Goal: Contribute content

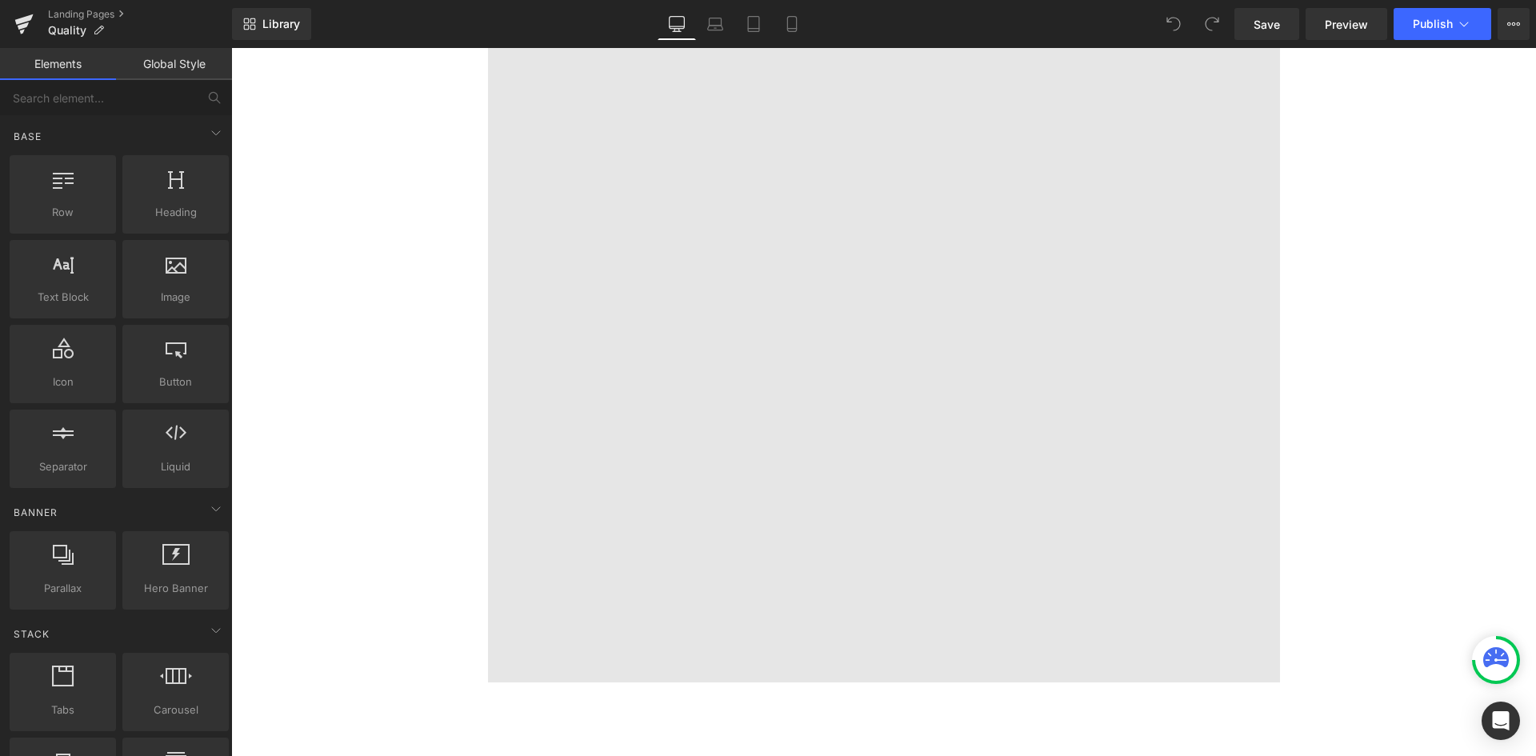
scroll to position [3761, 0]
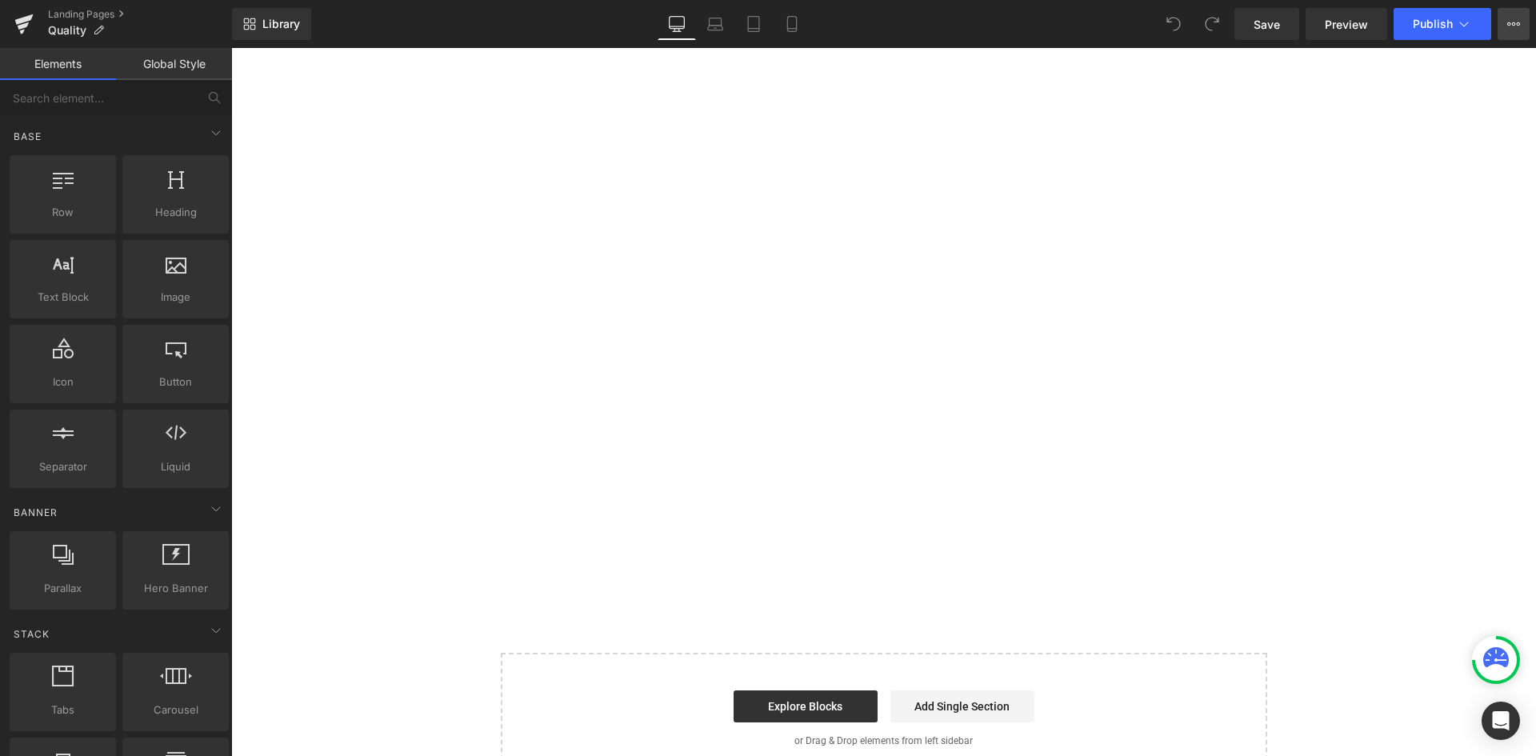
click at [1519, 25] on icon at bounding box center [1513, 24] width 13 height 13
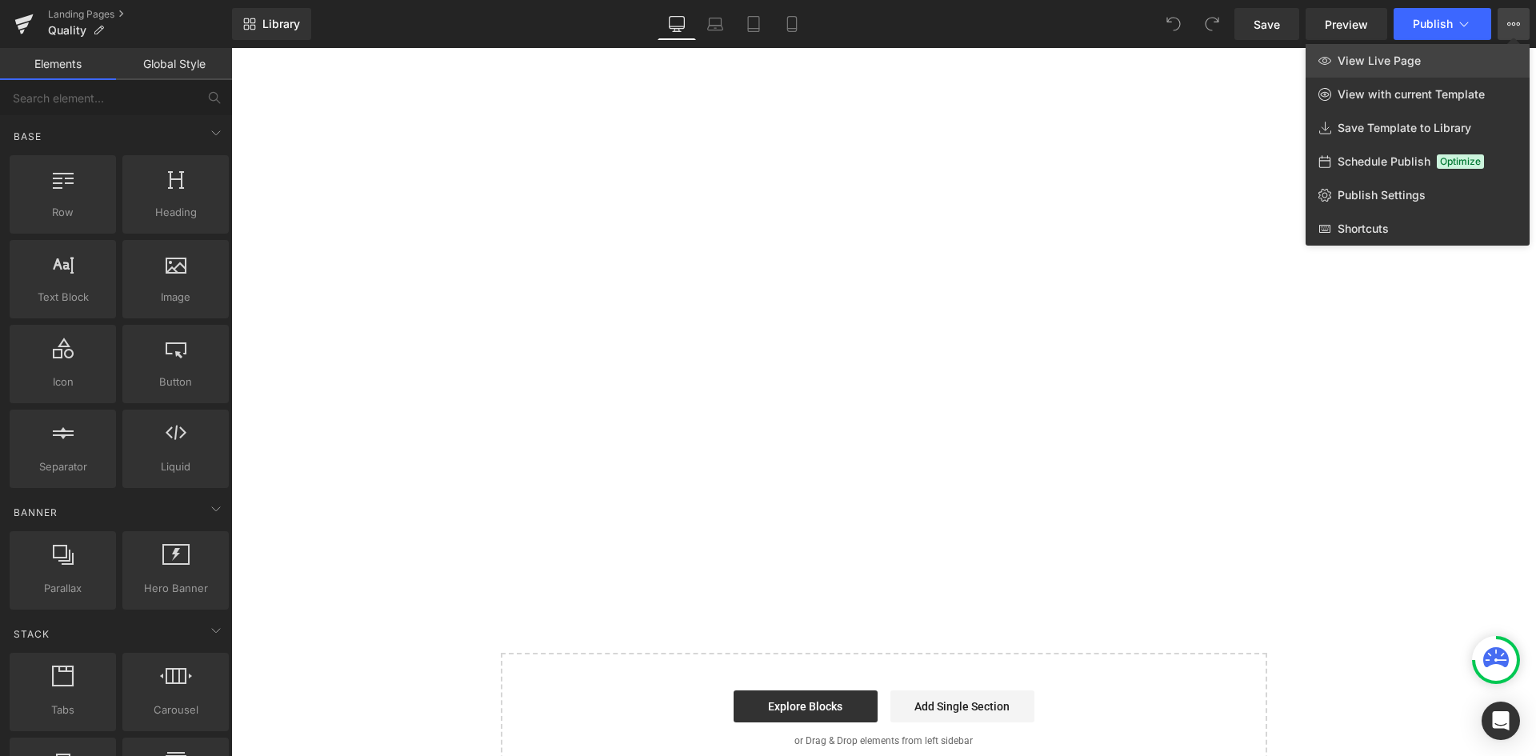
click at [1418, 61] on span "View Live Page" at bounding box center [1379, 61] width 83 height 14
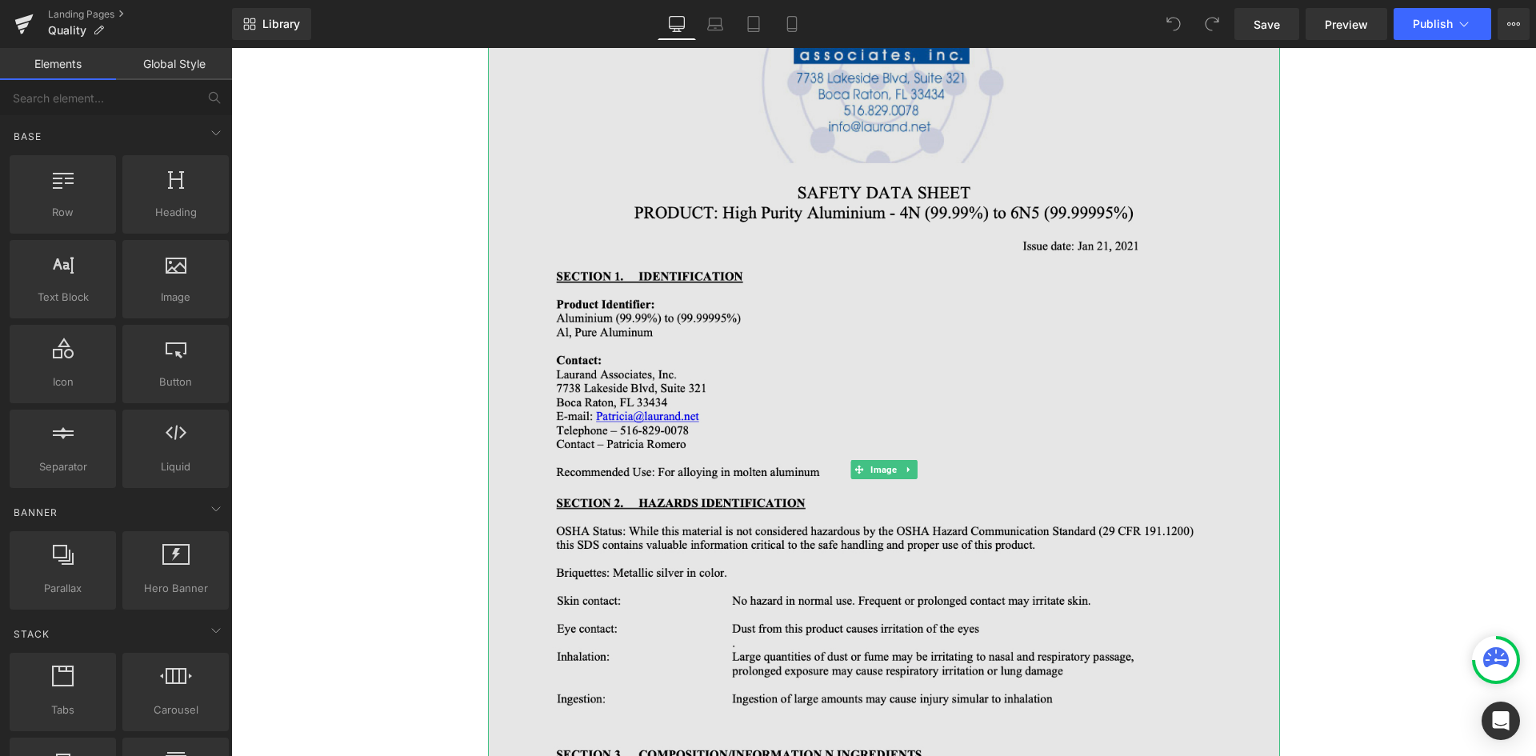
scroll to position [240, 0]
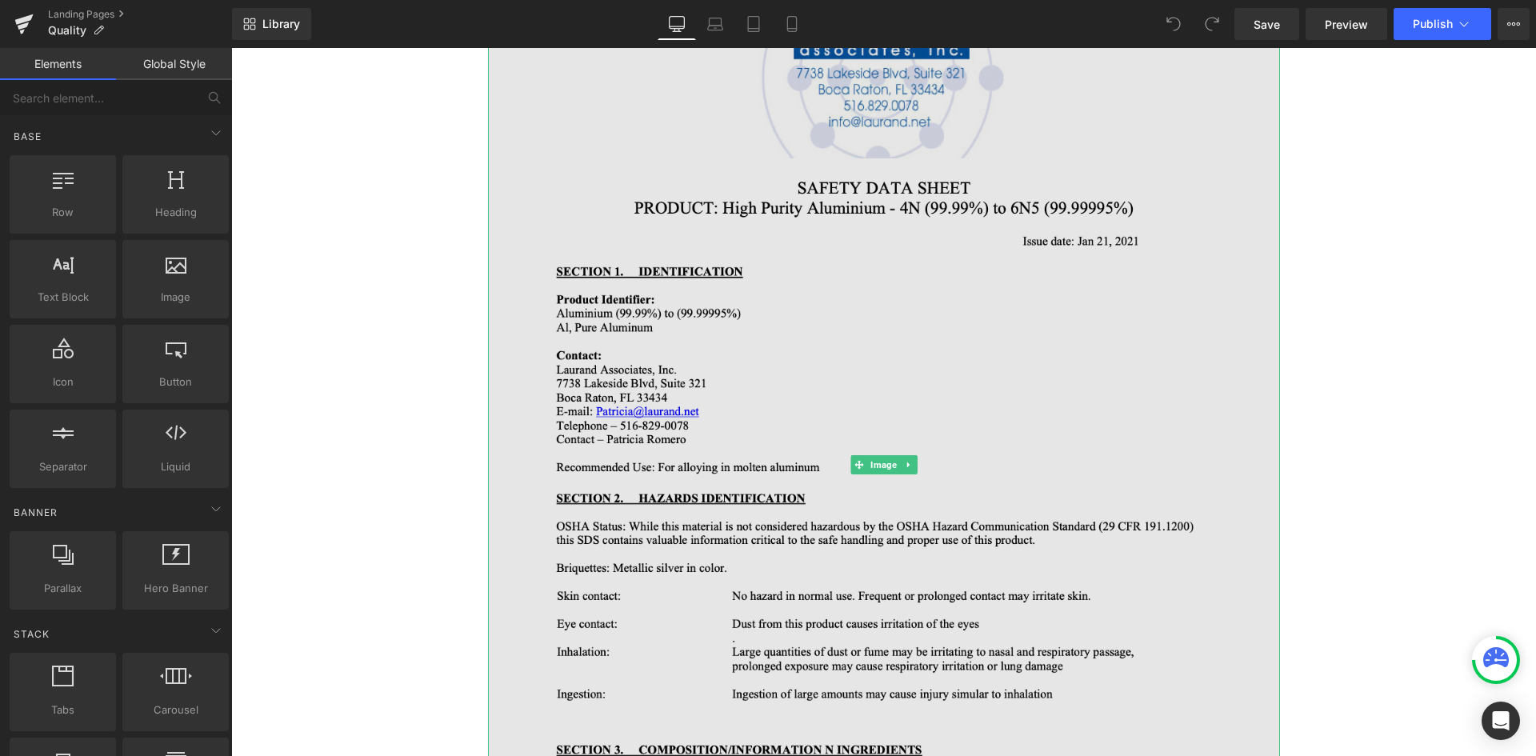
click at [796, 463] on img at bounding box center [884, 464] width 792 height 1025
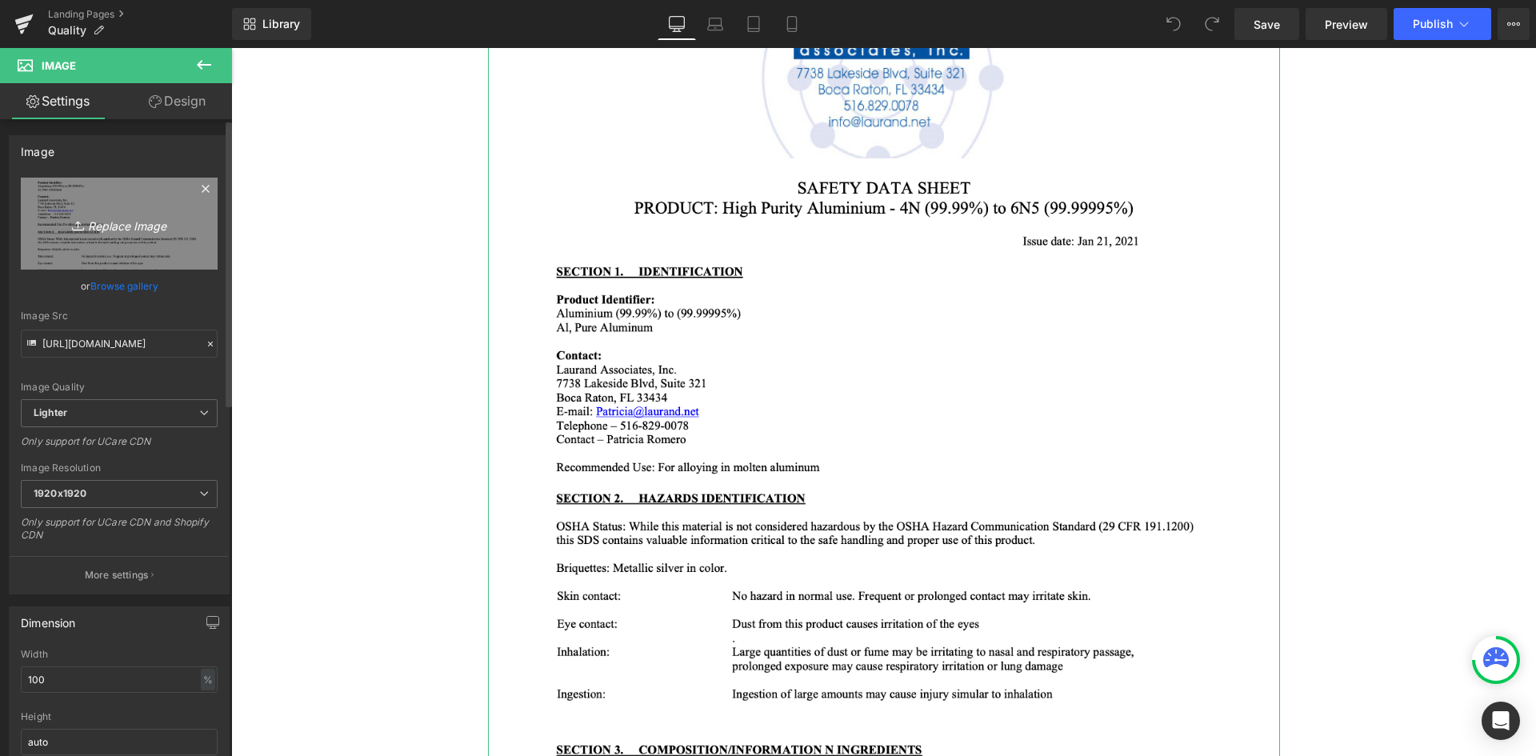
click at [130, 226] on icon "Replace Image" at bounding box center [119, 224] width 128 height 20
type input "C:\fakepath\high-purity-img01.jpg"
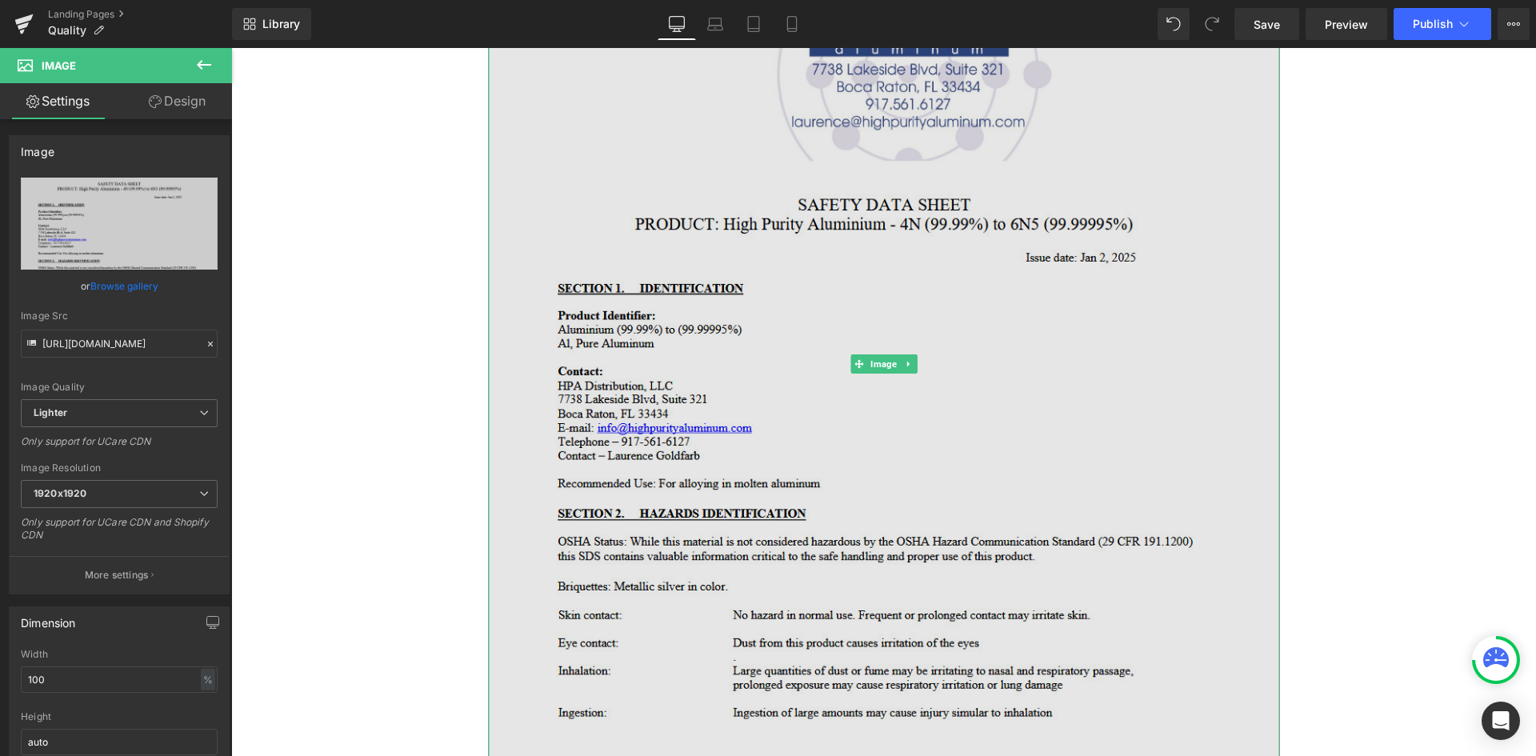
type input "[URL][DOMAIN_NAME]"
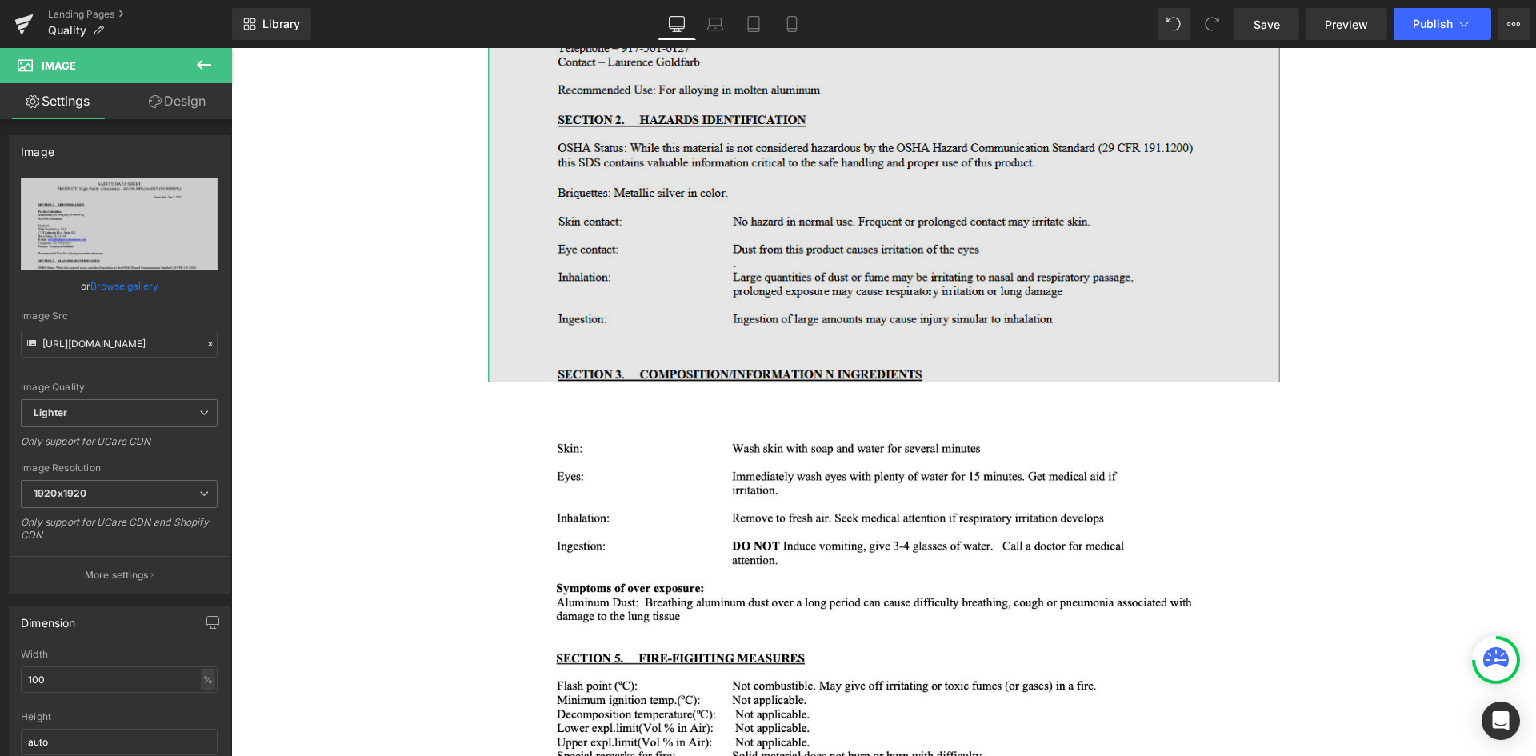
scroll to position [720, 0]
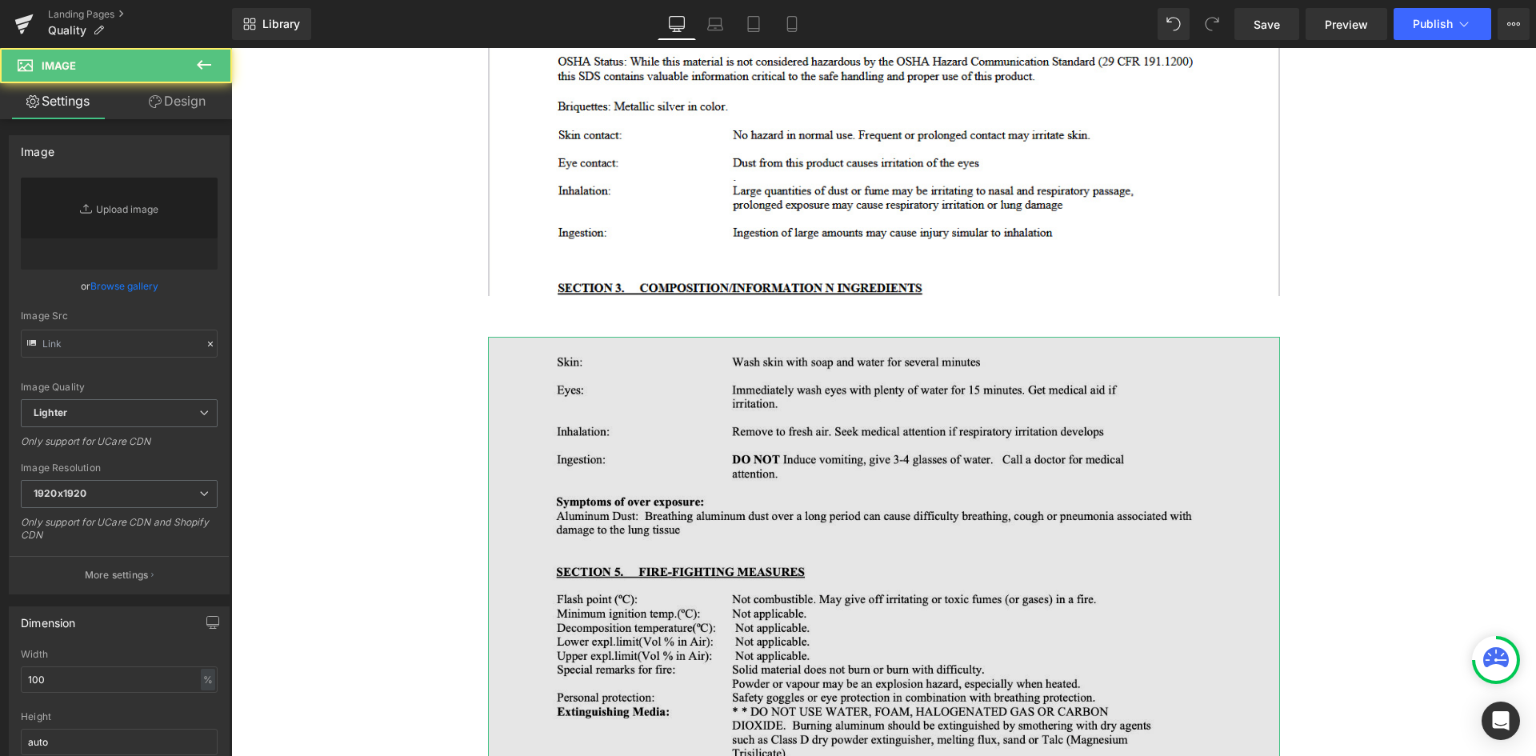
type input "[URL][DOMAIN_NAME]"
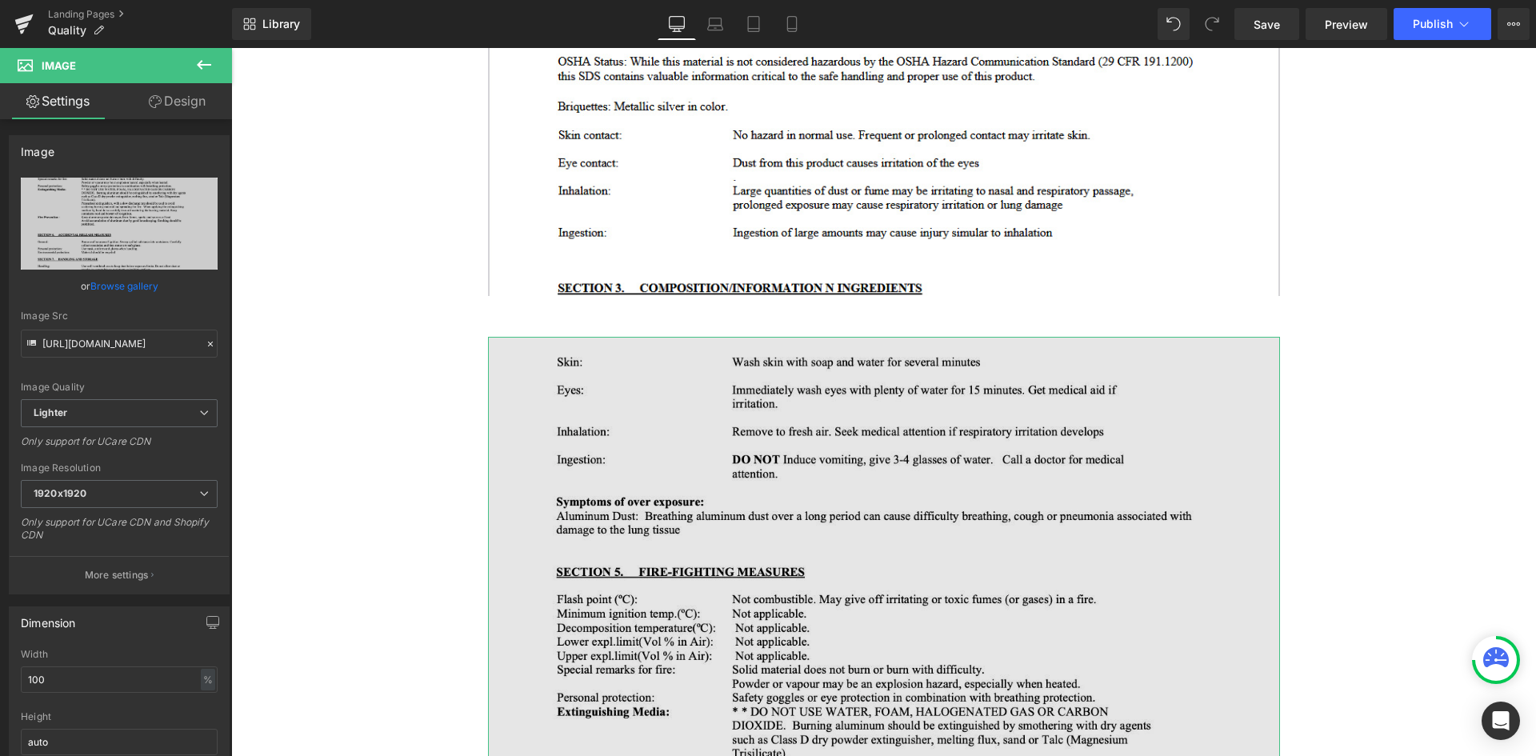
scroll to position [1040, 0]
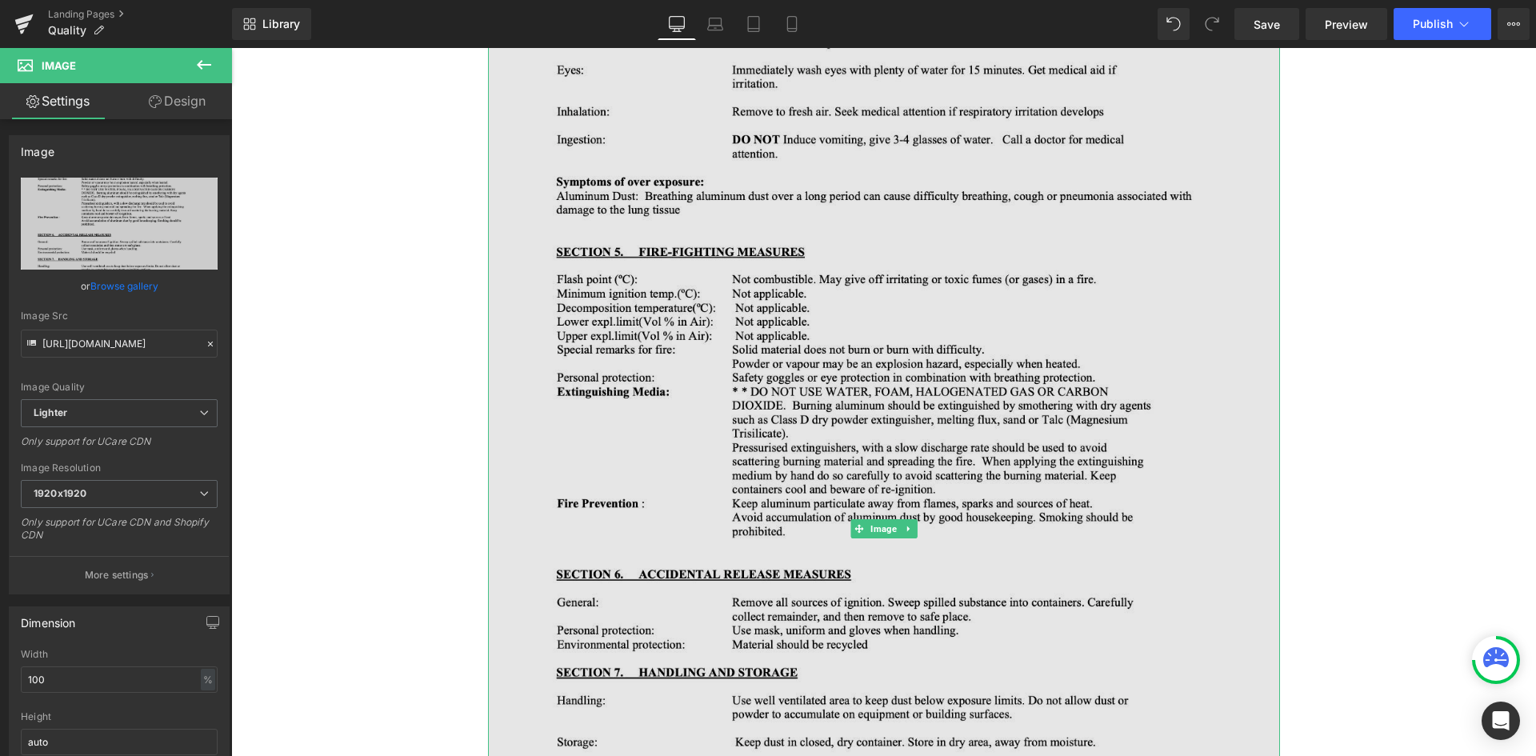
click at [865, 445] on img at bounding box center [884, 529] width 792 height 1025
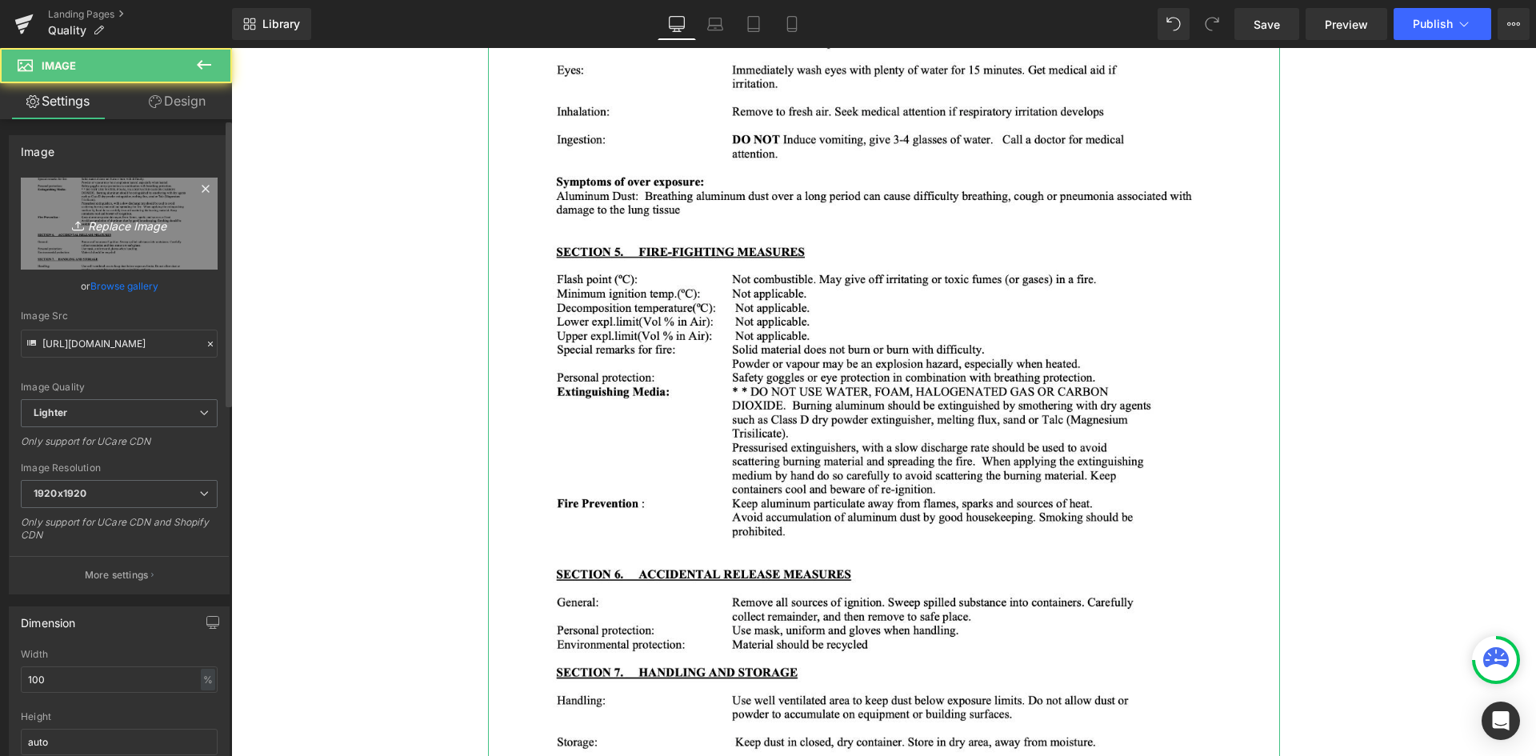
click at [119, 219] on icon "Replace Image" at bounding box center [119, 224] width 128 height 20
type input "C:\fakepath\high-purity-img02.jpg"
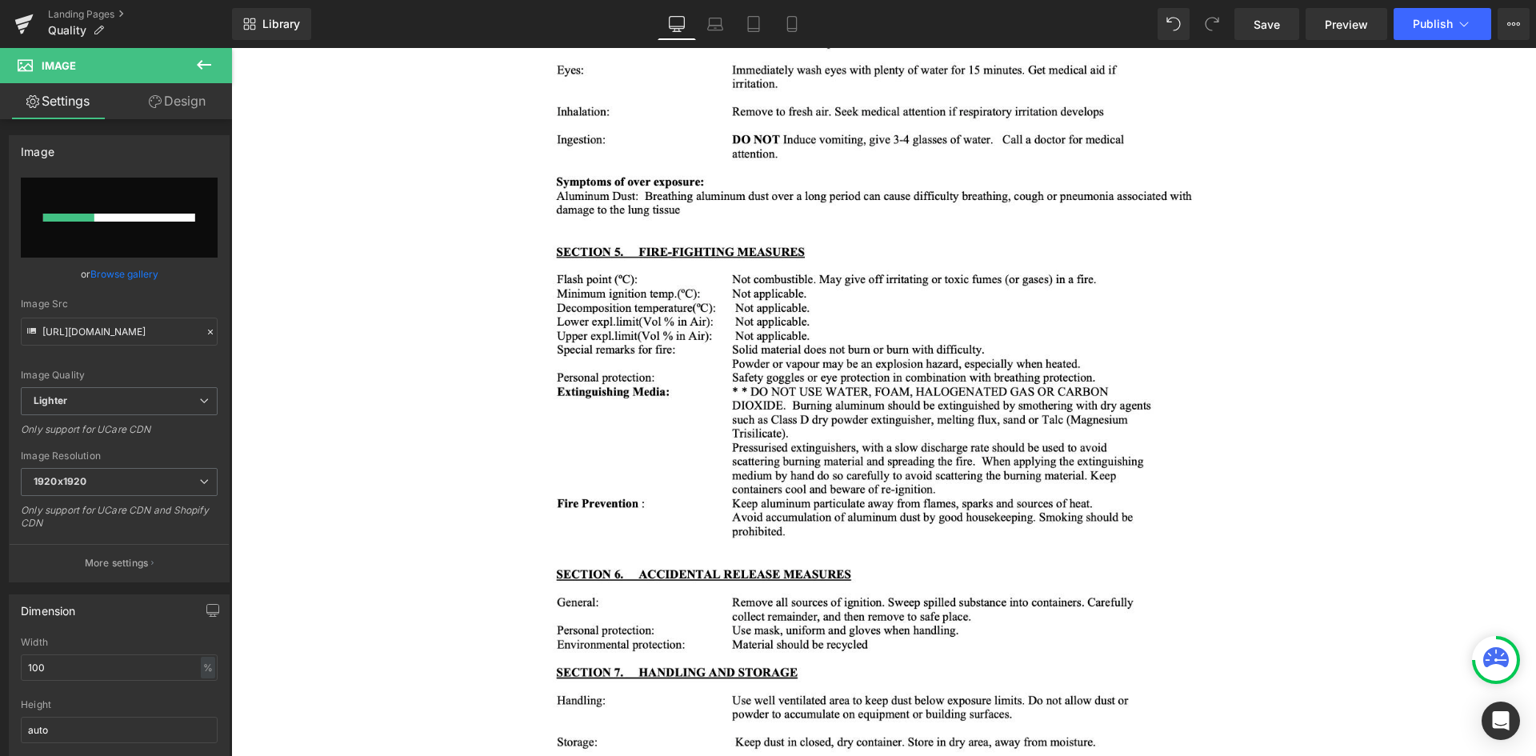
scroll to position [720, 0]
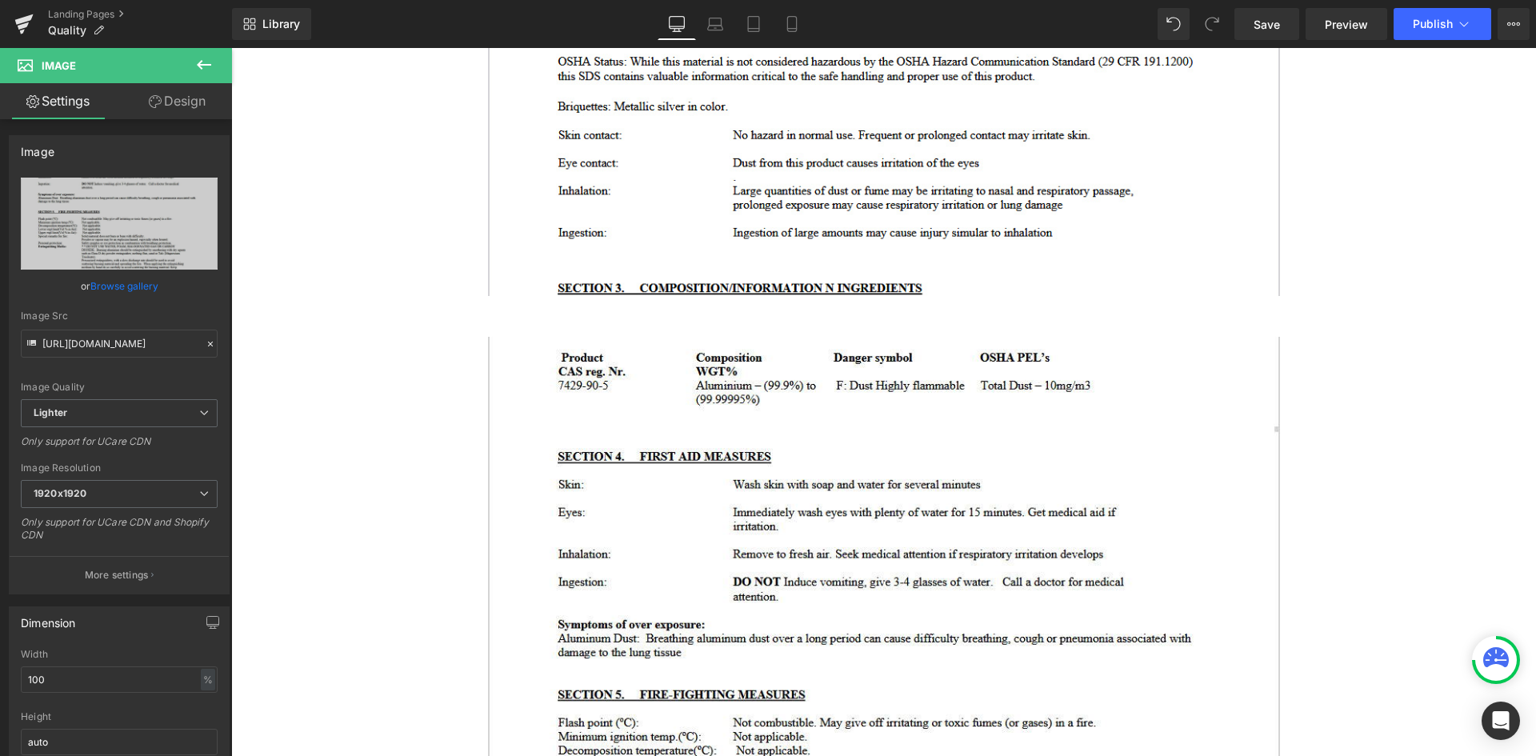
type input "[URL][DOMAIN_NAME]"
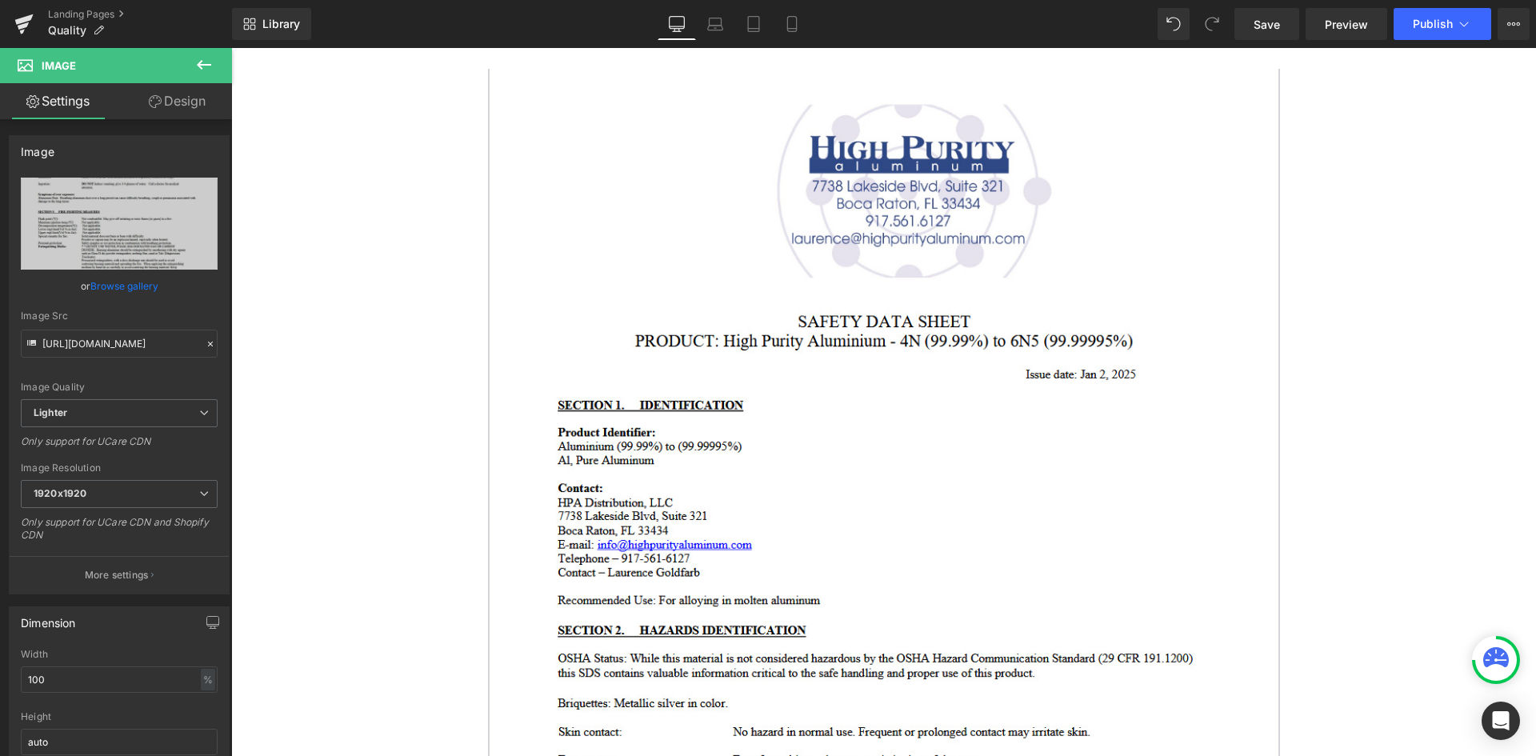
scroll to position [0, 0]
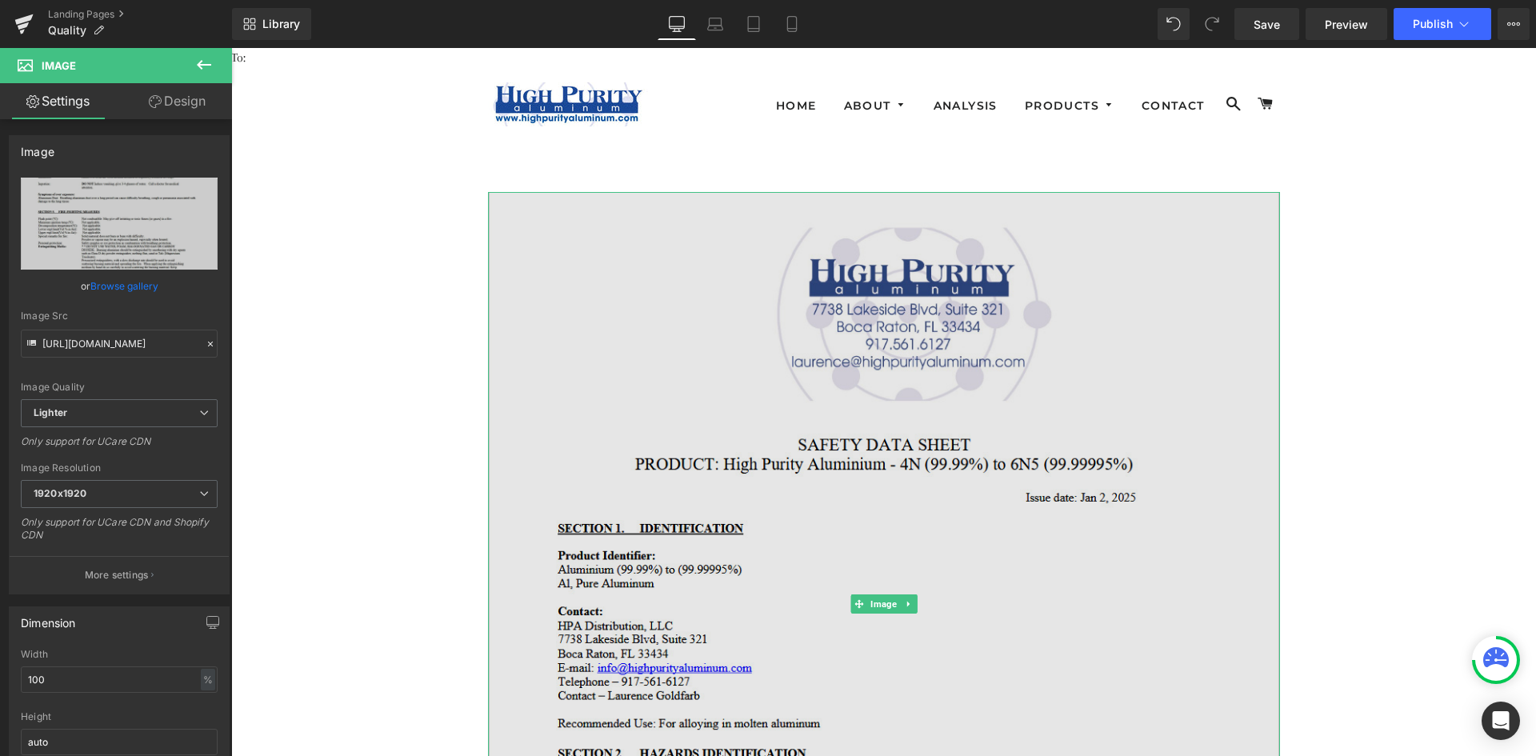
click at [916, 374] on img at bounding box center [884, 604] width 792 height 824
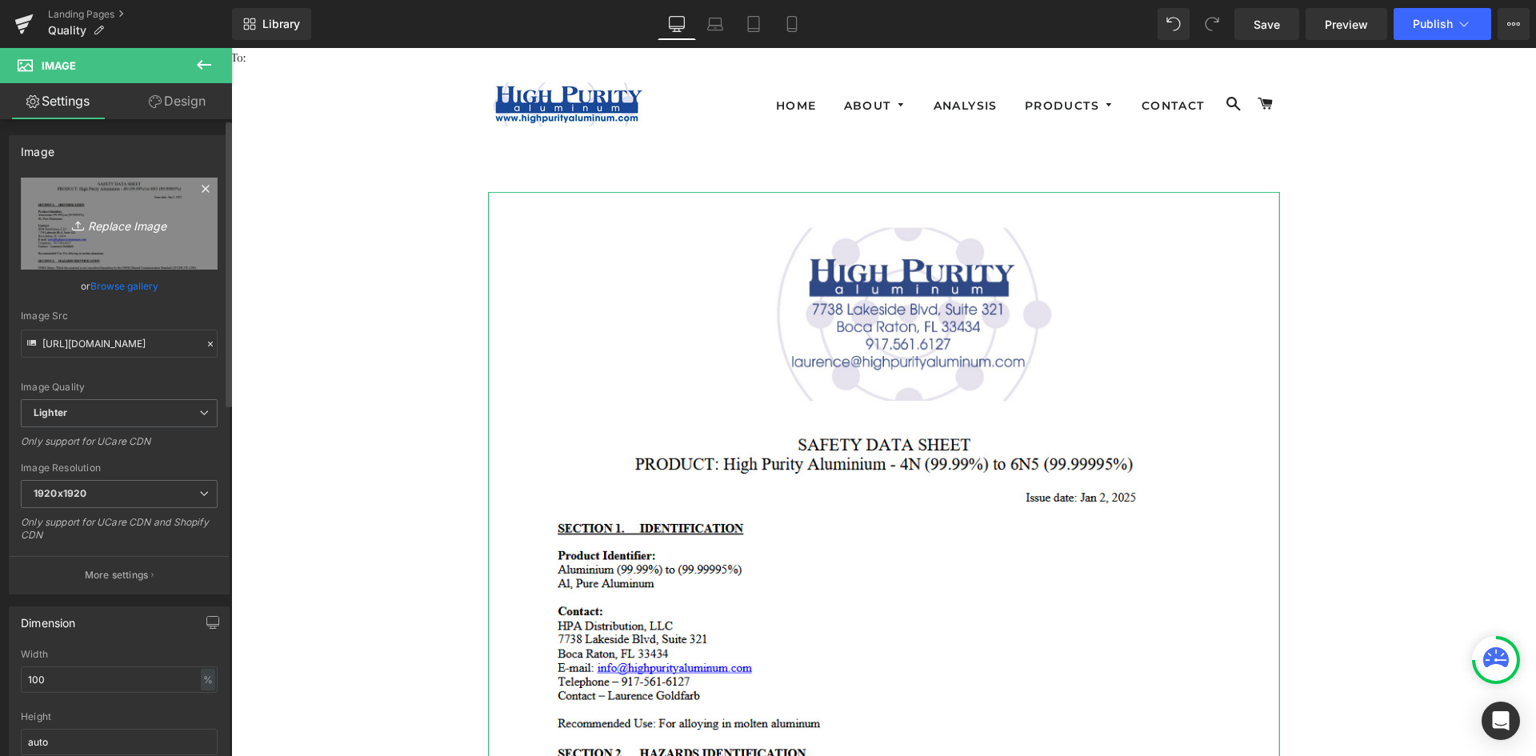
click at [138, 228] on icon "Replace Image" at bounding box center [119, 224] width 128 height 20
type input "C:\fakepath\high-purity-img01.jpg"
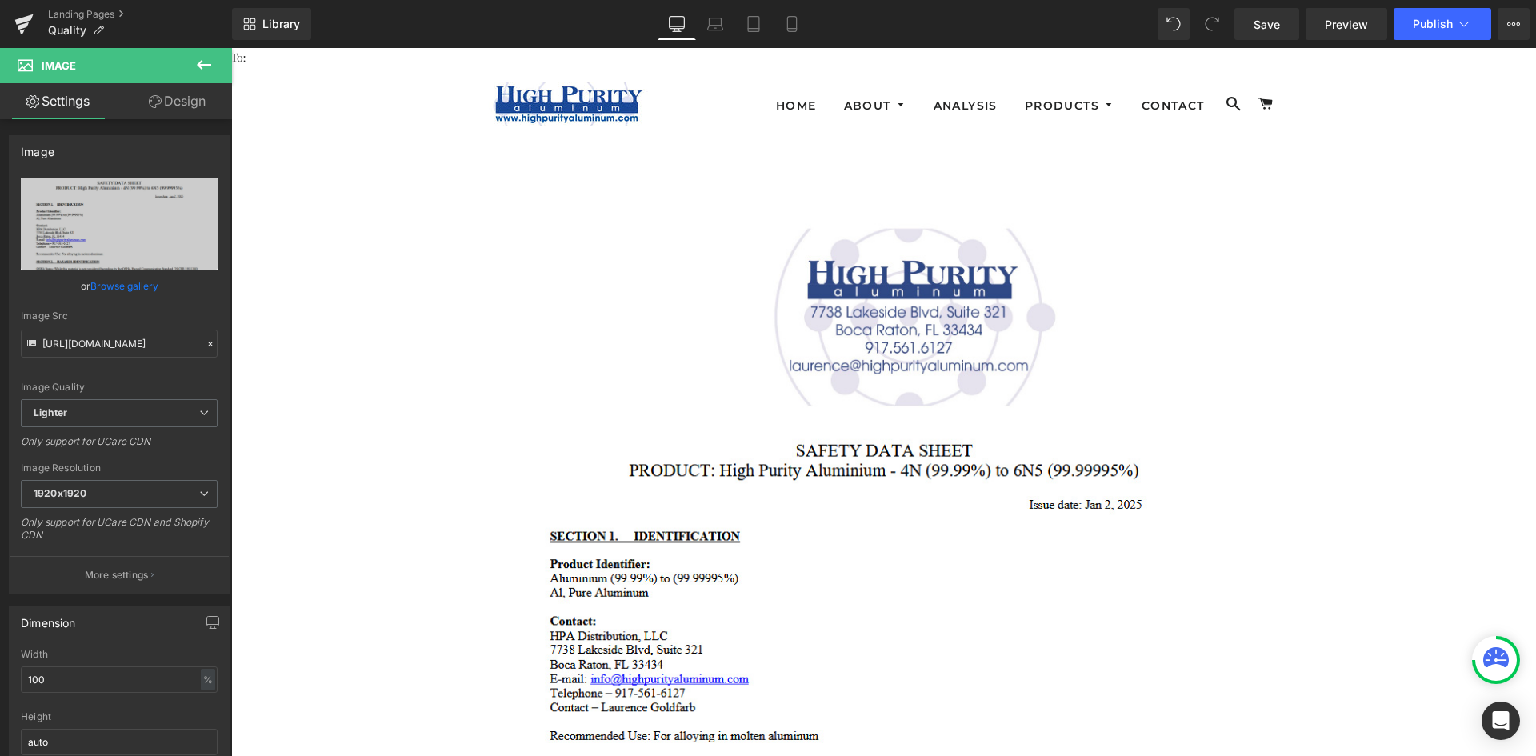
type input "[URL][DOMAIN_NAME]"
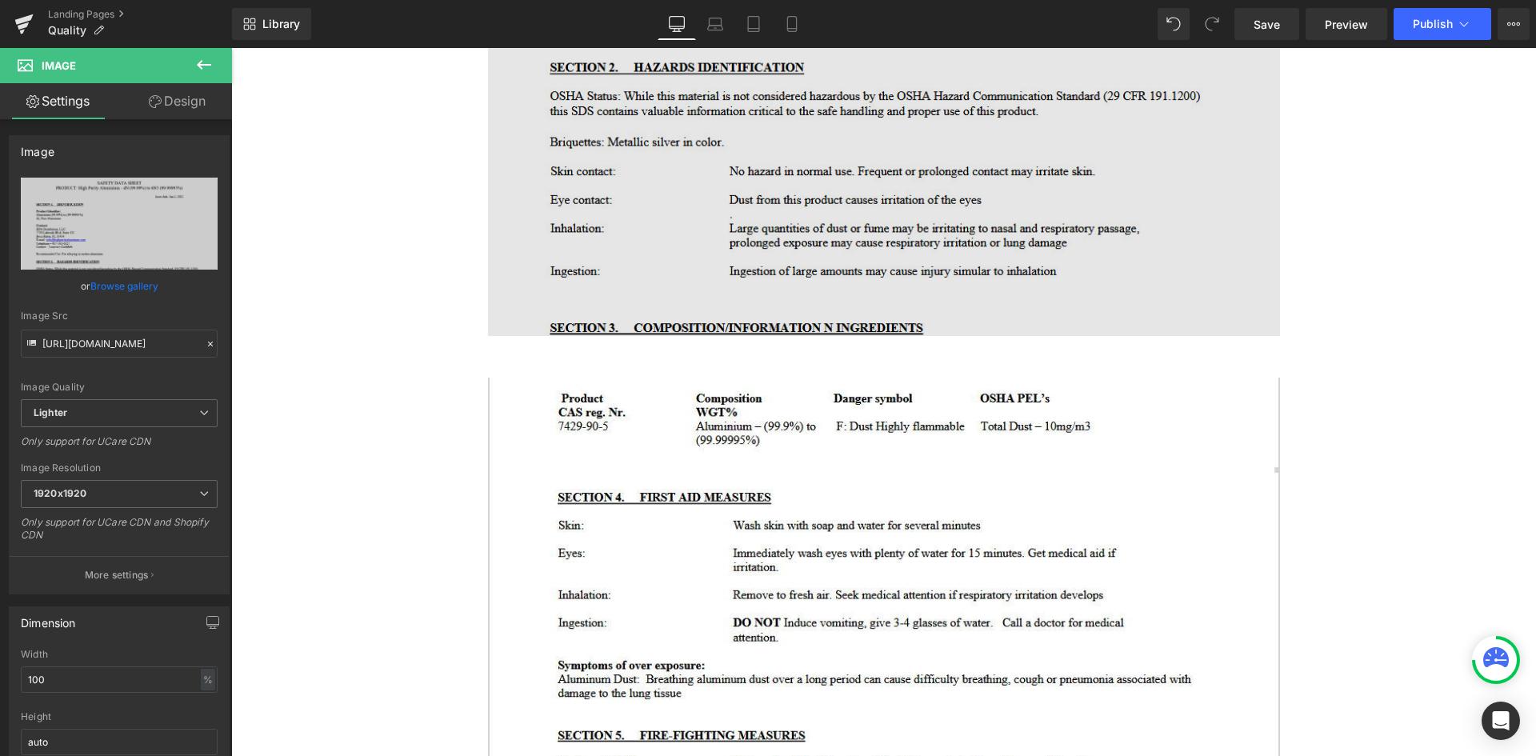
scroll to position [880, 0]
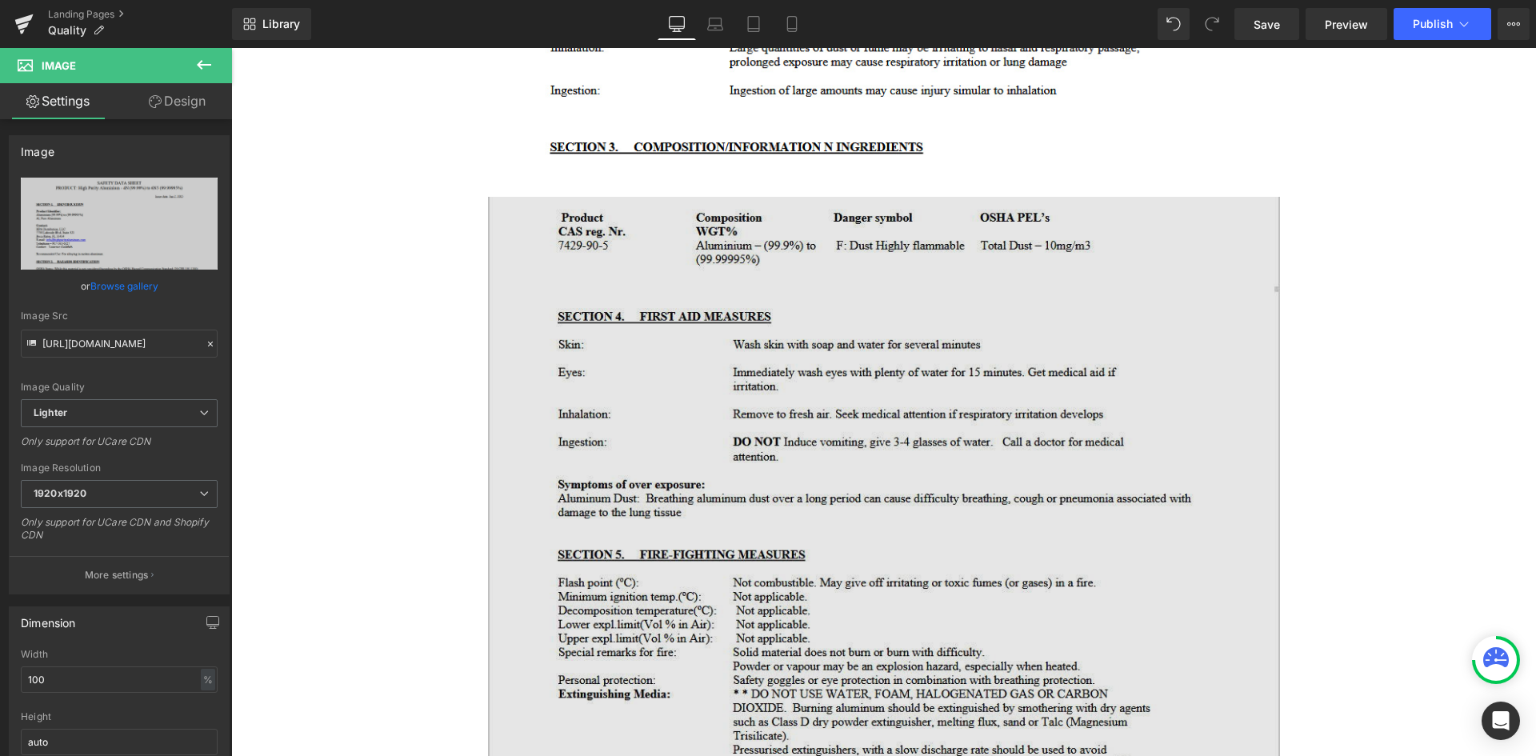
click at [845, 322] on img at bounding box center [884, 602] width 792 height 811
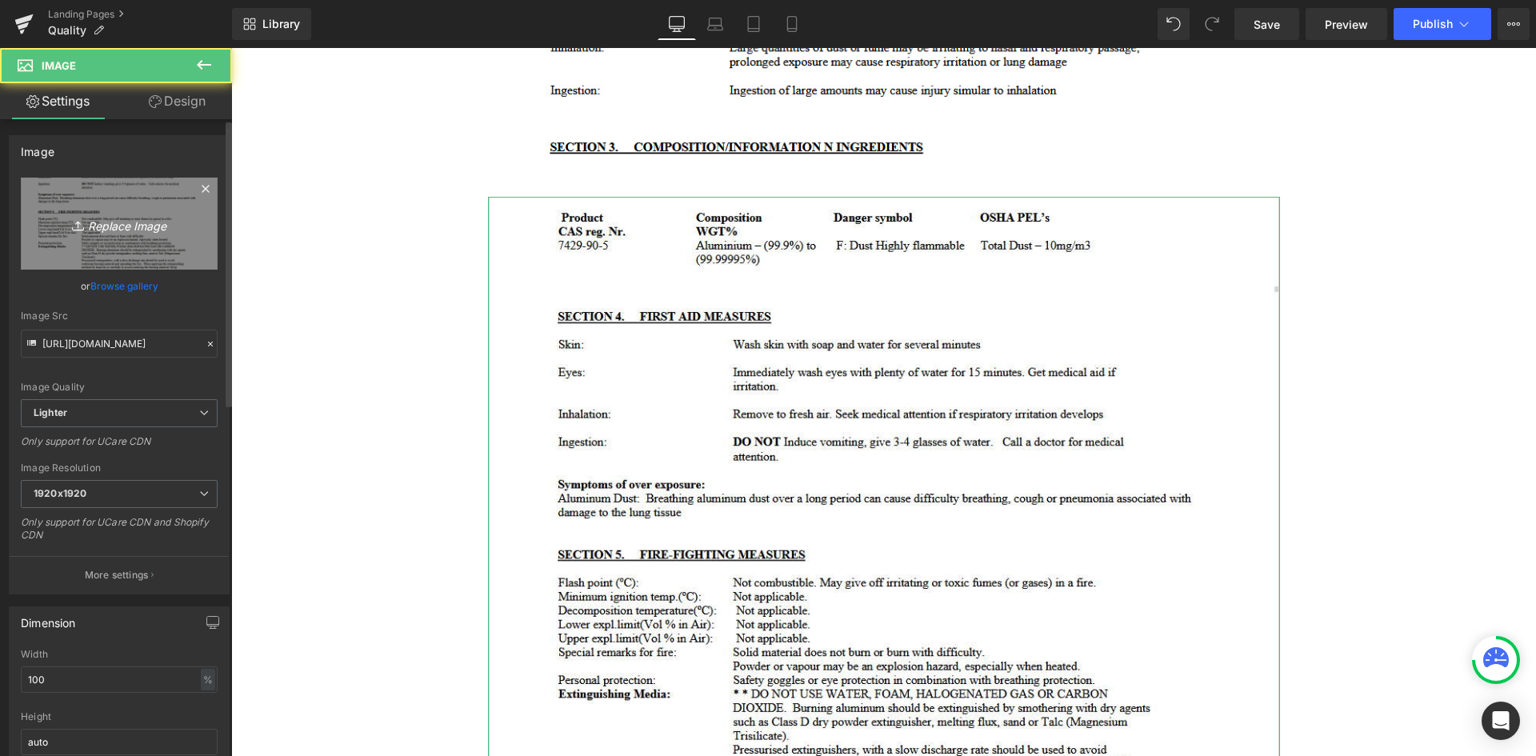
click at [133, 229] on icon "Replace Image" at bounding box center [119, 224] width 128 height 20
type input "C:\fakepath\high-purity-img02.jpg"
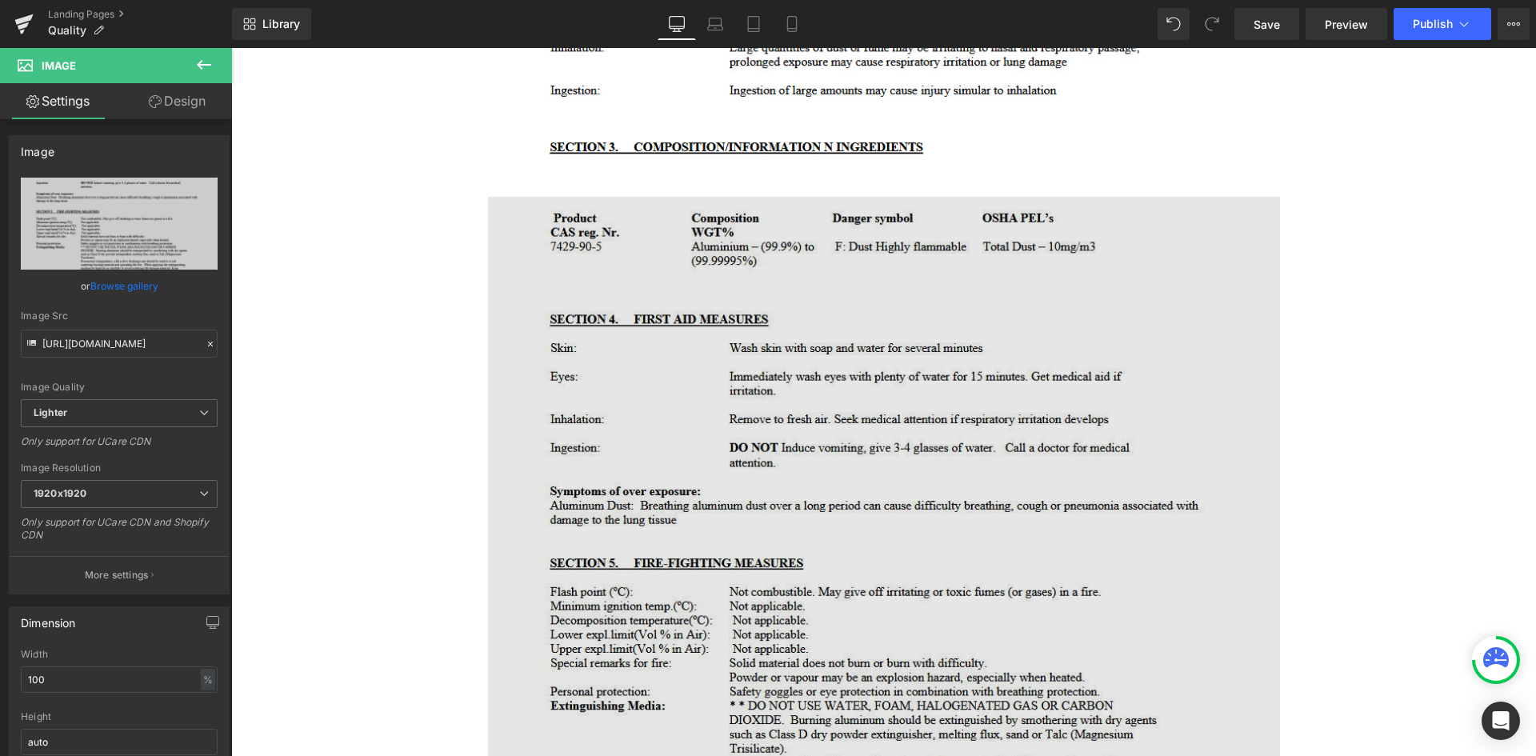
type input "[URL][DOMAIN_NAME]"
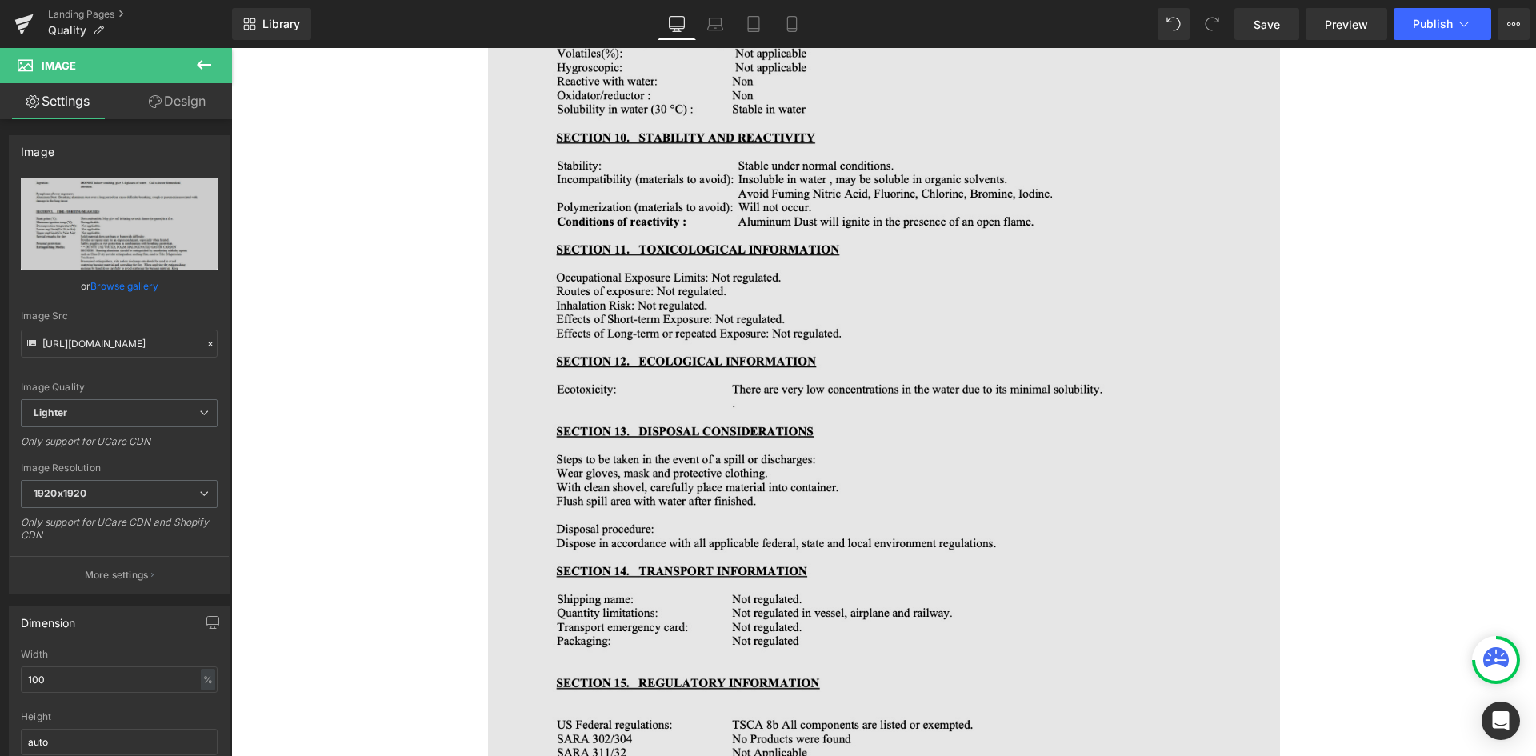
scroll to position [1600, 0]
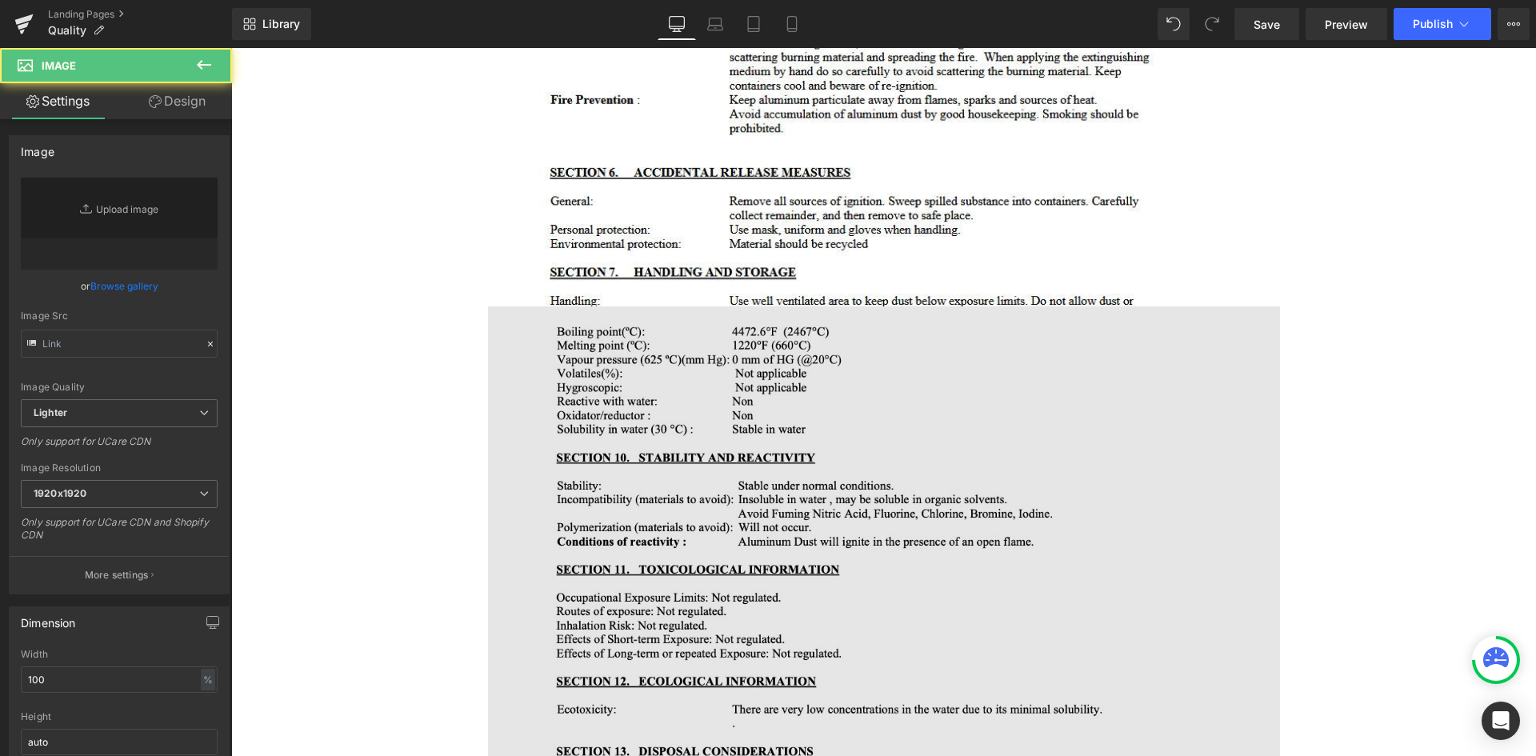
type input "[URL][DOMAIN_NAME]"
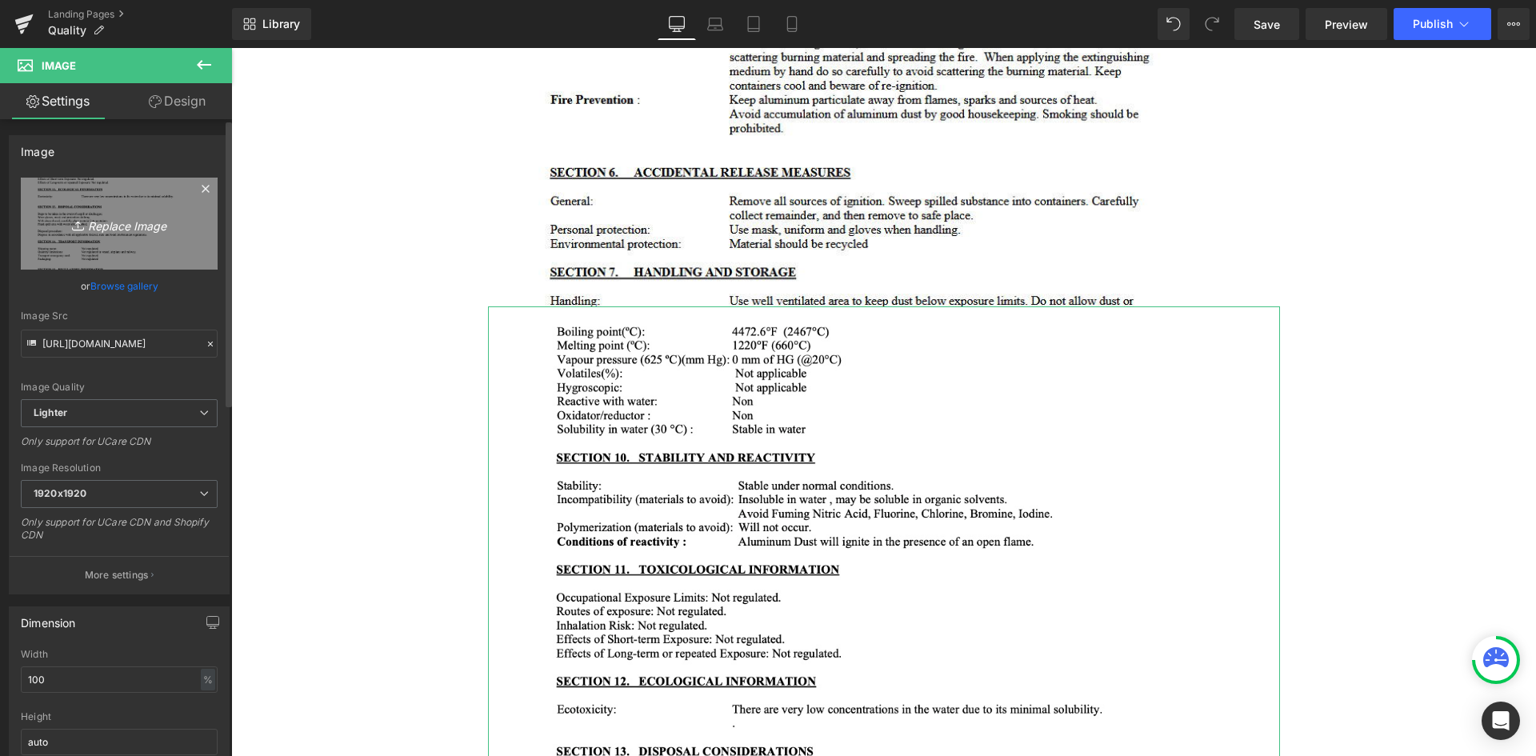
click at [122, 212] on link "Replace Image" at bounding box center [119, 224] width 197 height 92
type input "C:\fakepath\high-purity-img03.jpg"
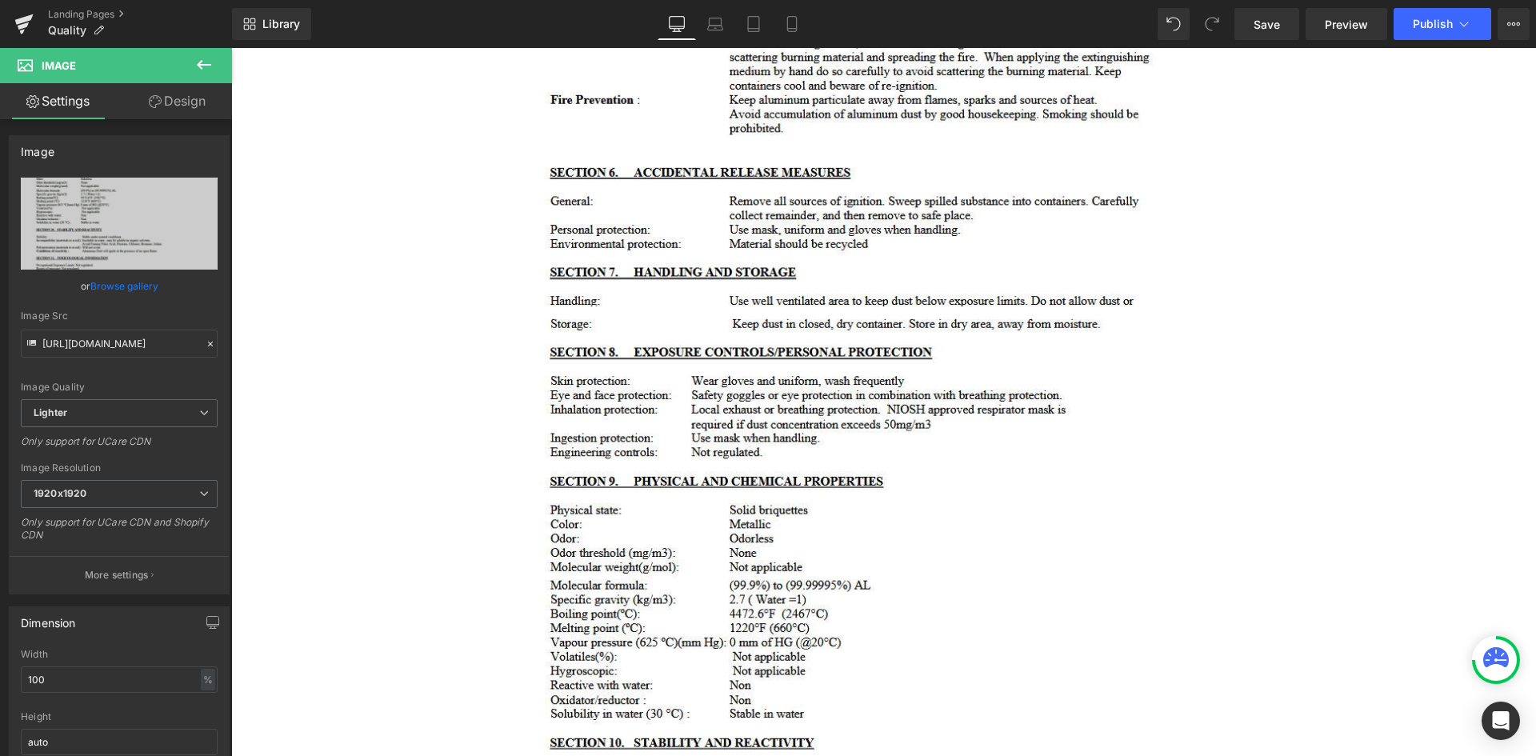
type input "[URL][DOMAIN_NAME]"
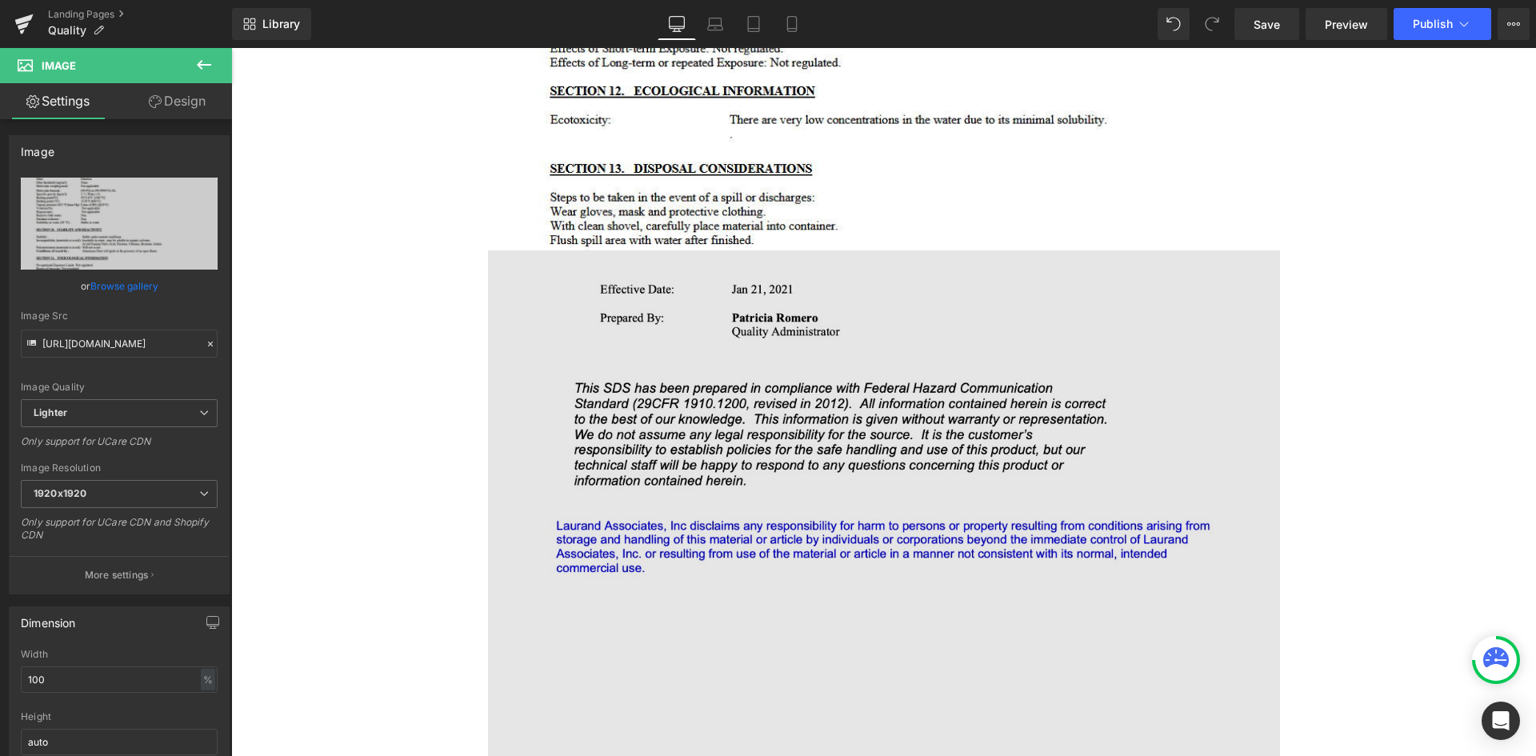
scroll to position [2640, 0]
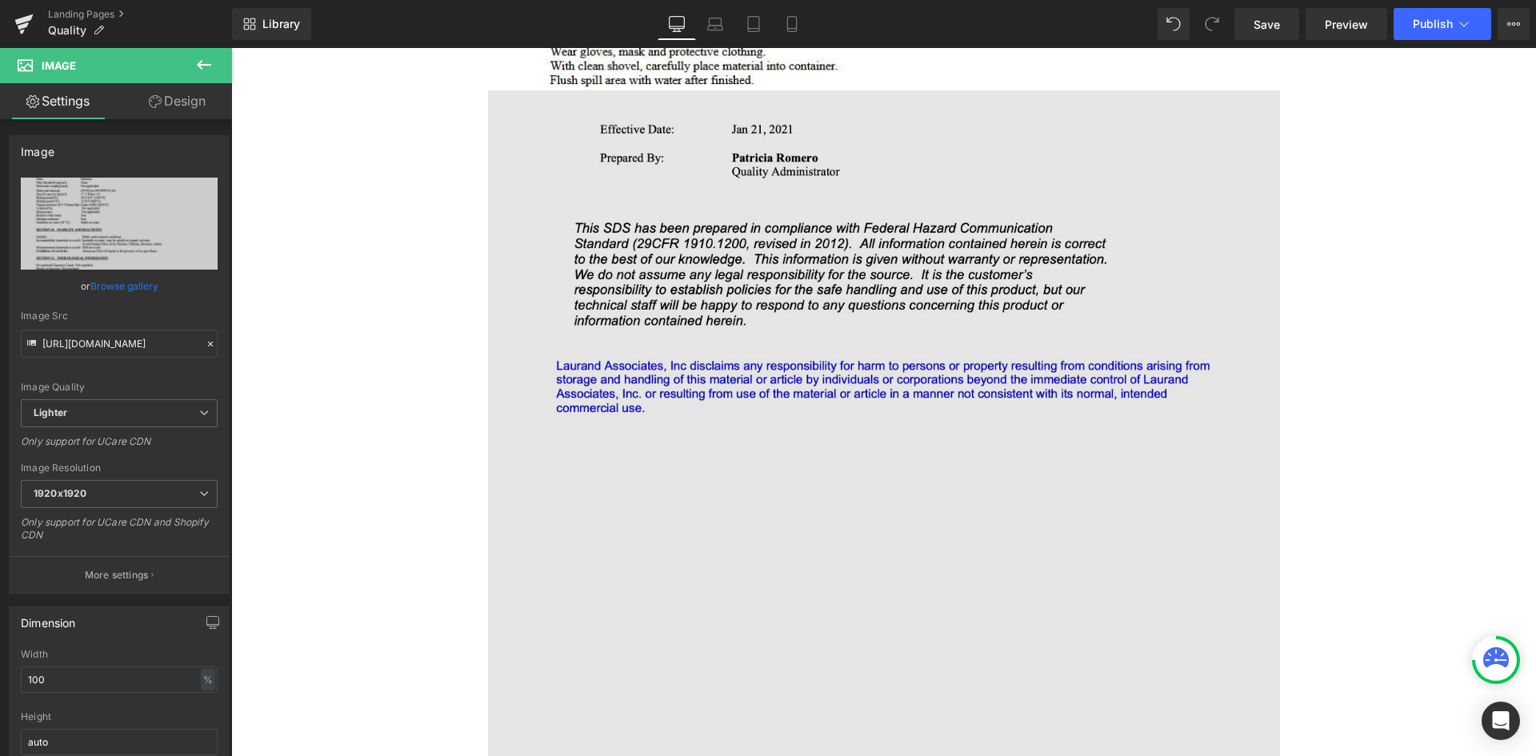
click at [808, 422] on img at bounding box center [884, 602] width 792 height 1025
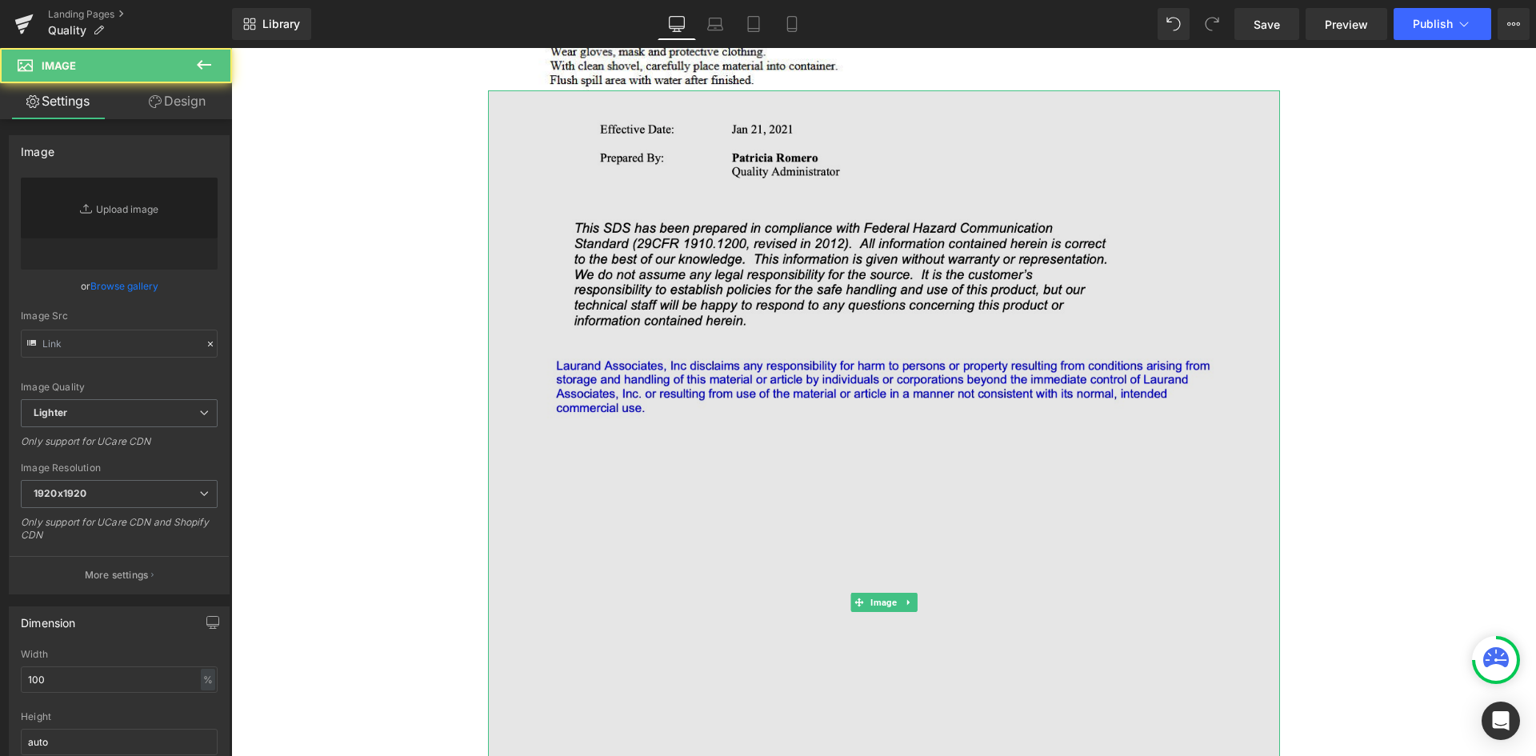
type input "[URL][DOMAIN_NAME]"
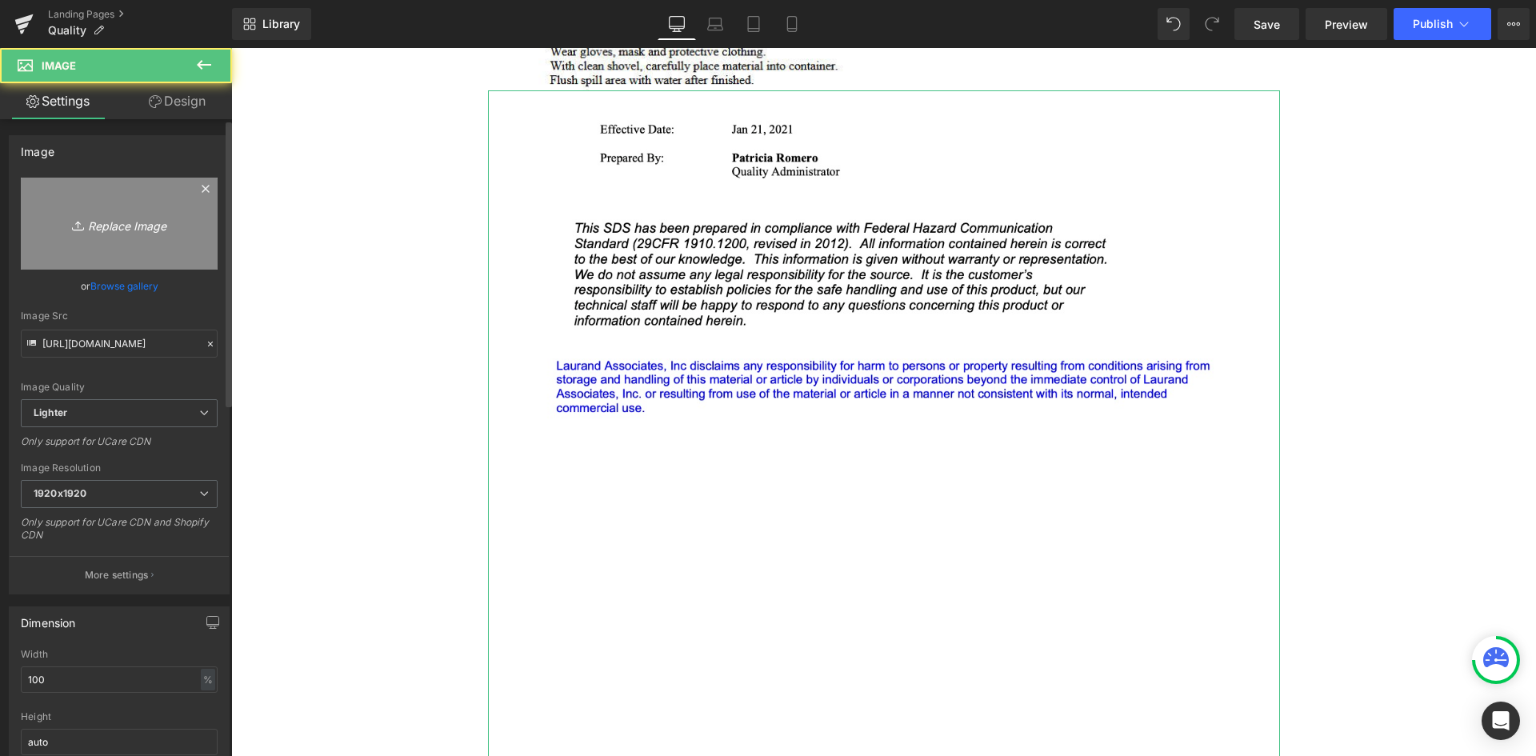
click at [129, 219] on icon "Replace Image" at bounding box center [119, 224] width 128 height 20
type input "C:\fakepath\high-purity-img04.jpg"
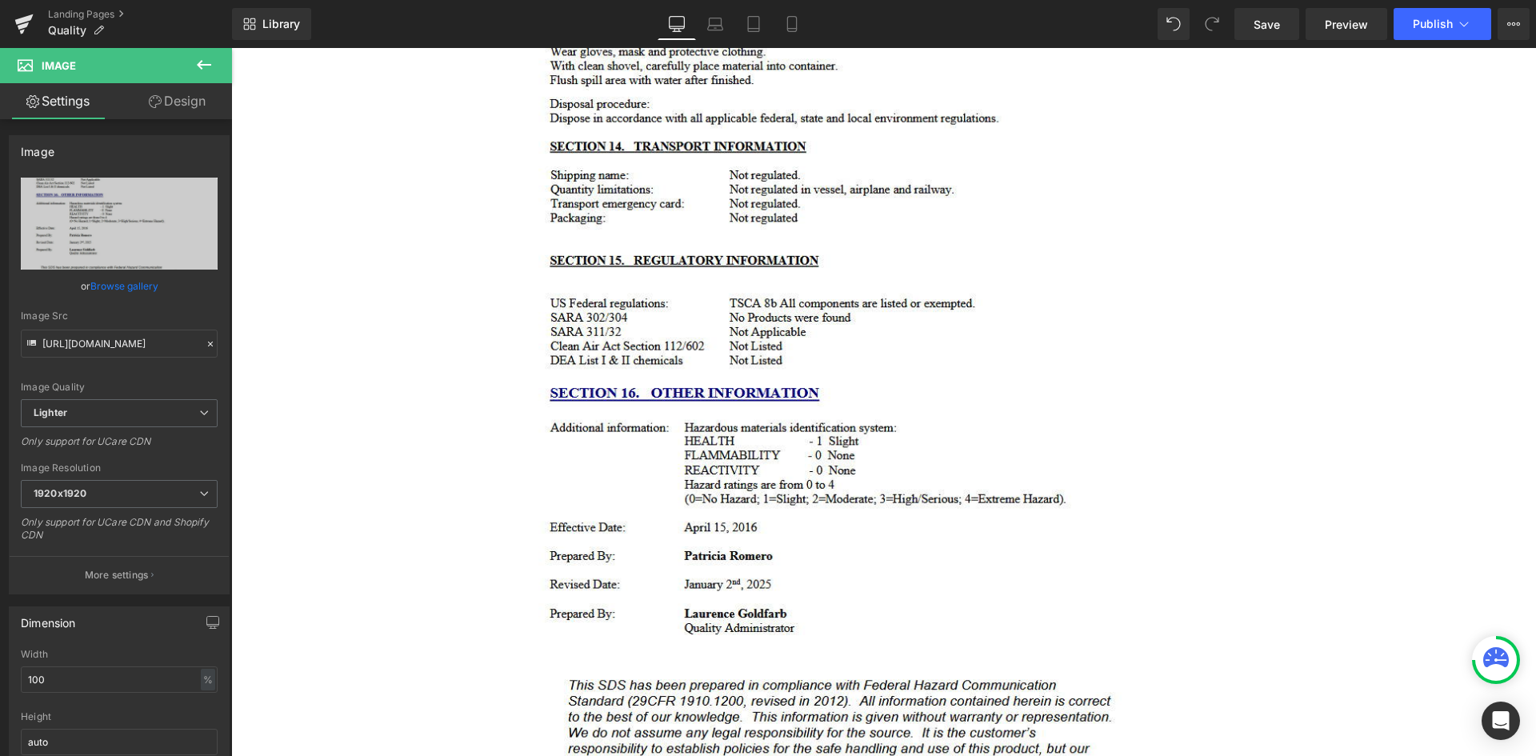
type input "[URL][DOMAIN_NAME]"
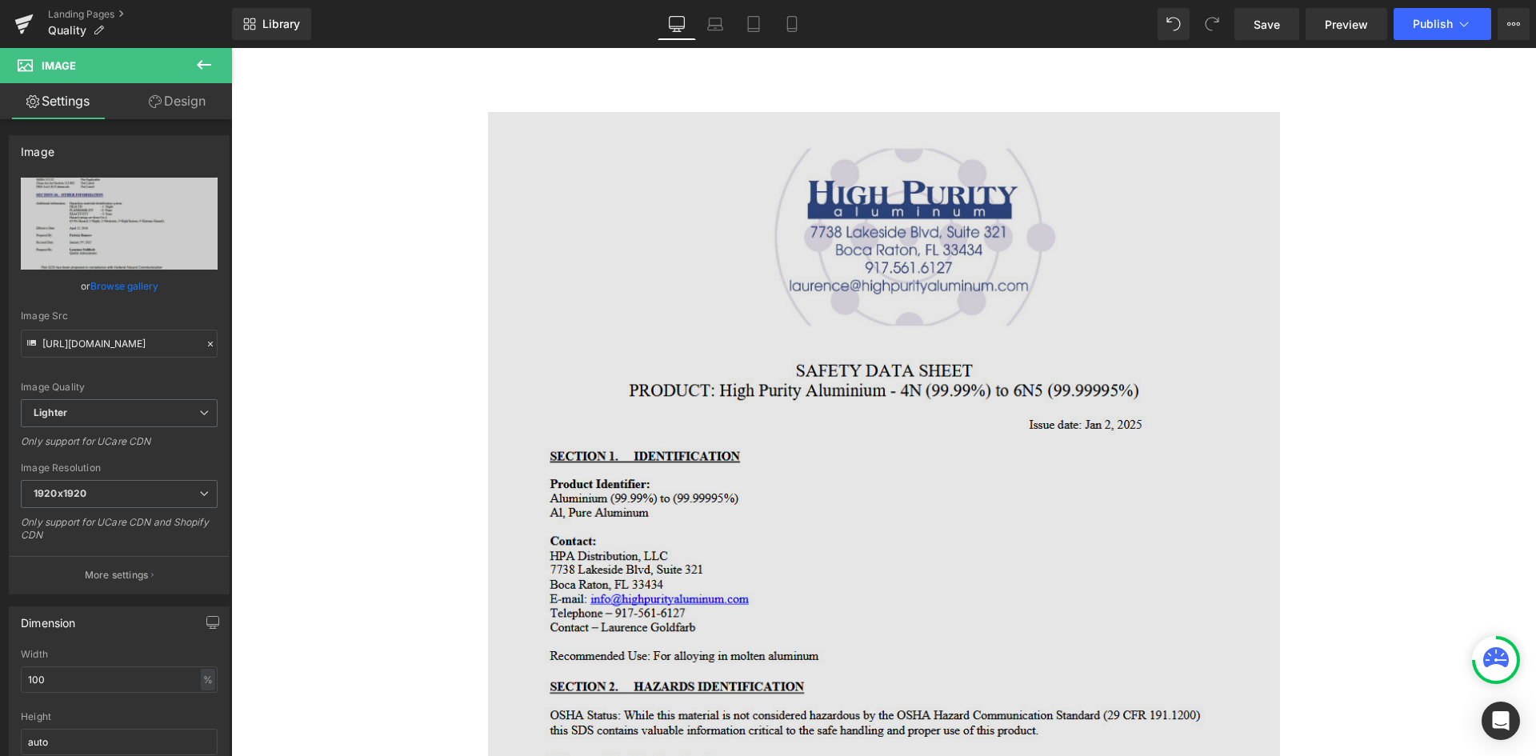
scroll to position [0, 0]
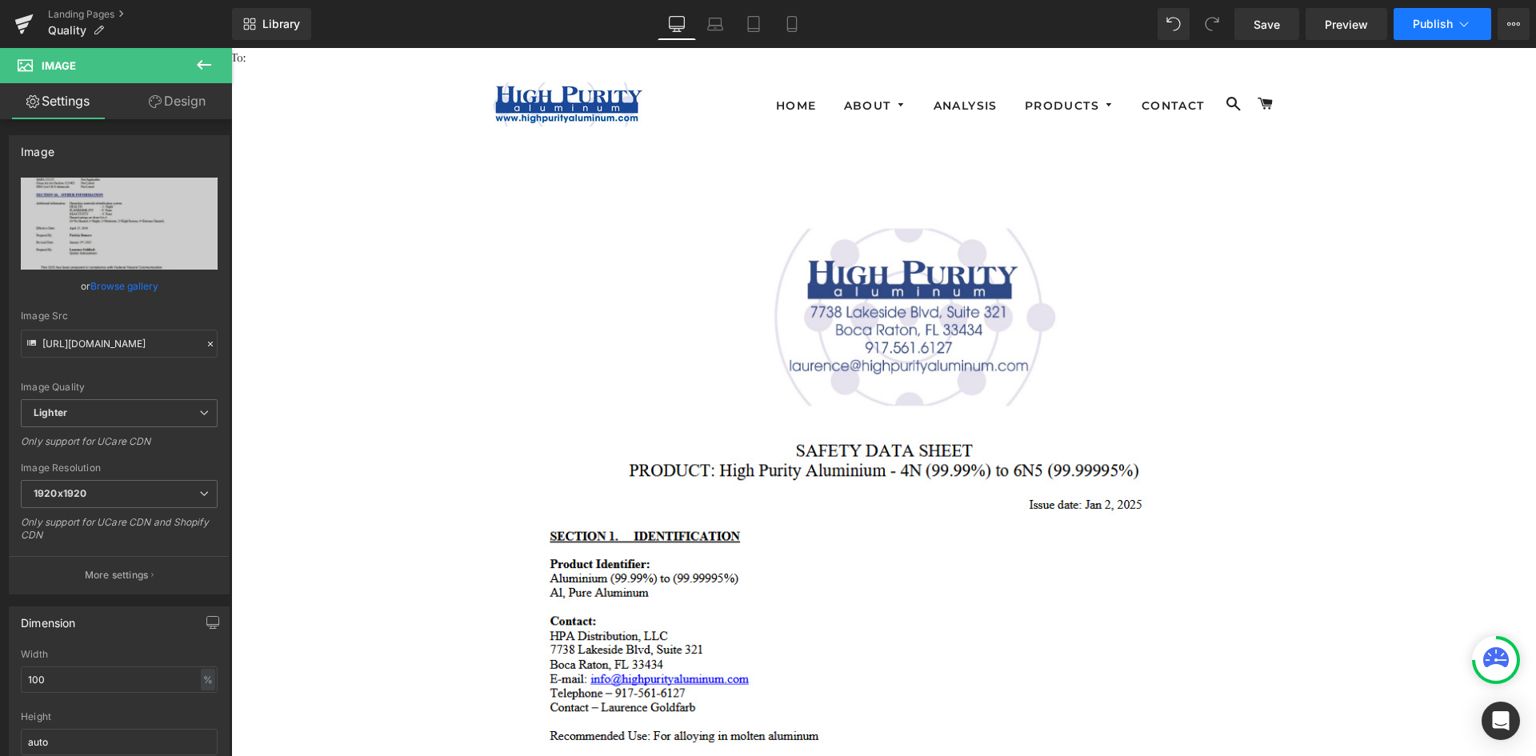
click at [1429, 26] on span "Publish" at bounding box center [1433, 24] width 40 height 13
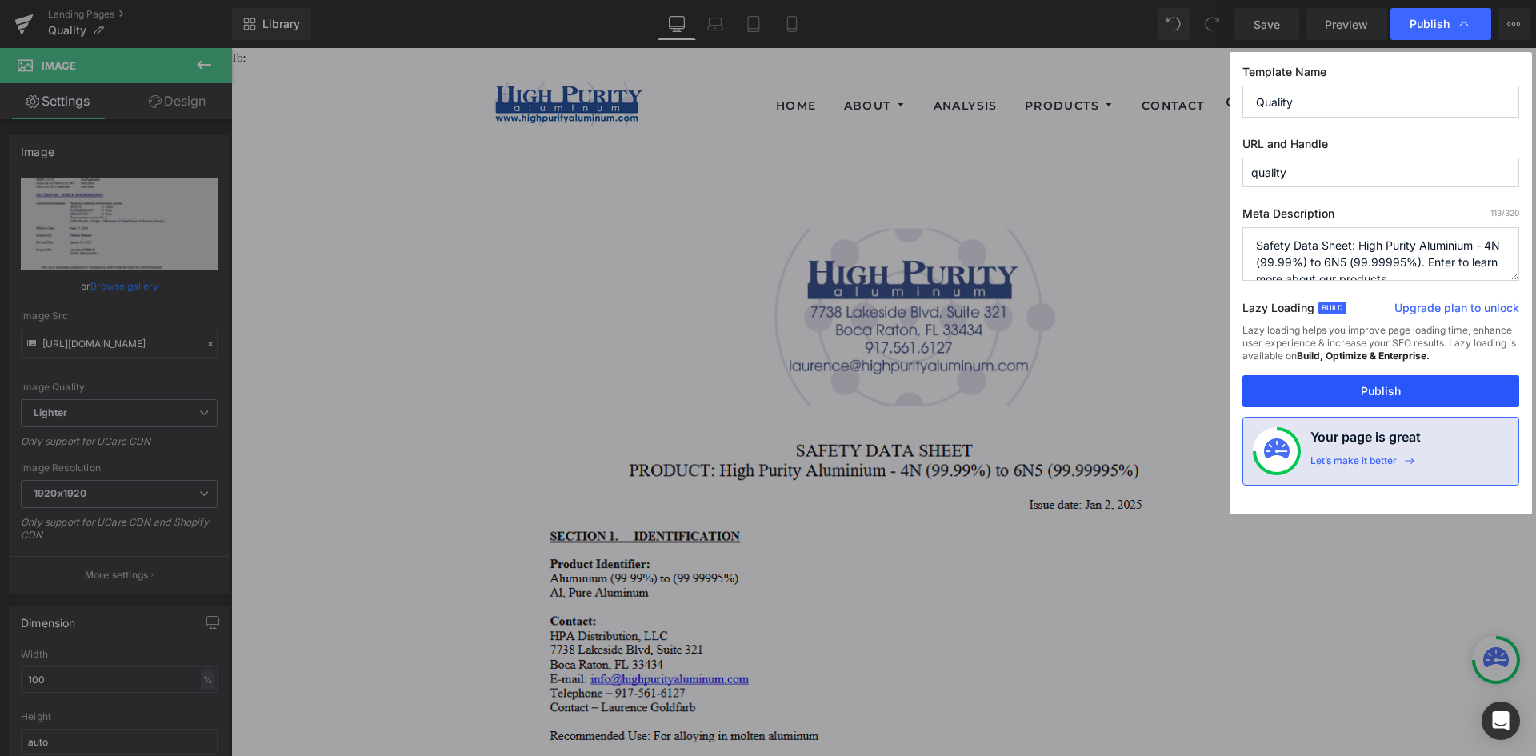
click at [1373, 392] on button "Publish" at bounding box center [1381, 391] width 277 height 32
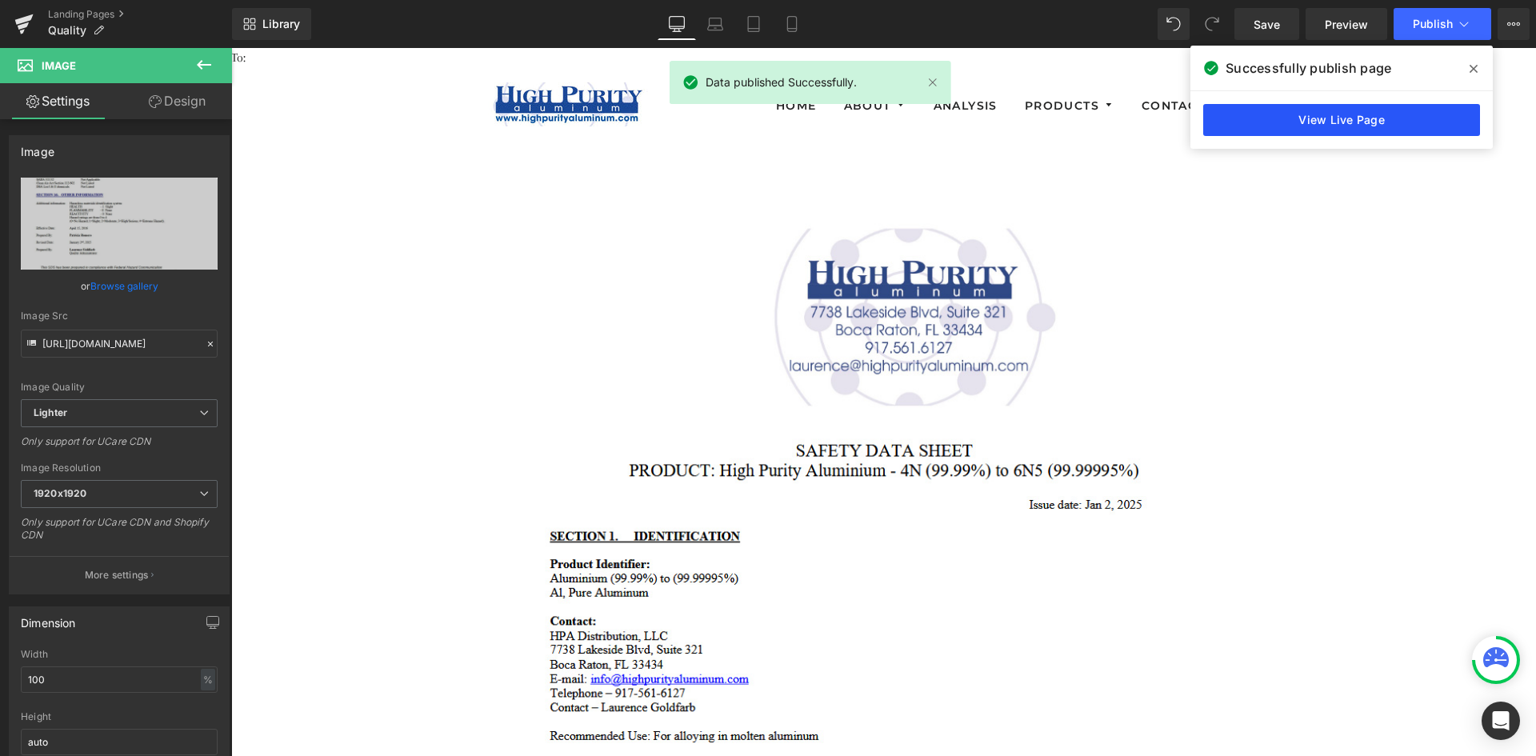
click at [1331, 122] on link "View Live Page" at bounding box center [1341, 120] width 277 height 32
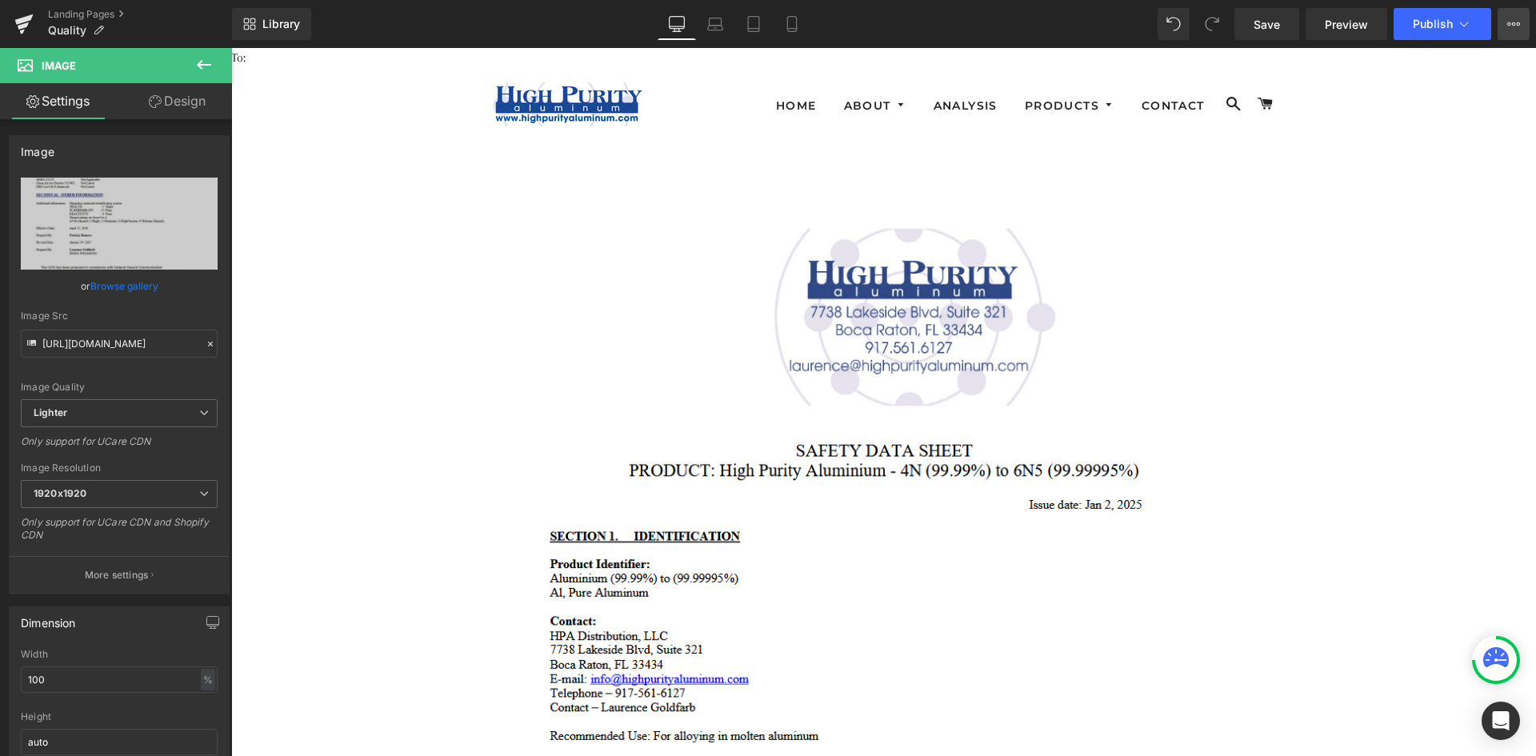
click at [1513, 30] on button "View Live Page View with current Template Save Template to Library Schedule Pub…" at bounding box center [1514, 24] width 32 height 32
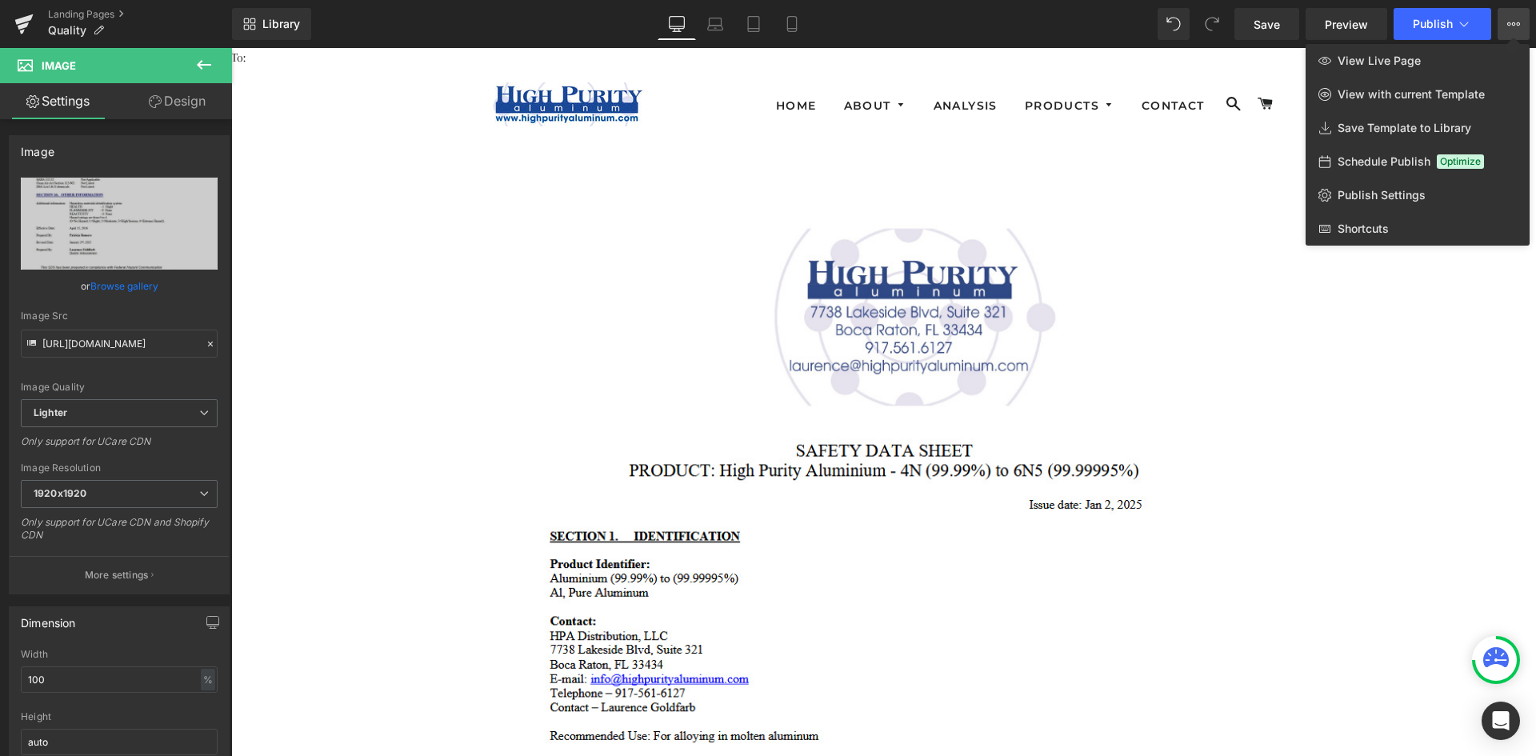
click at [200, 65] on icon at bounding box center [204, 65] width 14 height 10
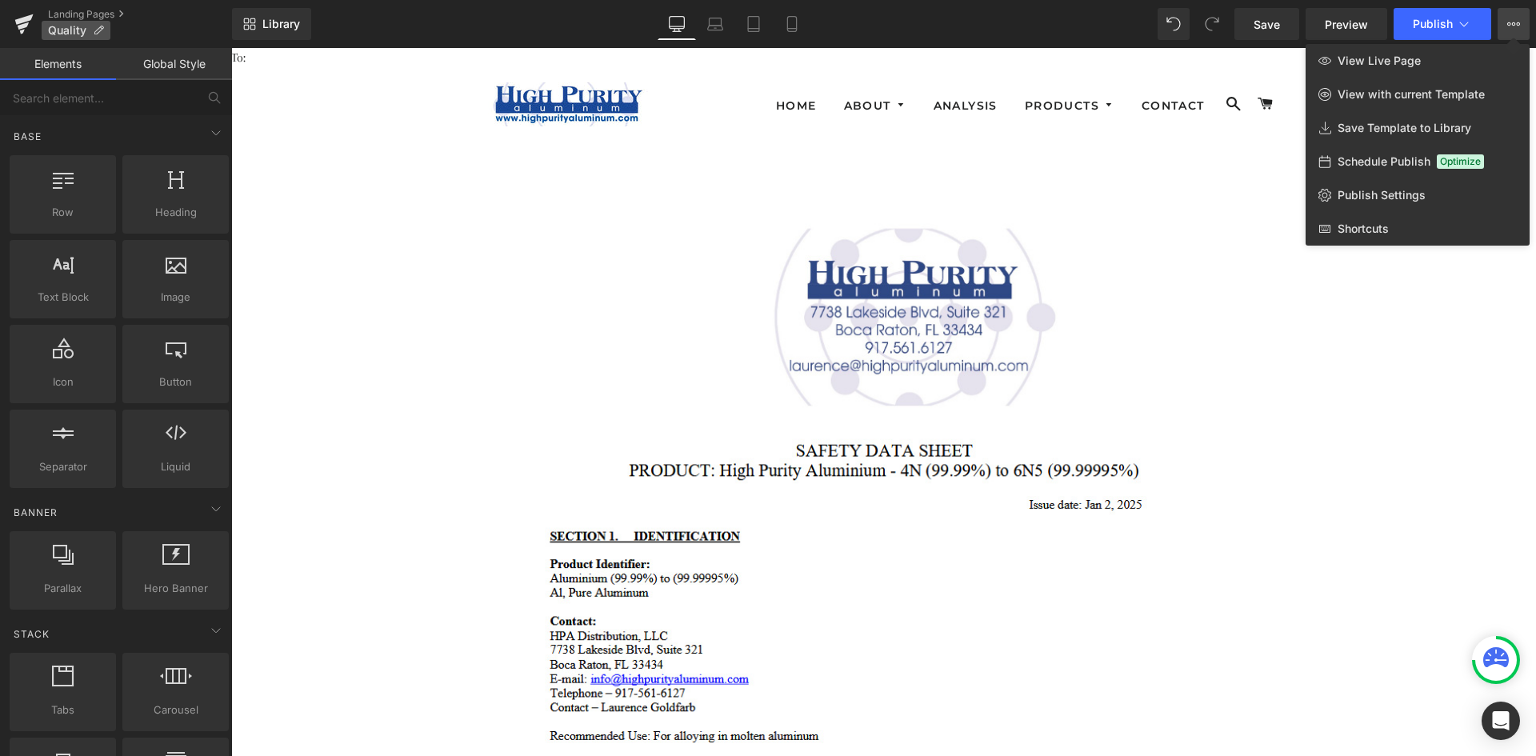
click at [90, 27] on p "Quality" at bounding box center [76, 30] width 69 height 19
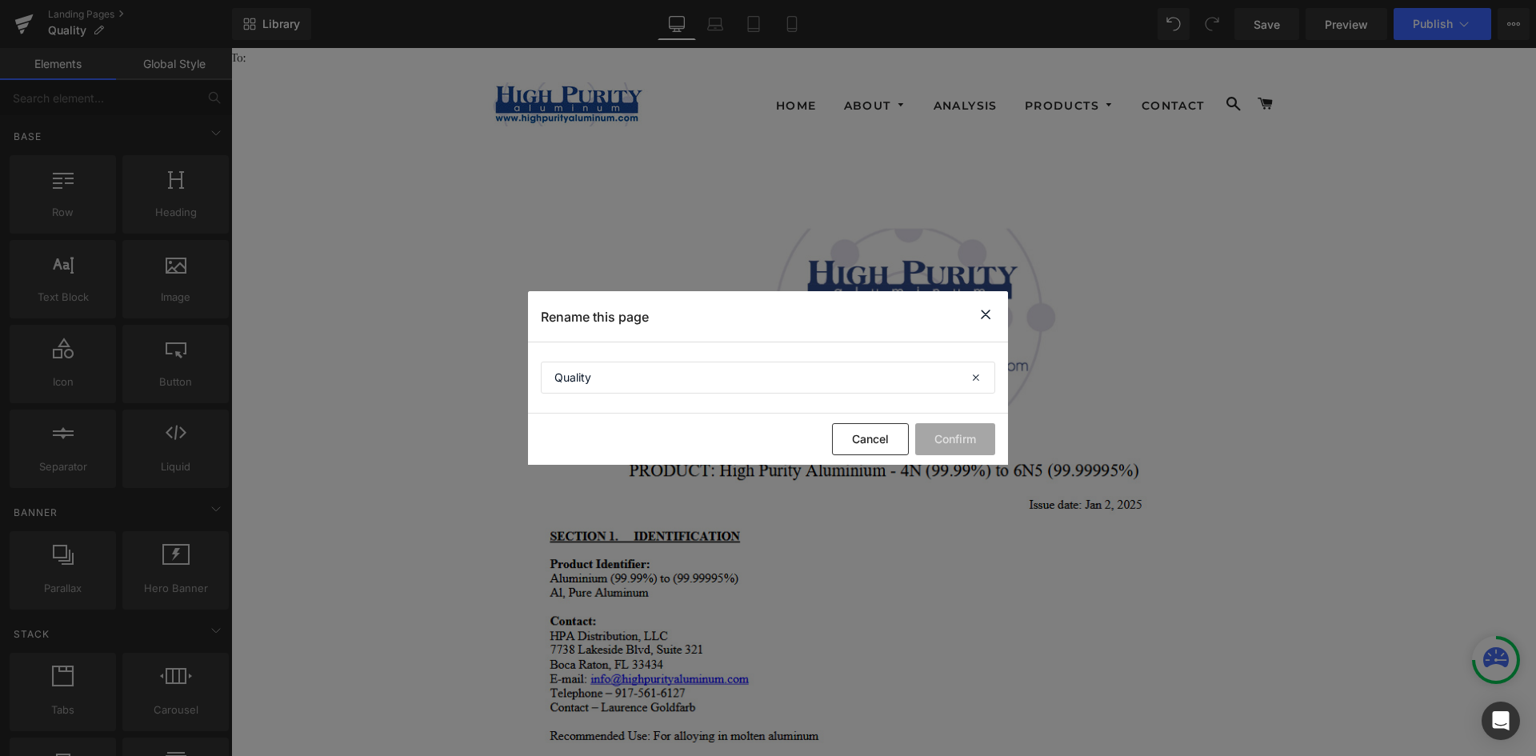
click at [987, 316] on icon at bounding box center [985, 315] width 19 height 20
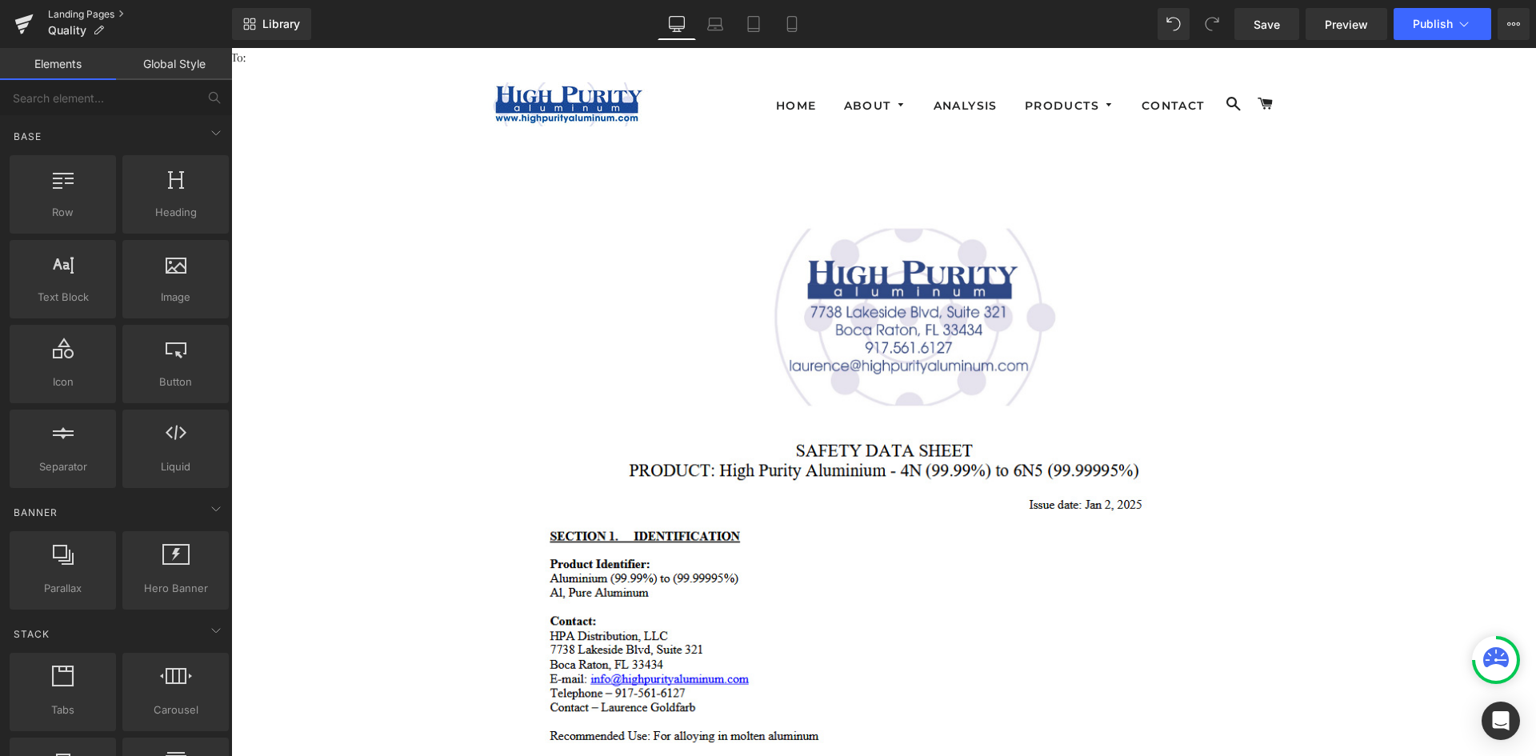
click at [115, 13] on link "Landing Pages" at bounding box center [140, 14] width 184 height 13
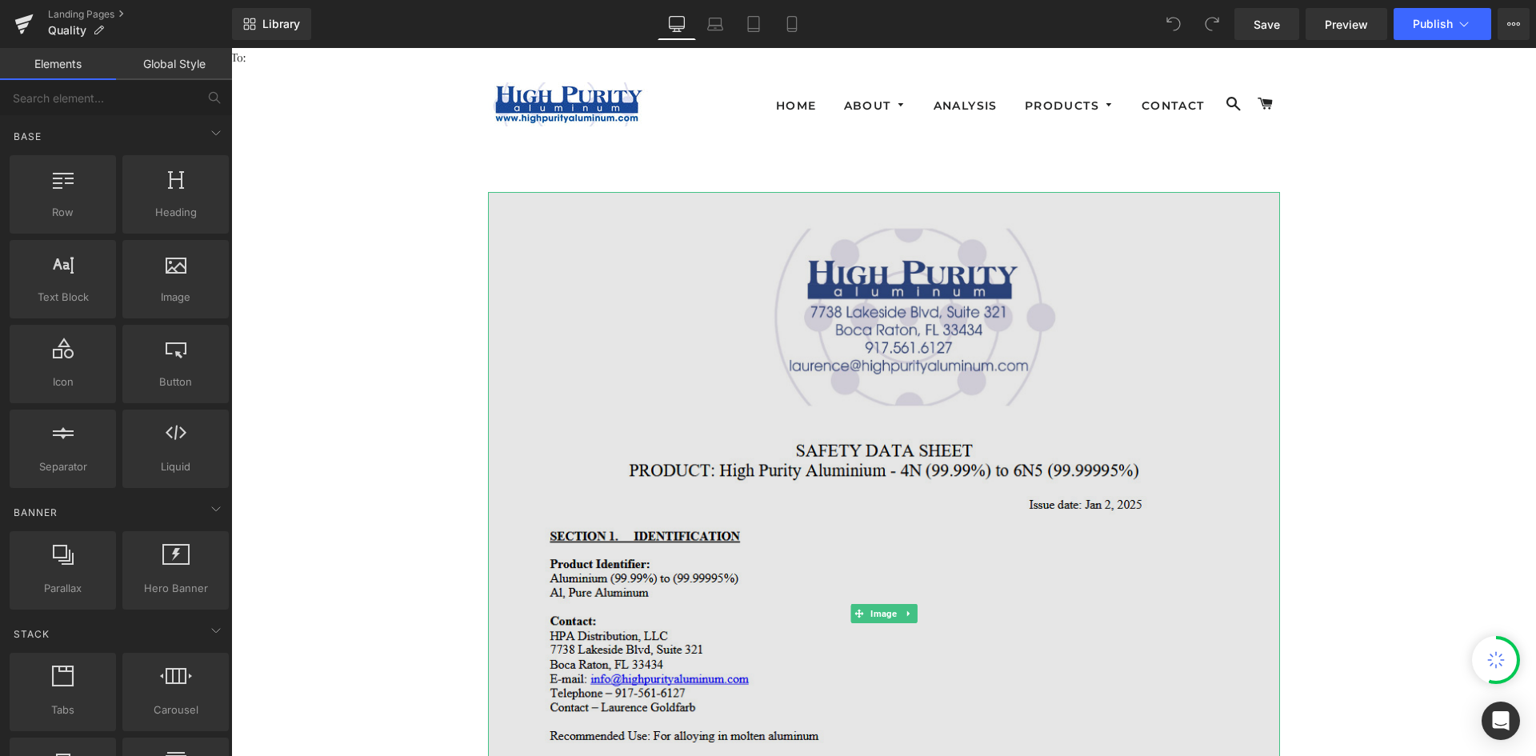
click at [1091, 390] on img at bounding box center [884, 613] width 792 height 843
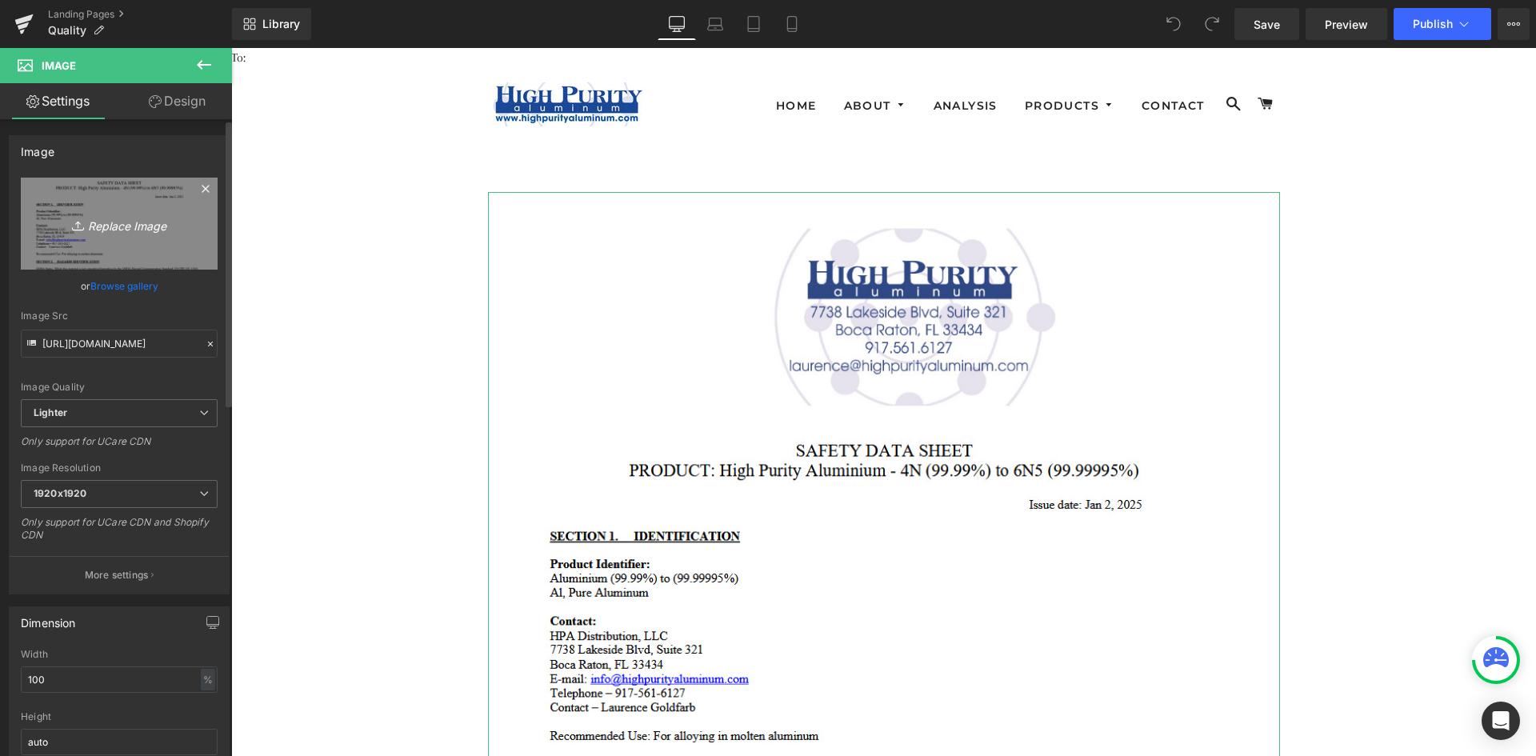
click at [142, 225] on icon "Replace Image" at bounding box center [119, 224] width 128 height 20
type input "C:\fakepath\high-purity-img01.jpg"
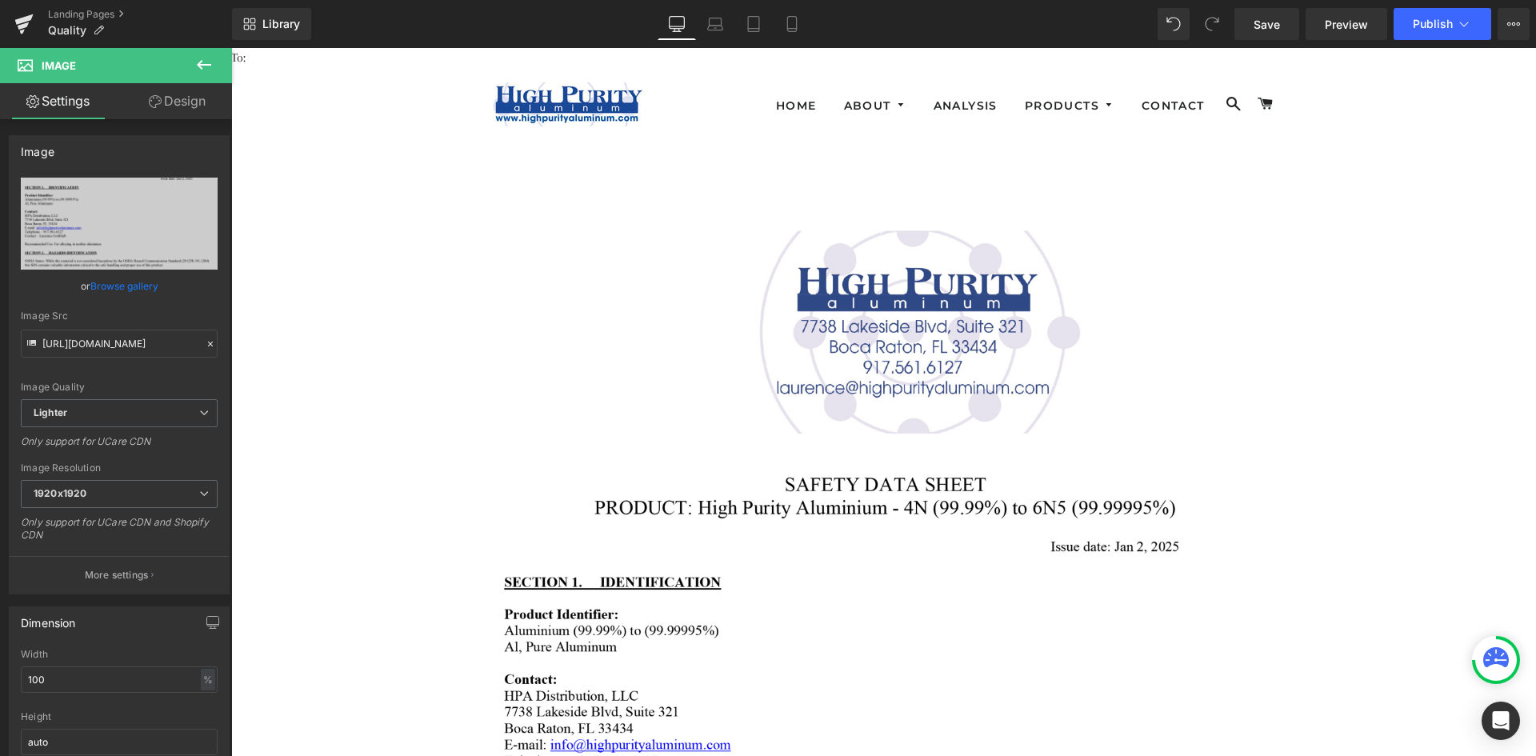
type input "https://ucarecdn.com/de5d2beb-773f-48e5-a55d-316173f40d71/-/format/auto/-/previ…"
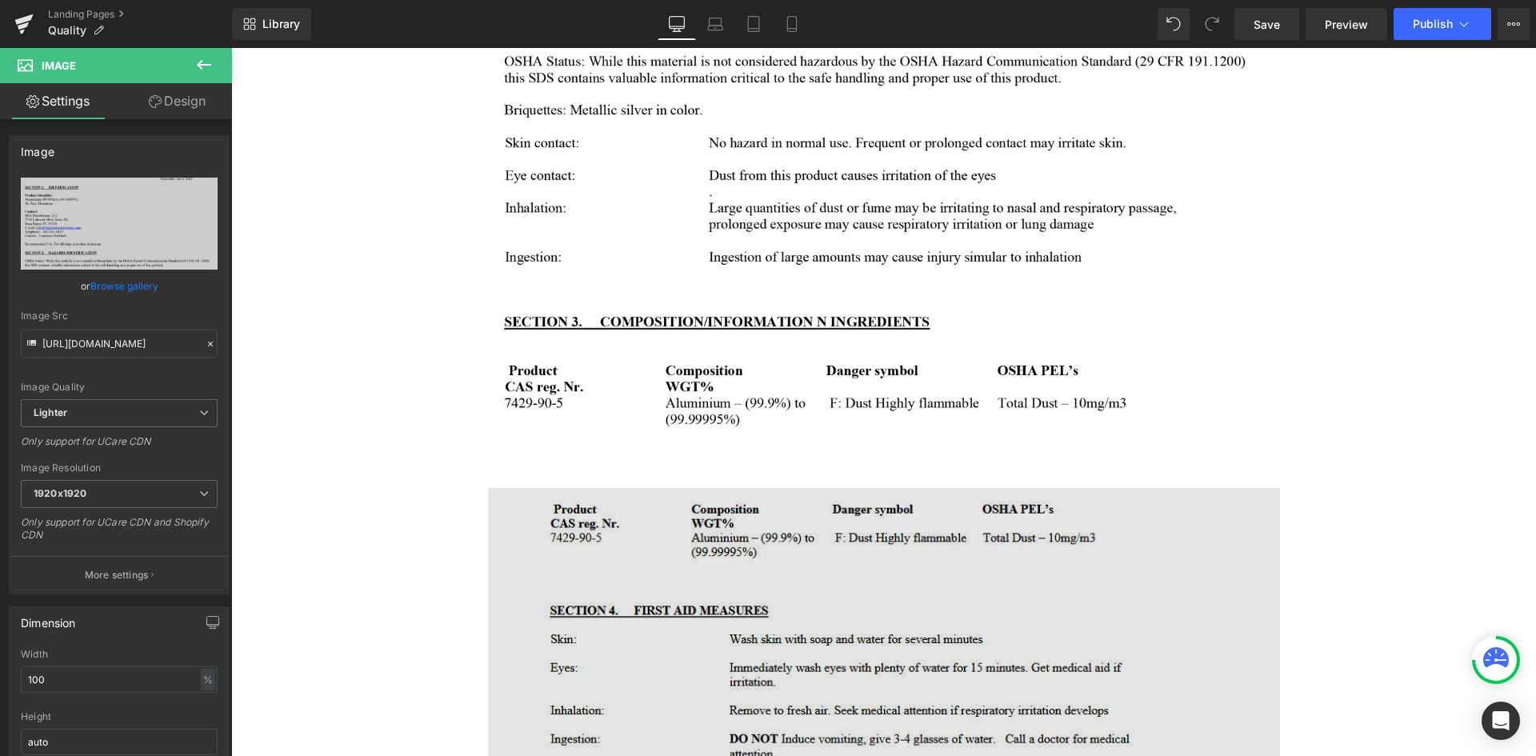
scroll to position [960, 0]
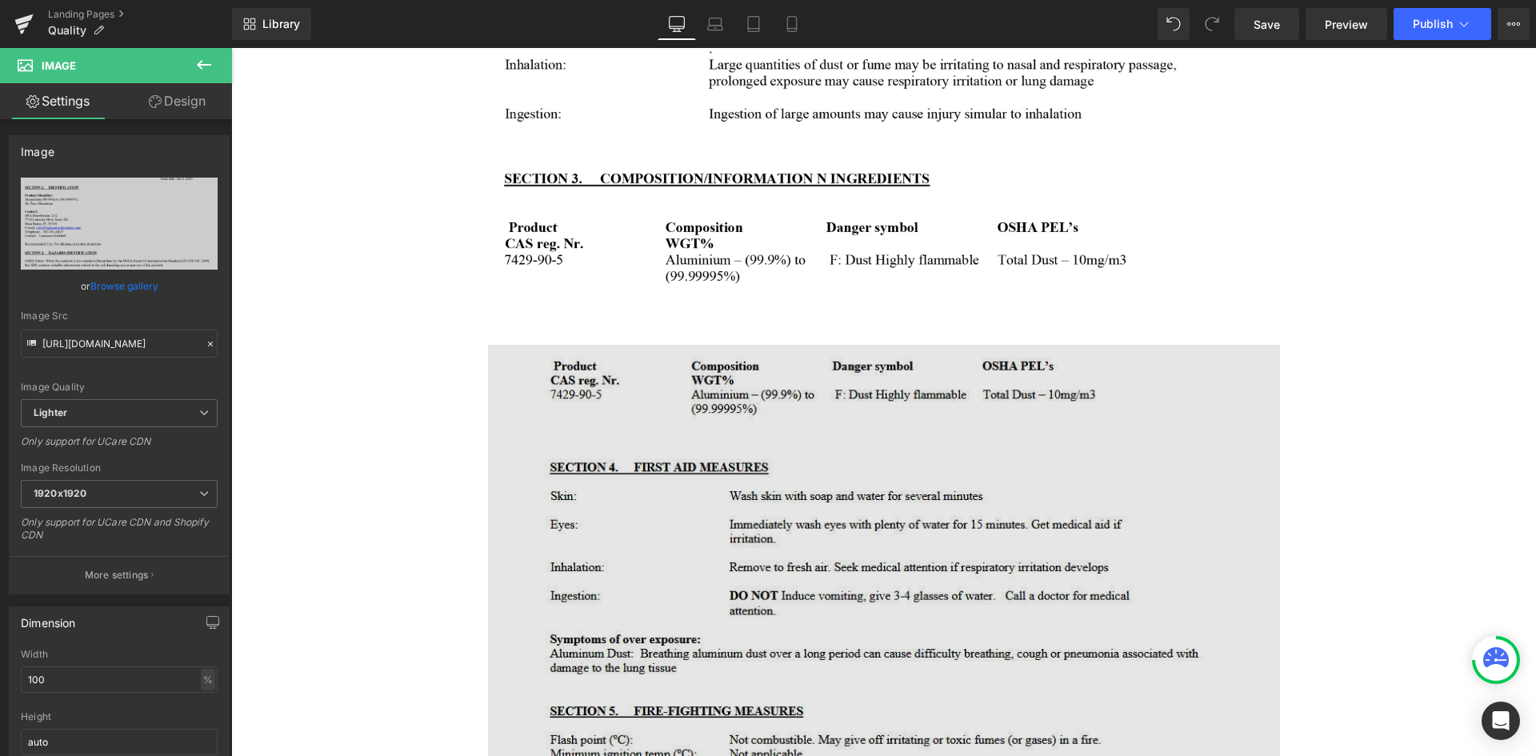
click at [783, 446] on img at bounding box center [884, 760] width 792 height 831
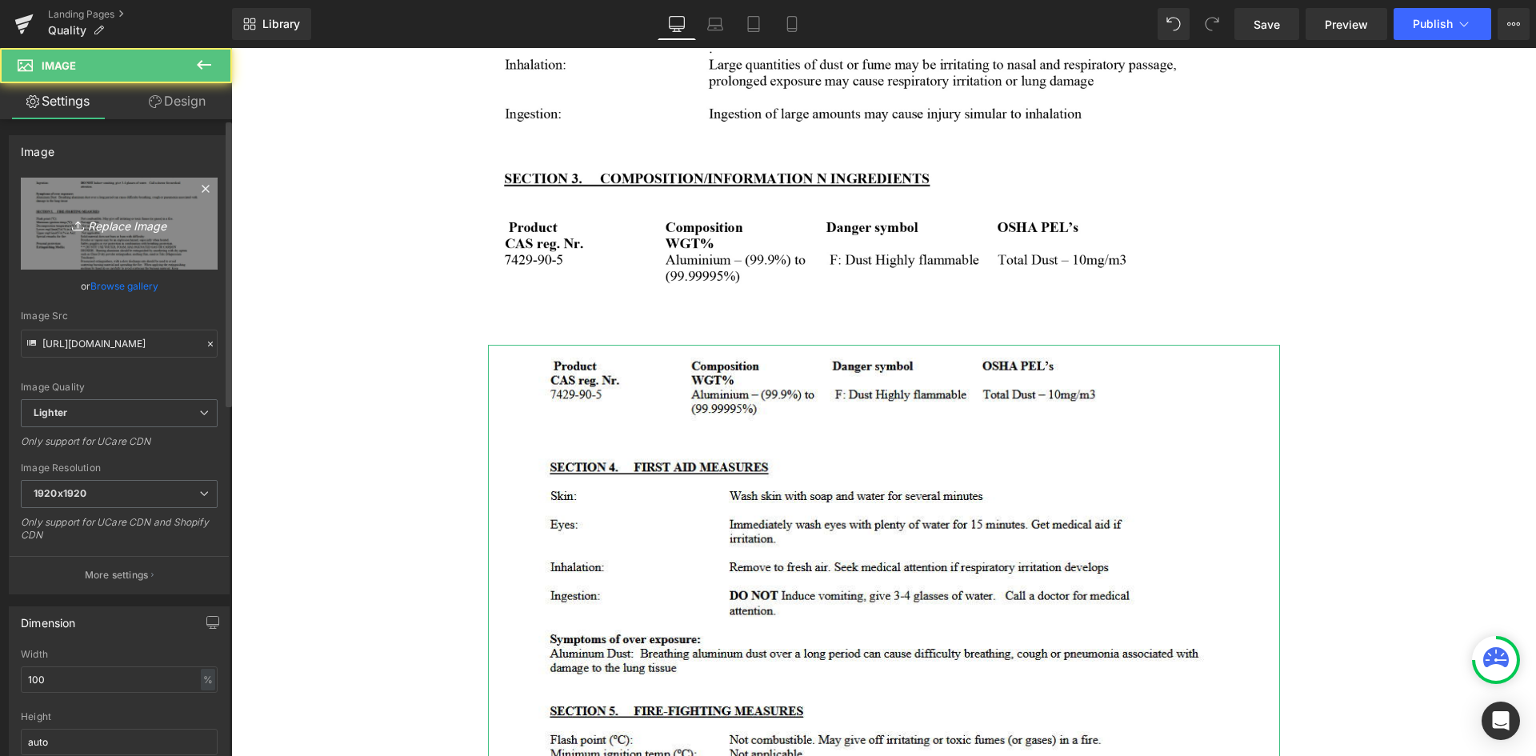
click at [136, 230] on icon "Replace Image" at bounding box center [119, 224] width 128 height 20
type input "C:\fakepath\high-purity-img02.jpg"
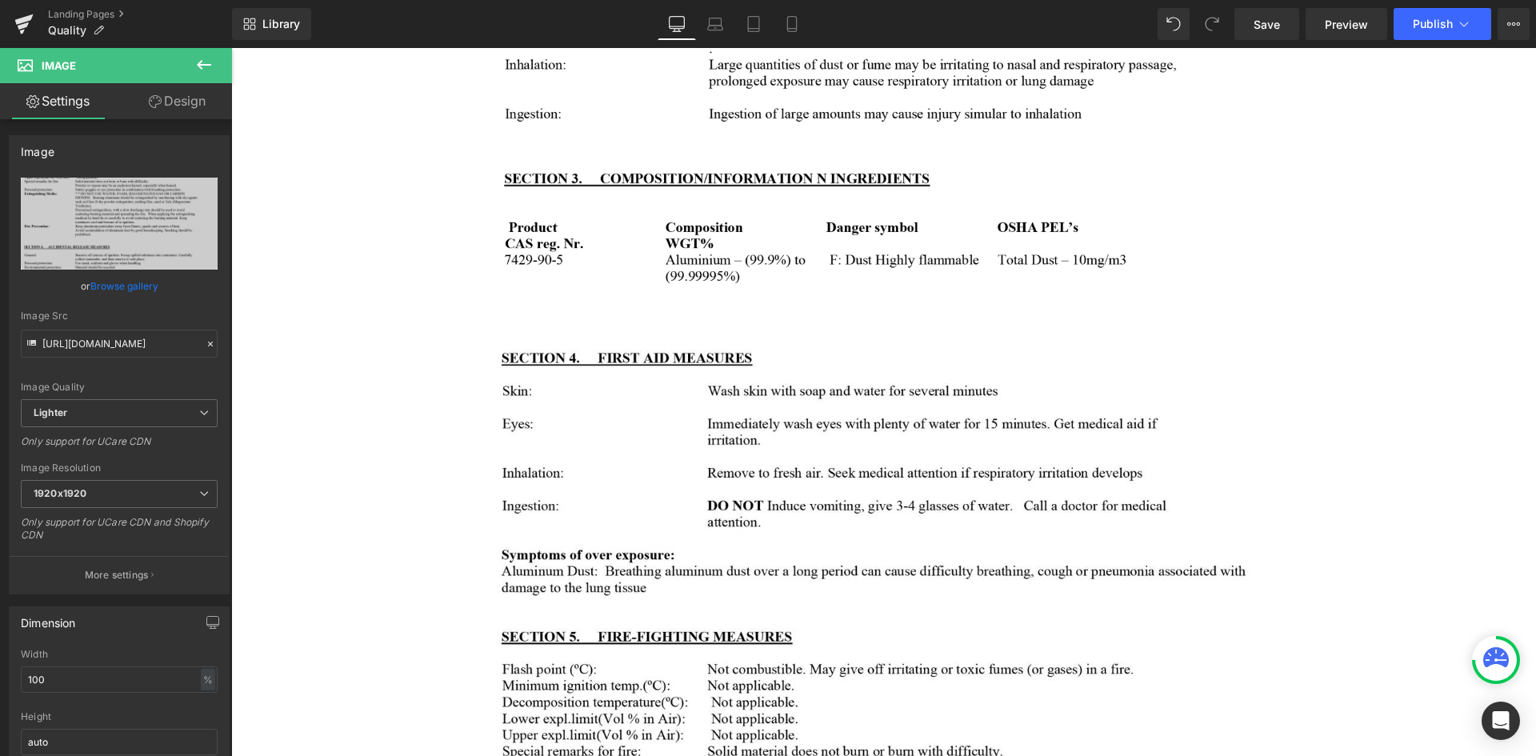
type input "https://ucarecdn.com/88a185f8-d592-4288-9cc1-ae8faeef4170/-/format/auto/-/previ…"
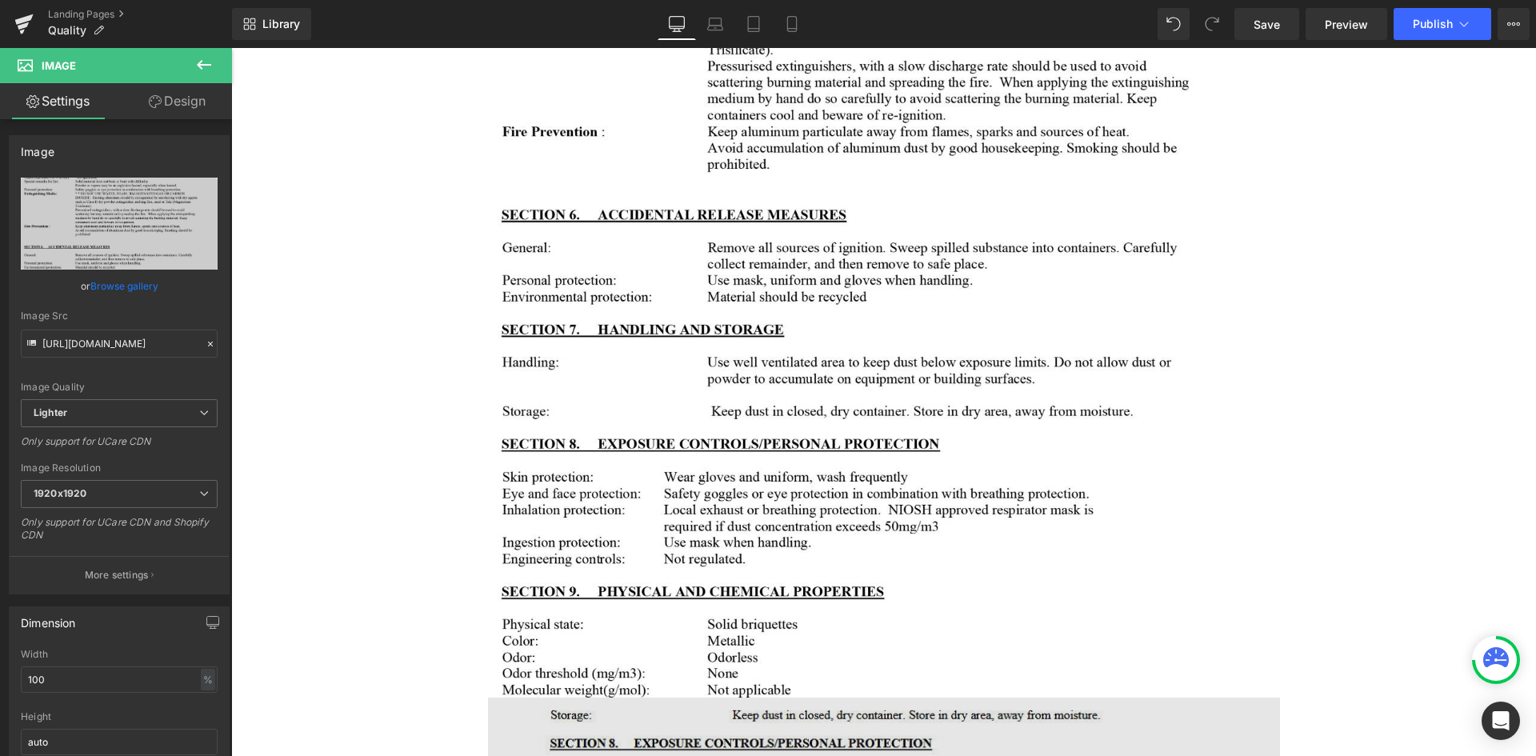
scroll to position [2080, 0]
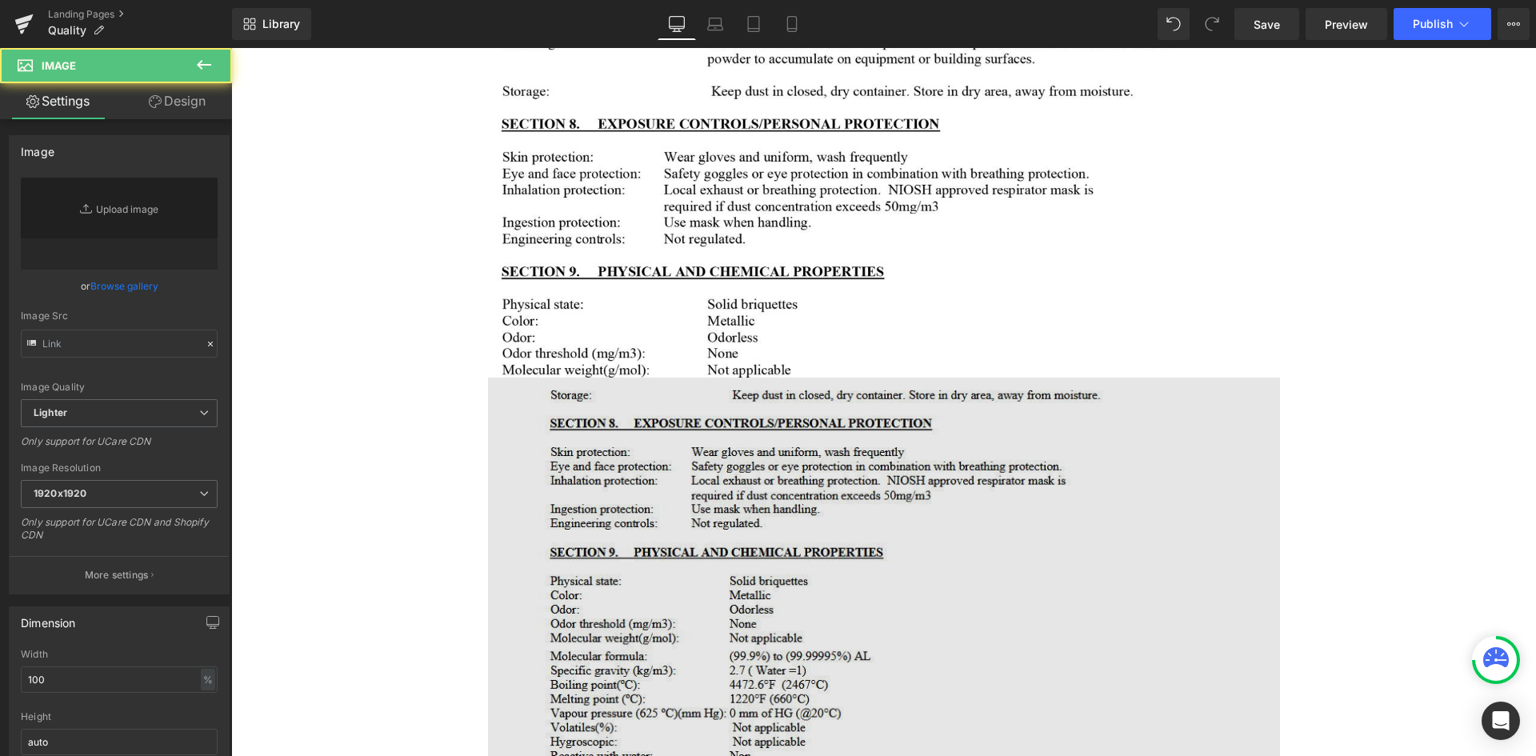
type input "[URL][DOMAIN_NAME]"
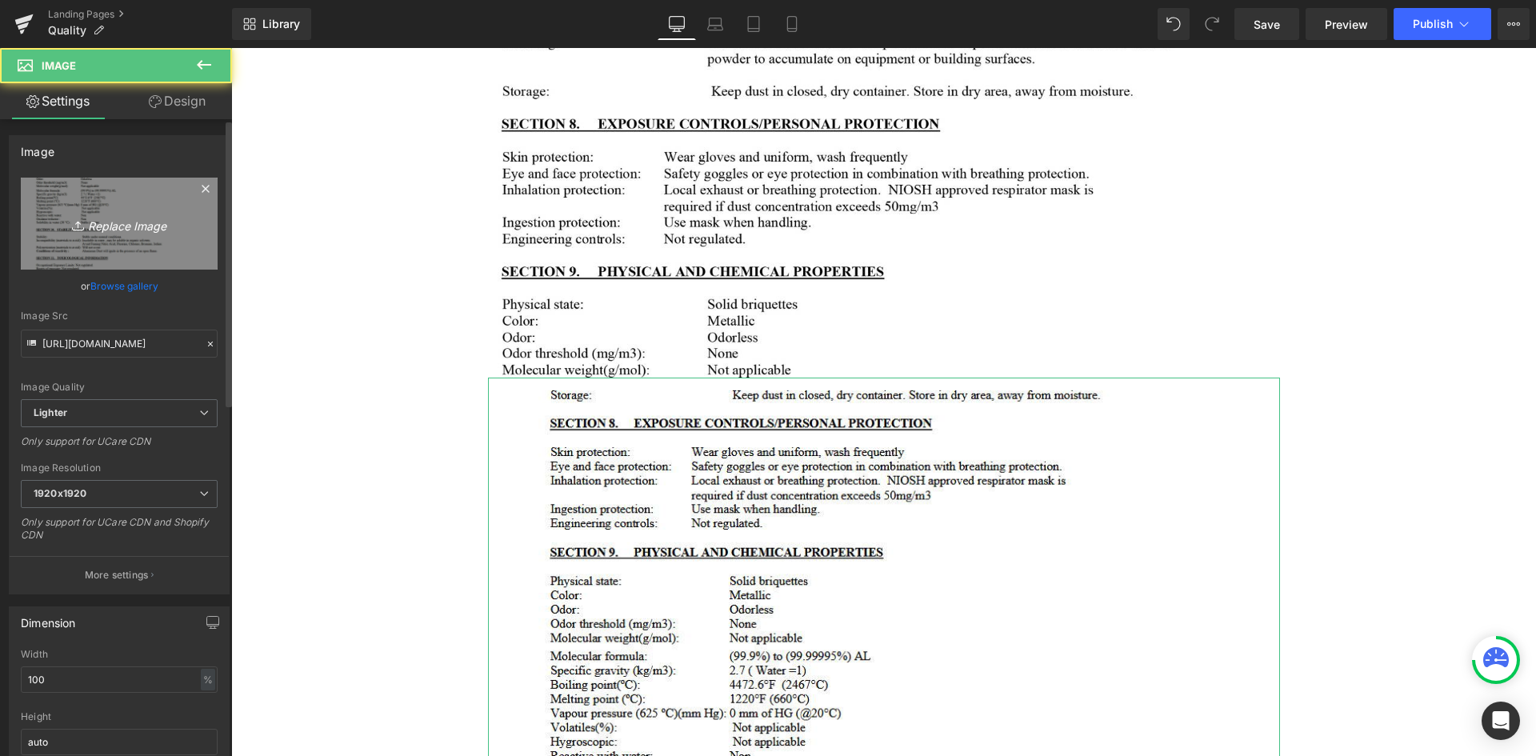
click at [125, 217] on icon "Replace Image" at bounding box center [119, 224] width 128 height 20
type input "C:\fakepath\high-purity-img03.jpg"
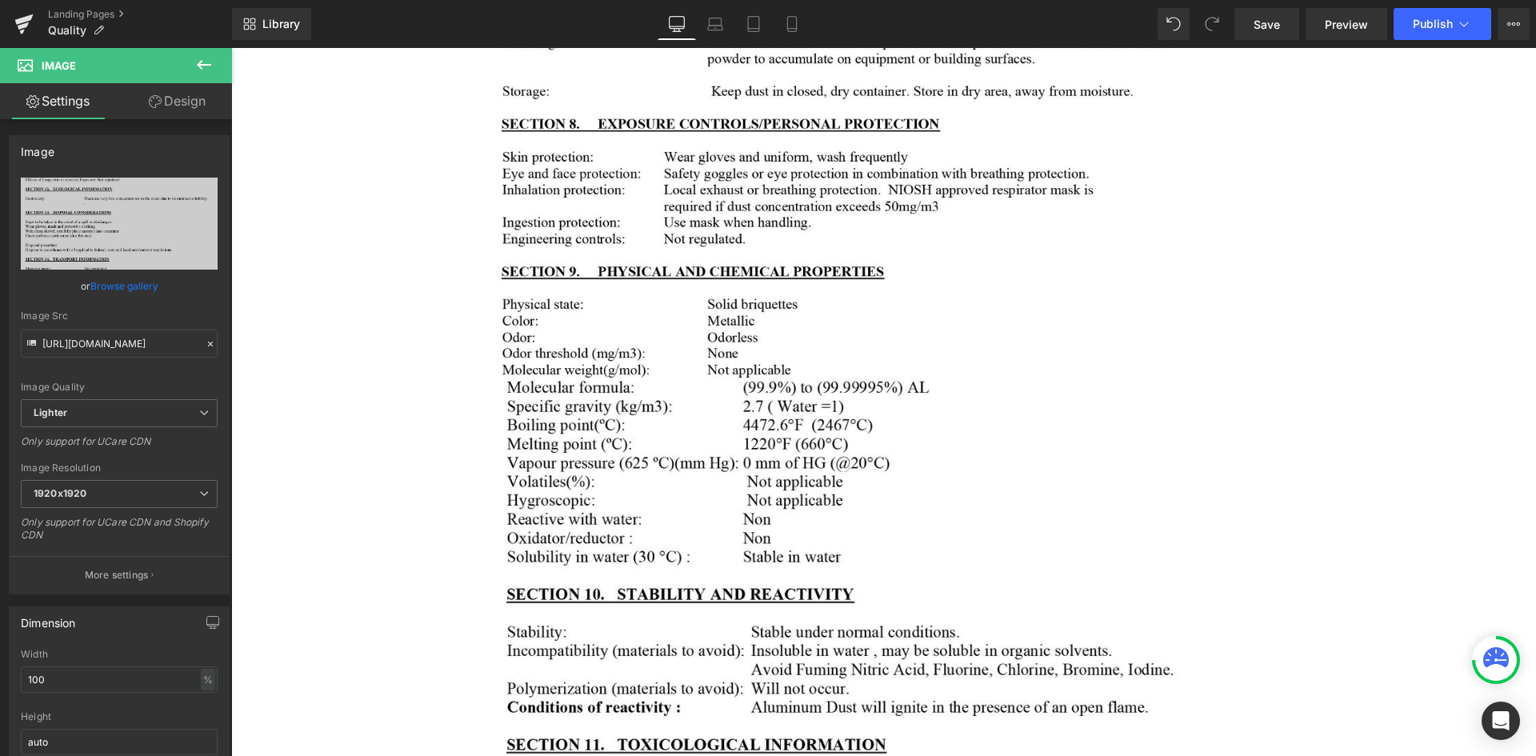
type input "https://ucarecdn.com/ba14dfd5-26bd-4ec1-bafb-f3f6cc260d59/-/format/auto/-/previ…"
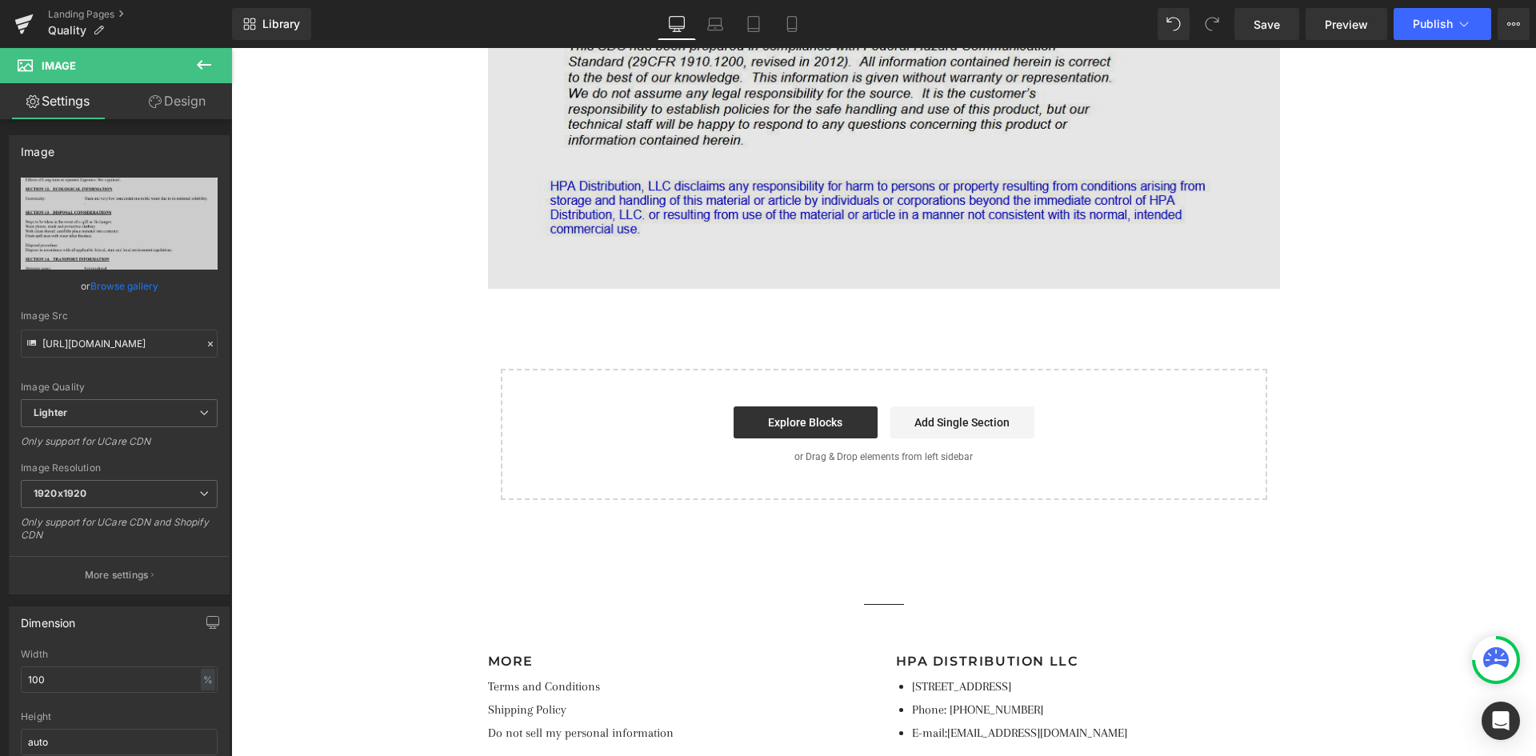
scroll to position [3921, 0]
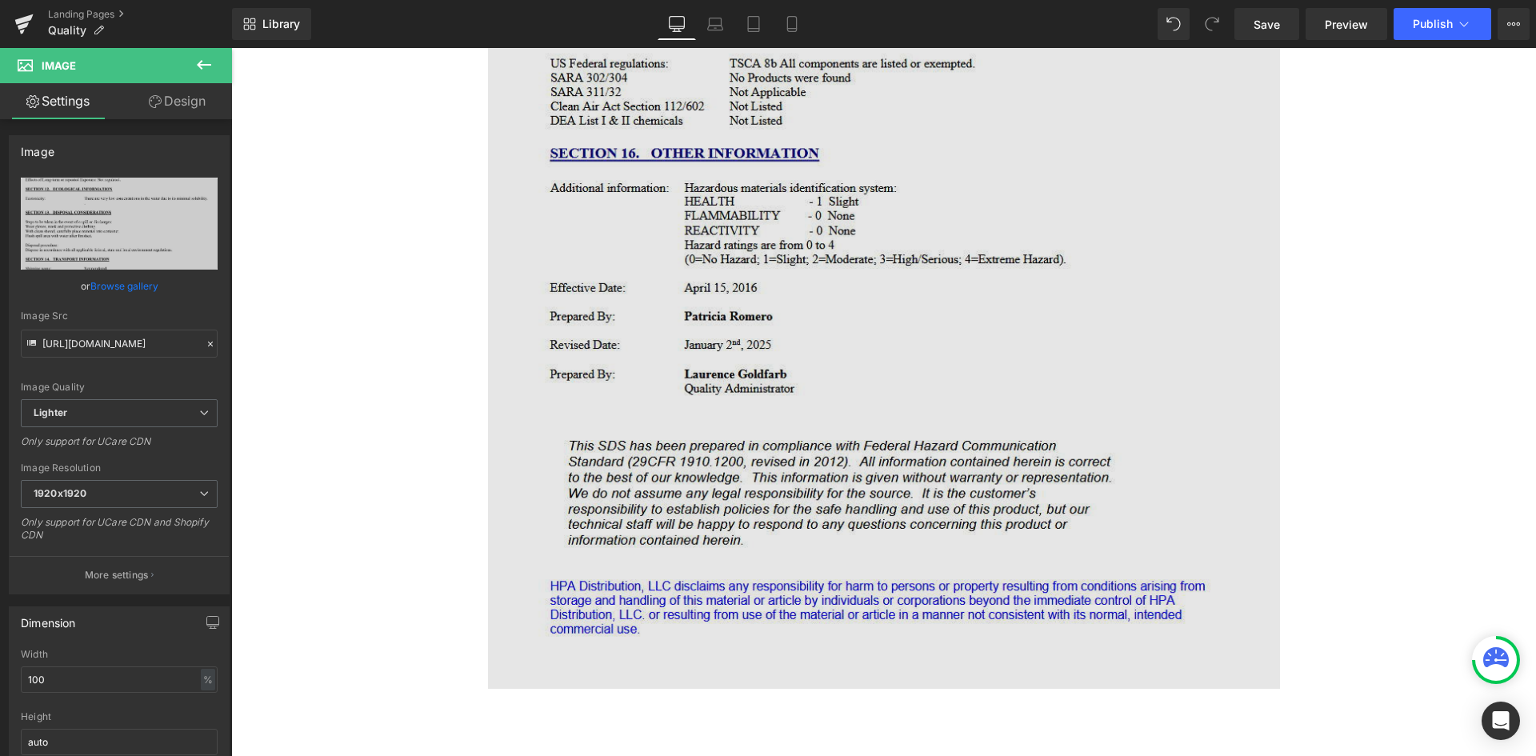
click at [700, 249] on img at bounding box center [884, 269] width 792 height 838
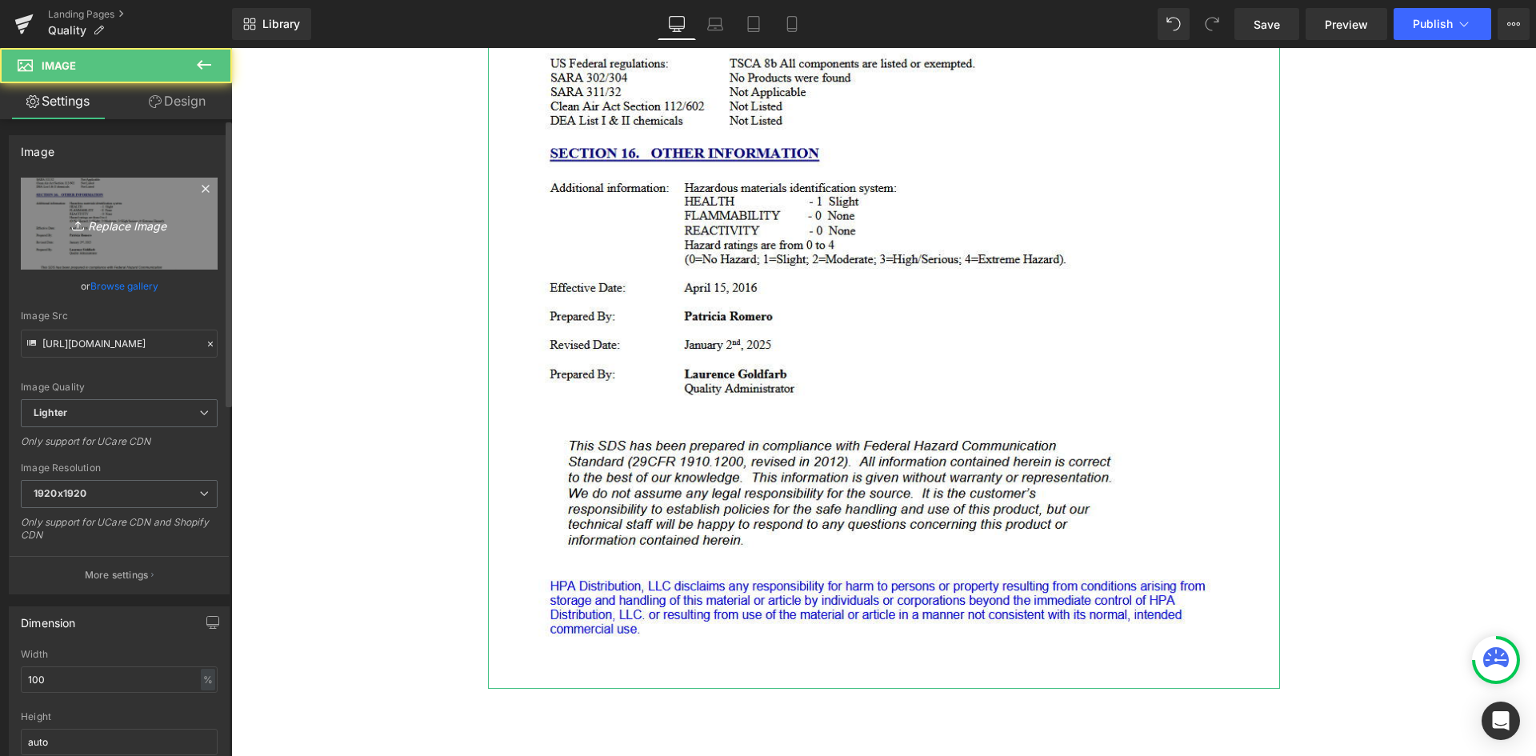
click at [109, 232] on icon "Replace Image" at bounding box center [119, 224] width 128 height 20
type input "C:\fakepath\high-purity-img04.jpg"
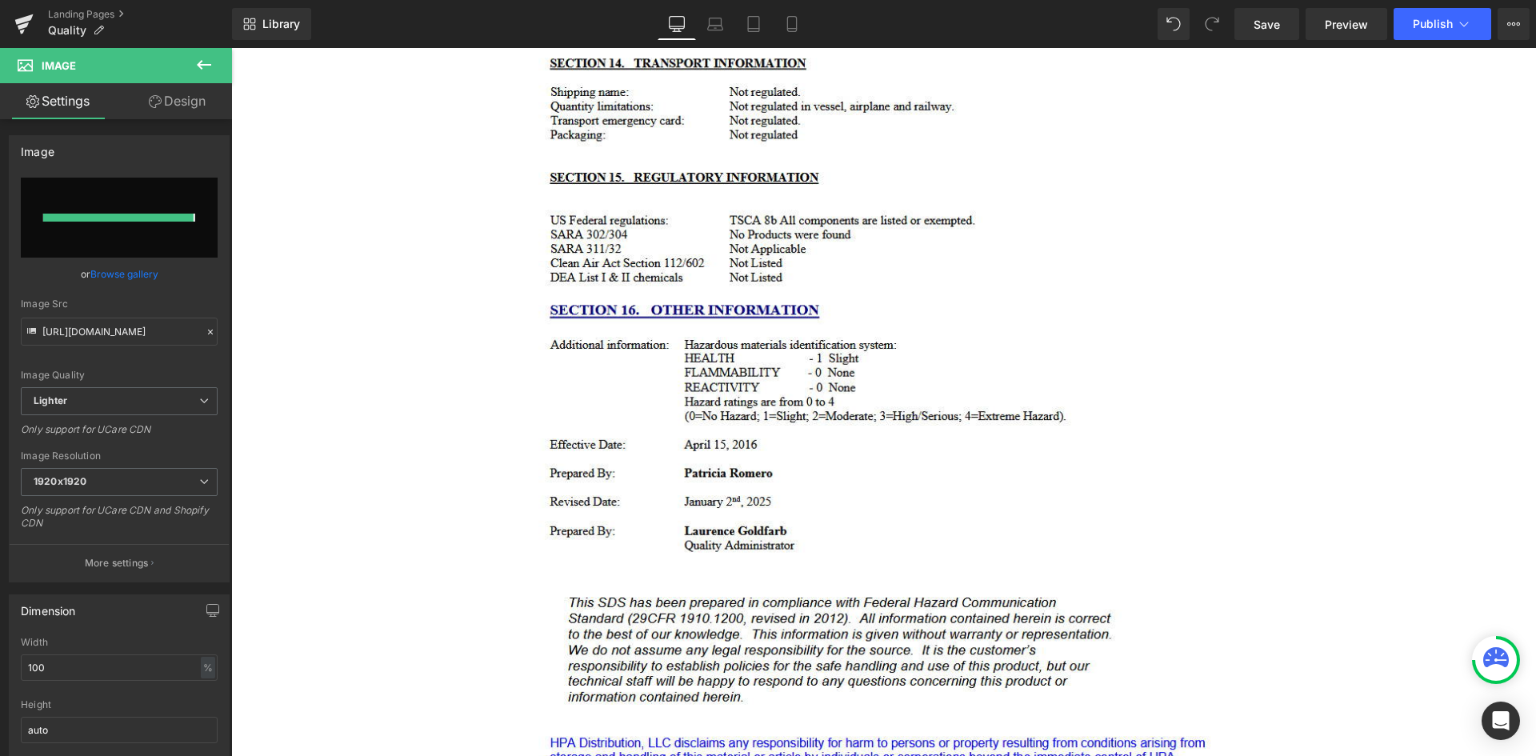
scroll to position [3761, 0]
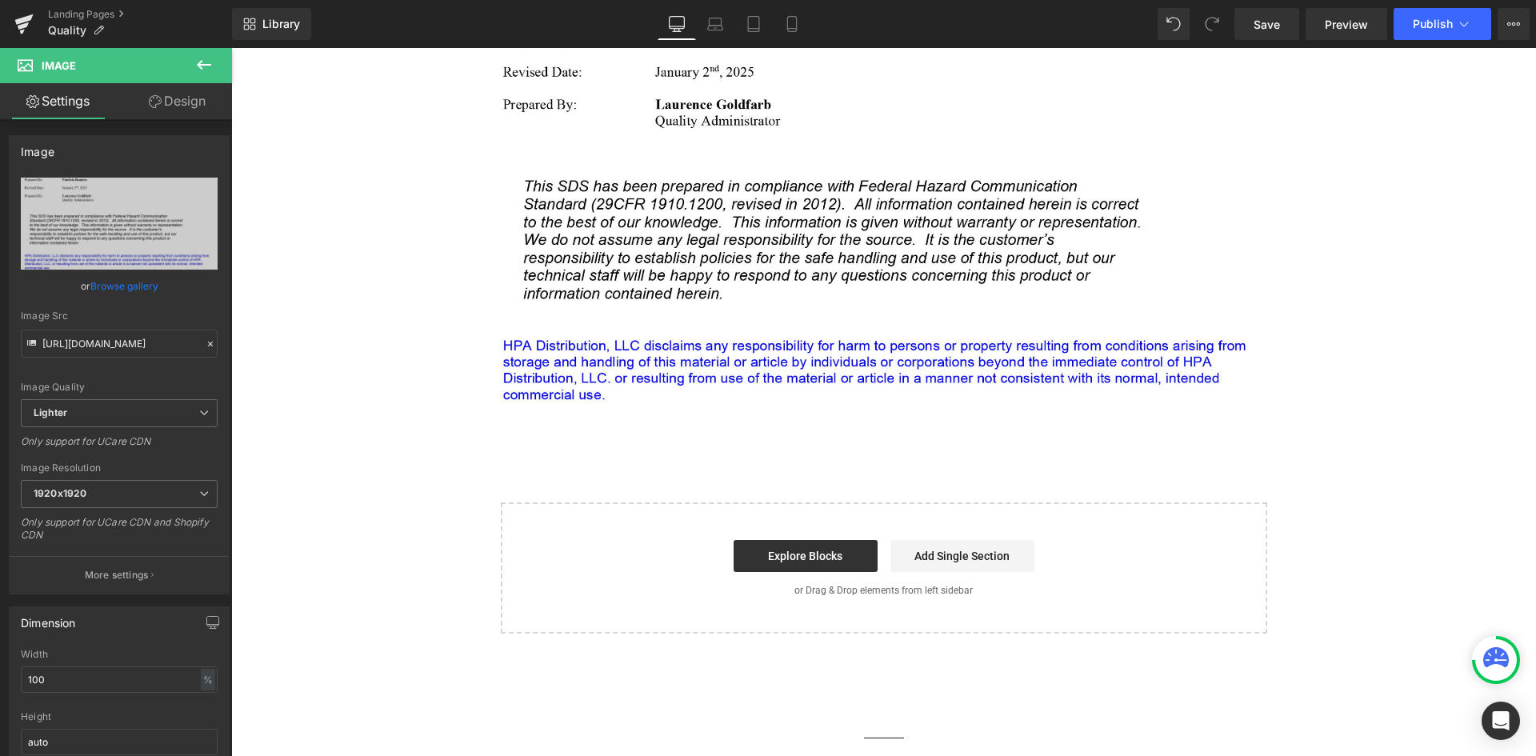
type input "https://ucarecdn.com/72548e36-5fe7-459e-8e6c-b21a00f7faa3/-/format/auto/-/previ…"
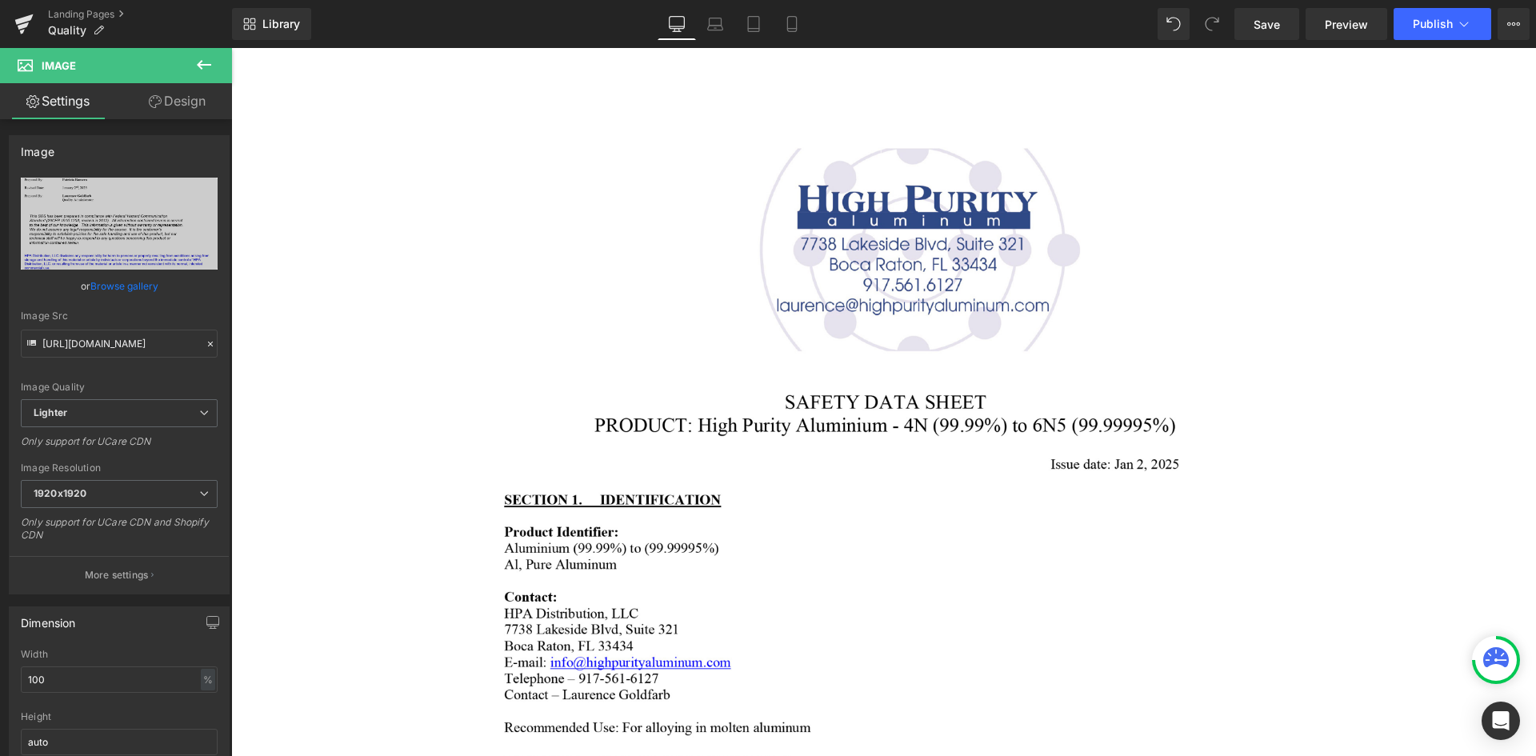
scroll to position [80, 0]
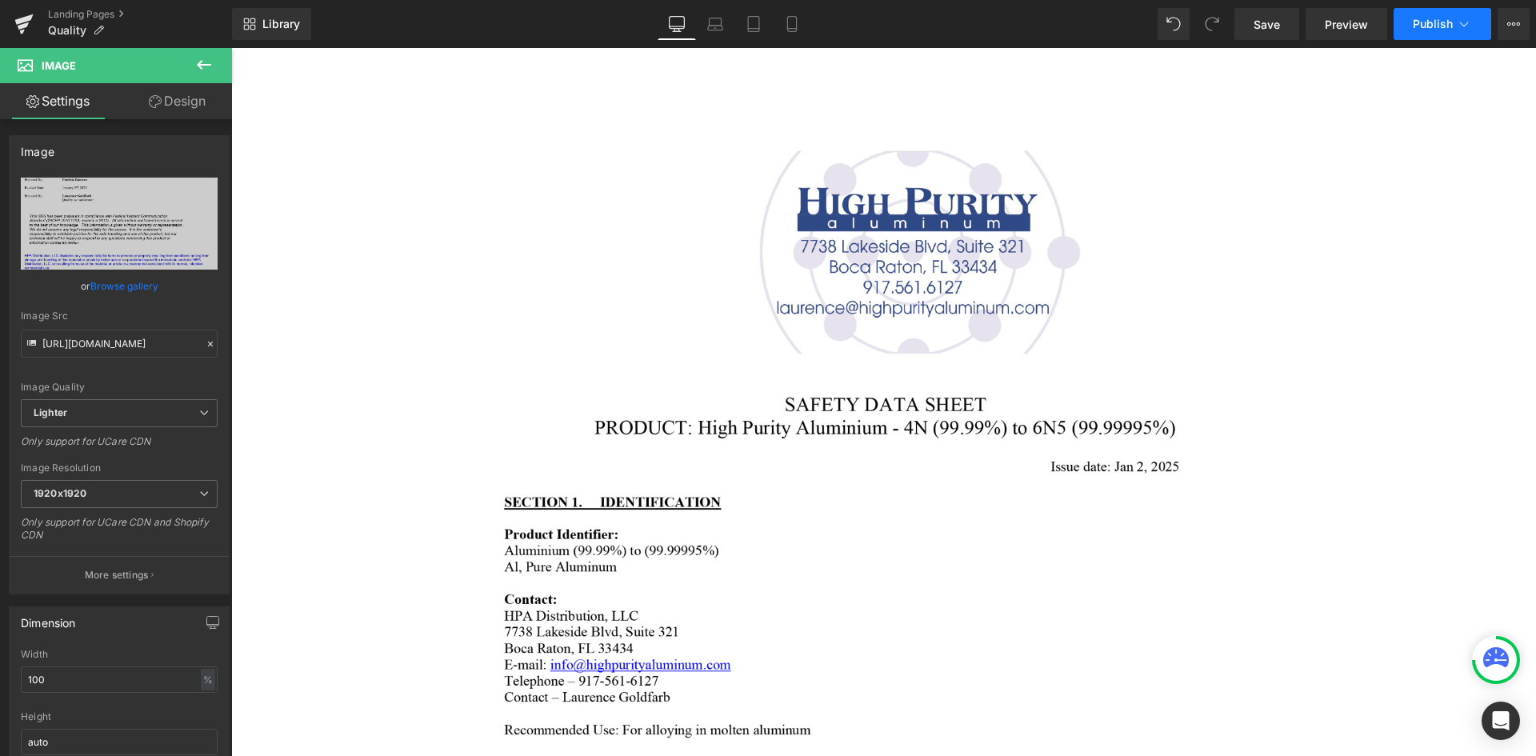
click at [1436, 26] on span "Publish" at bounding box center [1433, 24] width 40 height 13
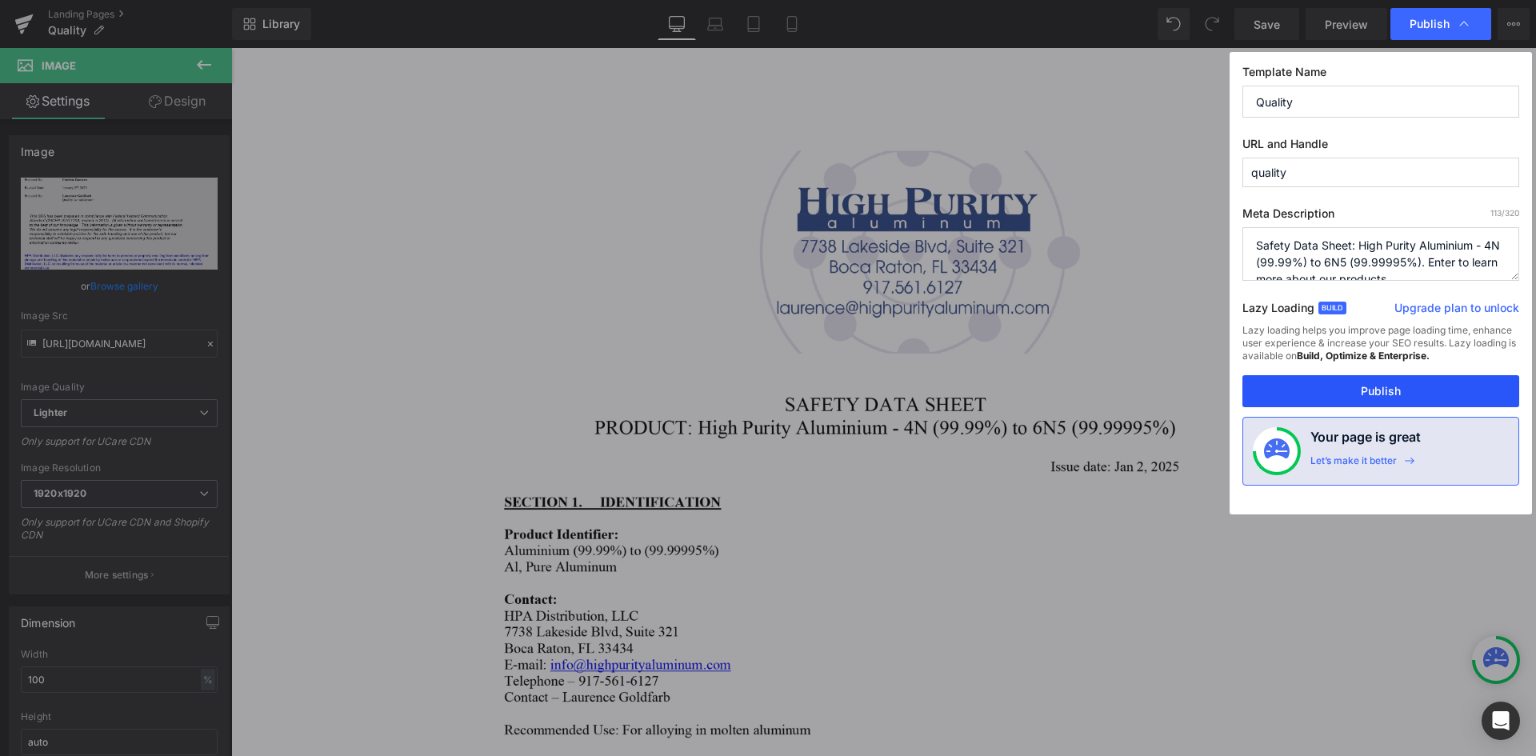
click at [1386, 388] on button "Publish" at bounding box center [1381, 391] width 277 height 32
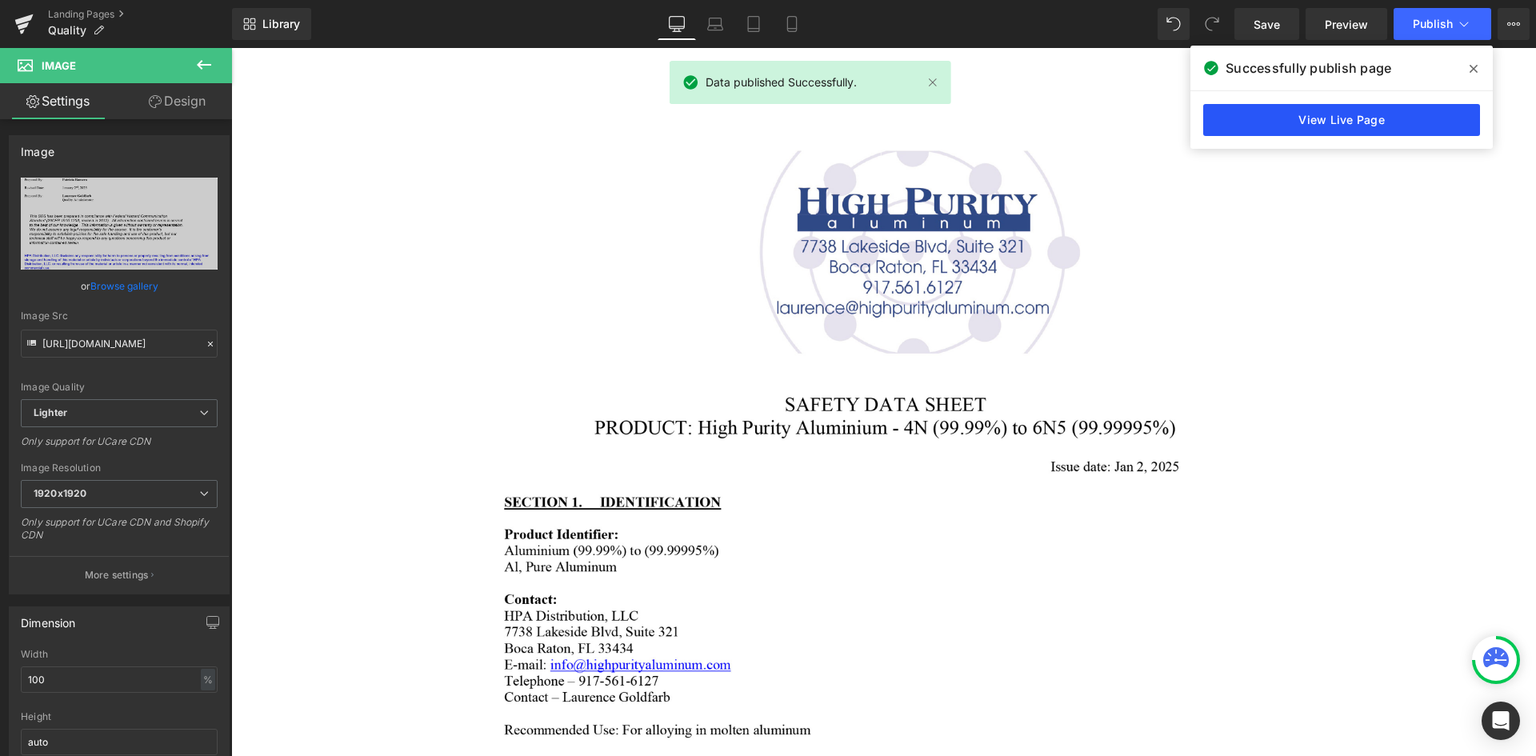
click at [1353, 112] on link "View Live Page" at bounding box center [1341, 120] width 277 height 32
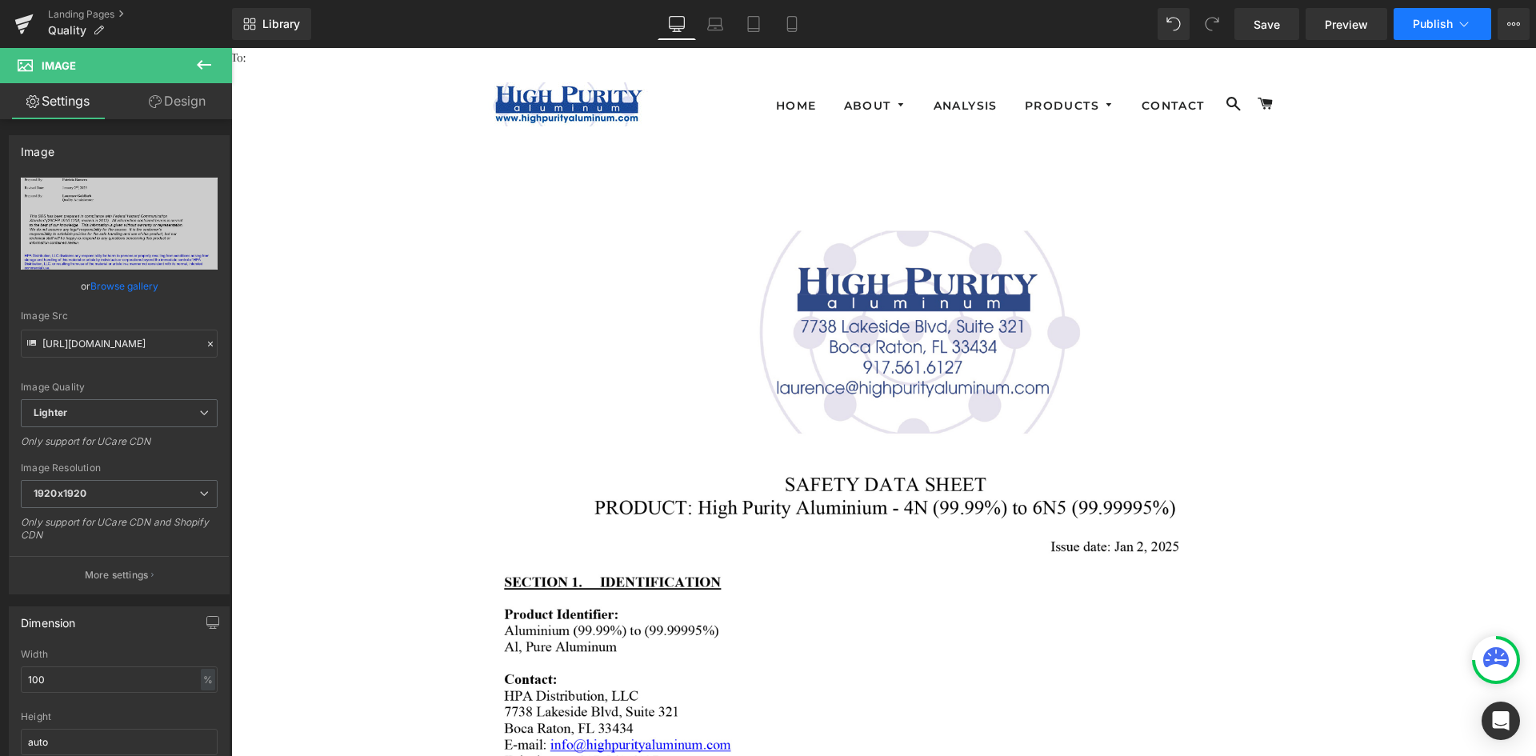
click at [1451, 22] on span "Publish" at bounding box center [1433, 24] width 40 height 13
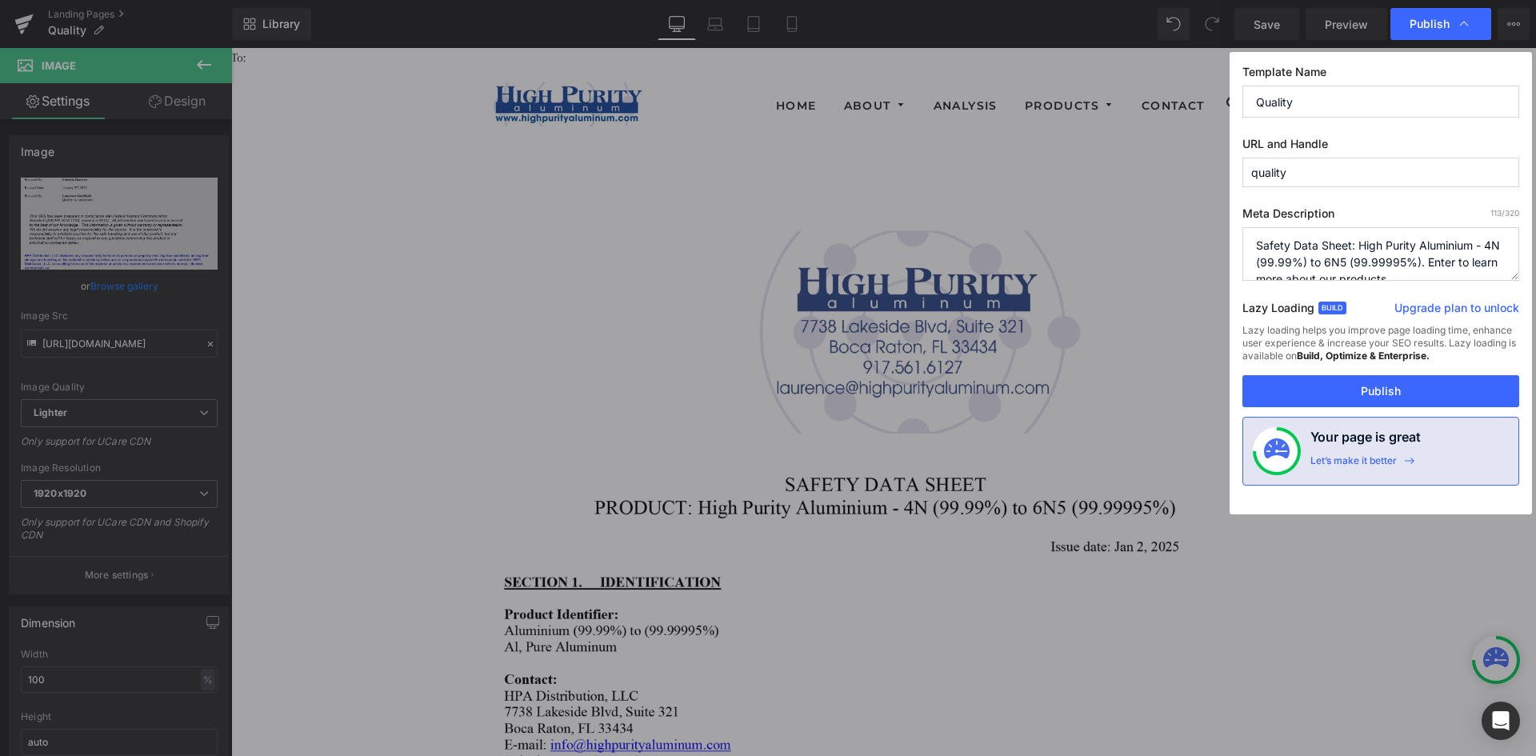
scroll to position [17, 0]
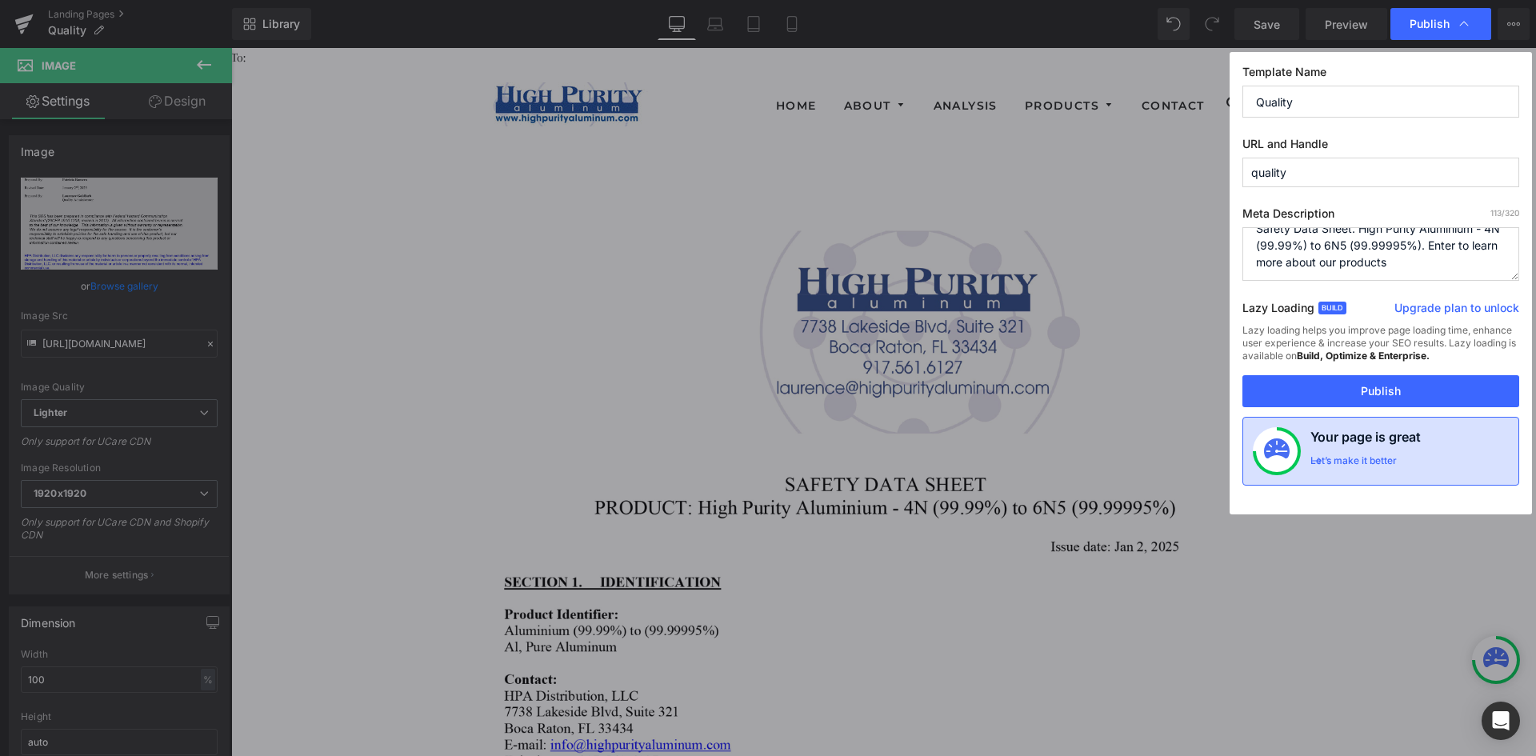
click at [1355, 442] on h4 "Your page is great" at bounding box center [1366, 440] width 110 height 27
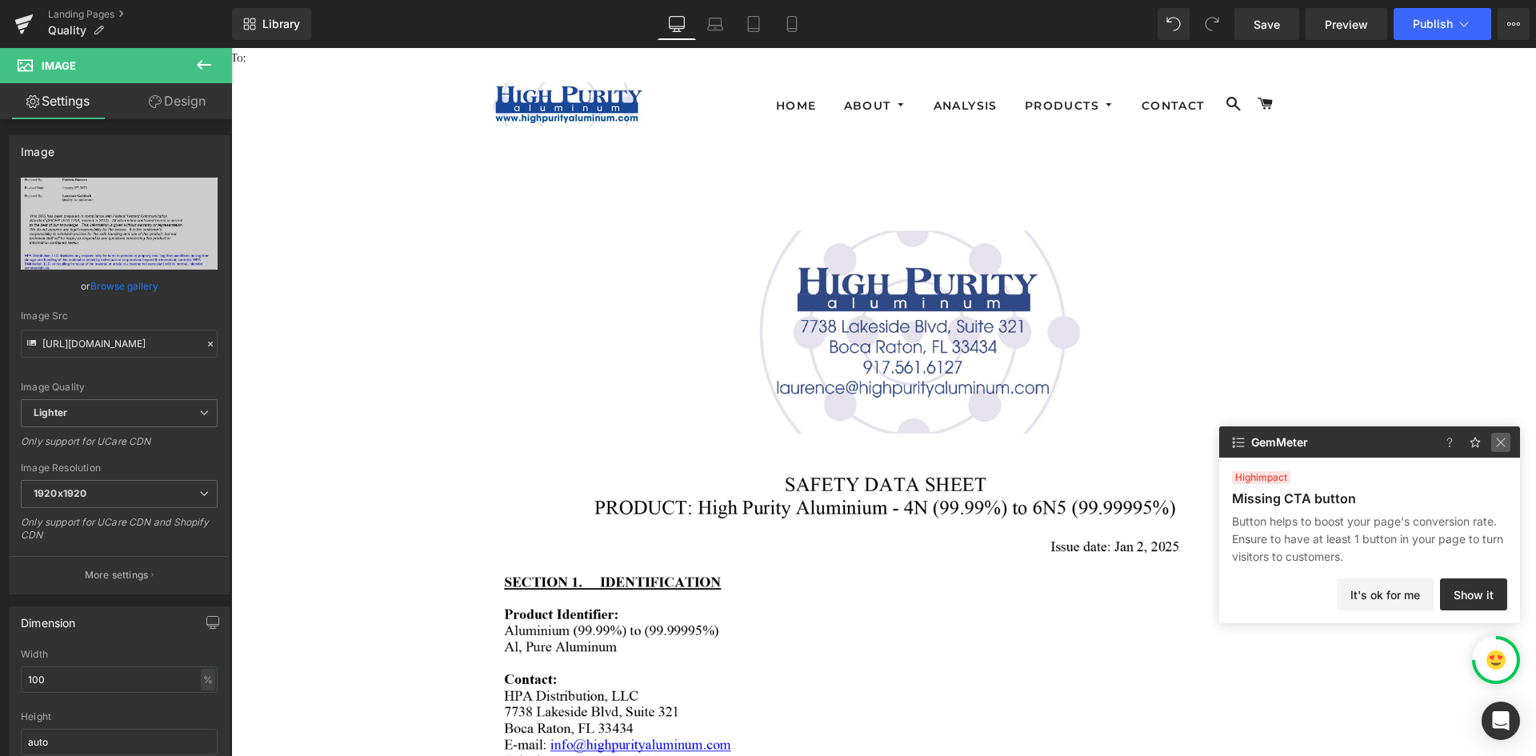
click at [1502, 442] on img at bounding box center [1500, 442] width 19 height 19
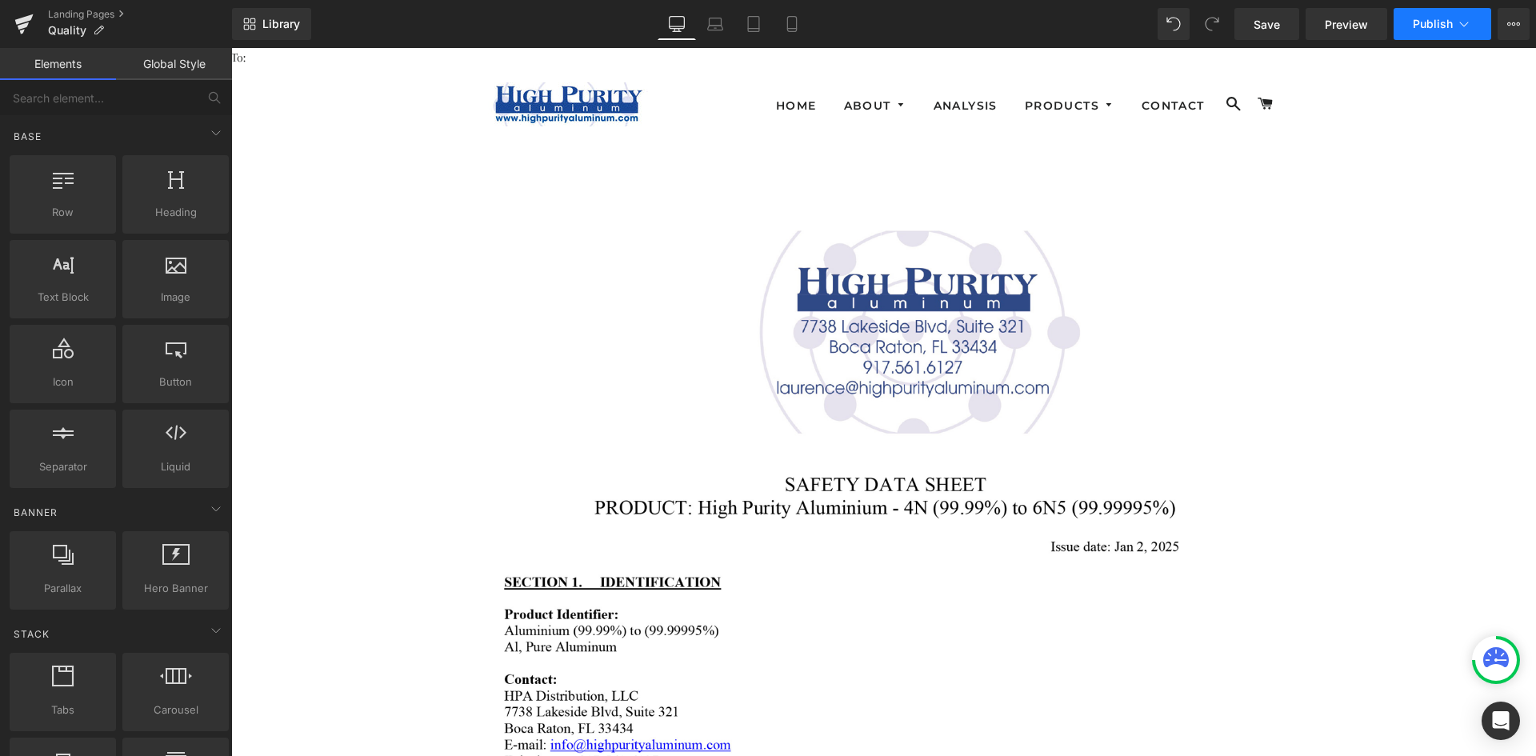
click at [1427, 26] on span "Publish" at bounding box center [1433, 24] width 40 height 13
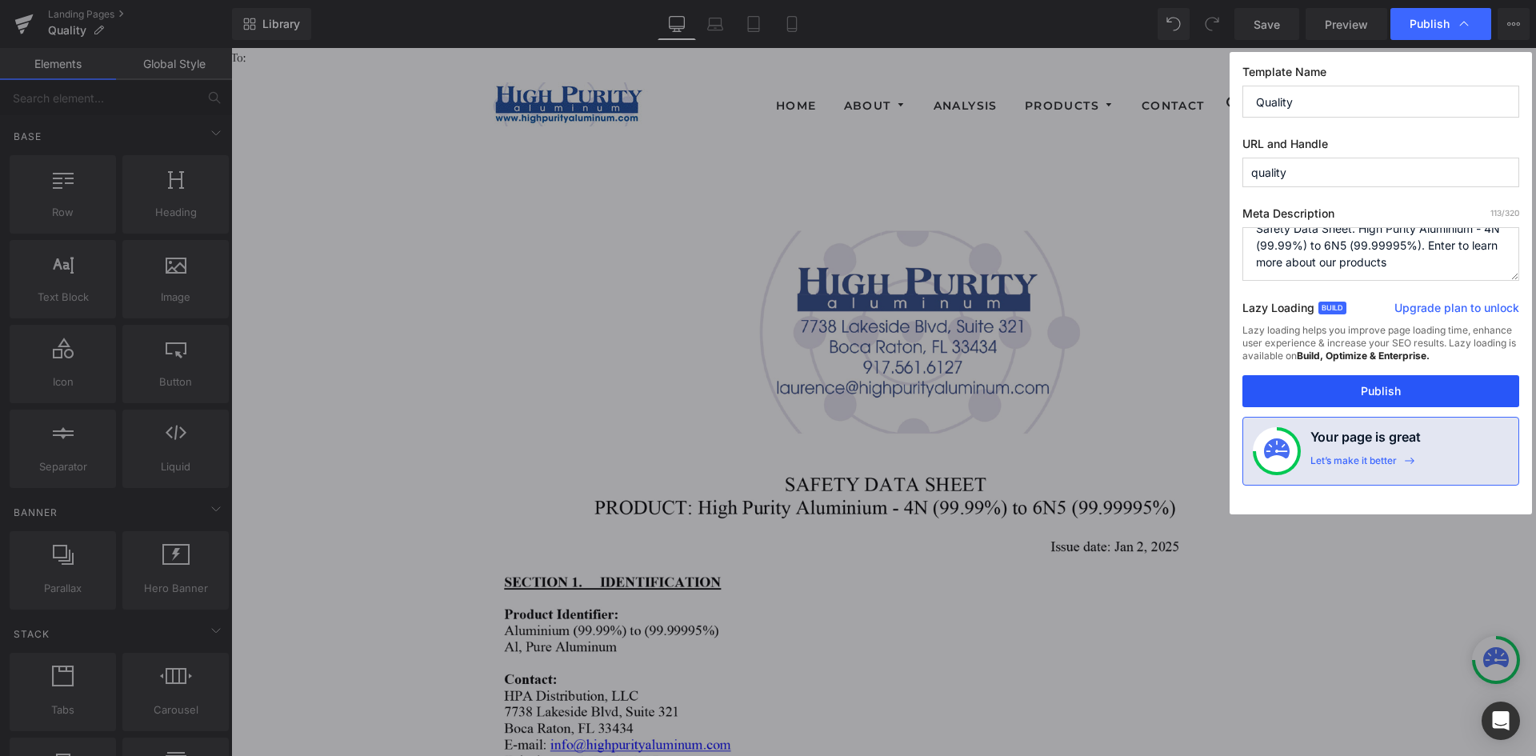
click at [1378, 390] on button "Publish" at bounding box center [1381, 391] width 277 height 32
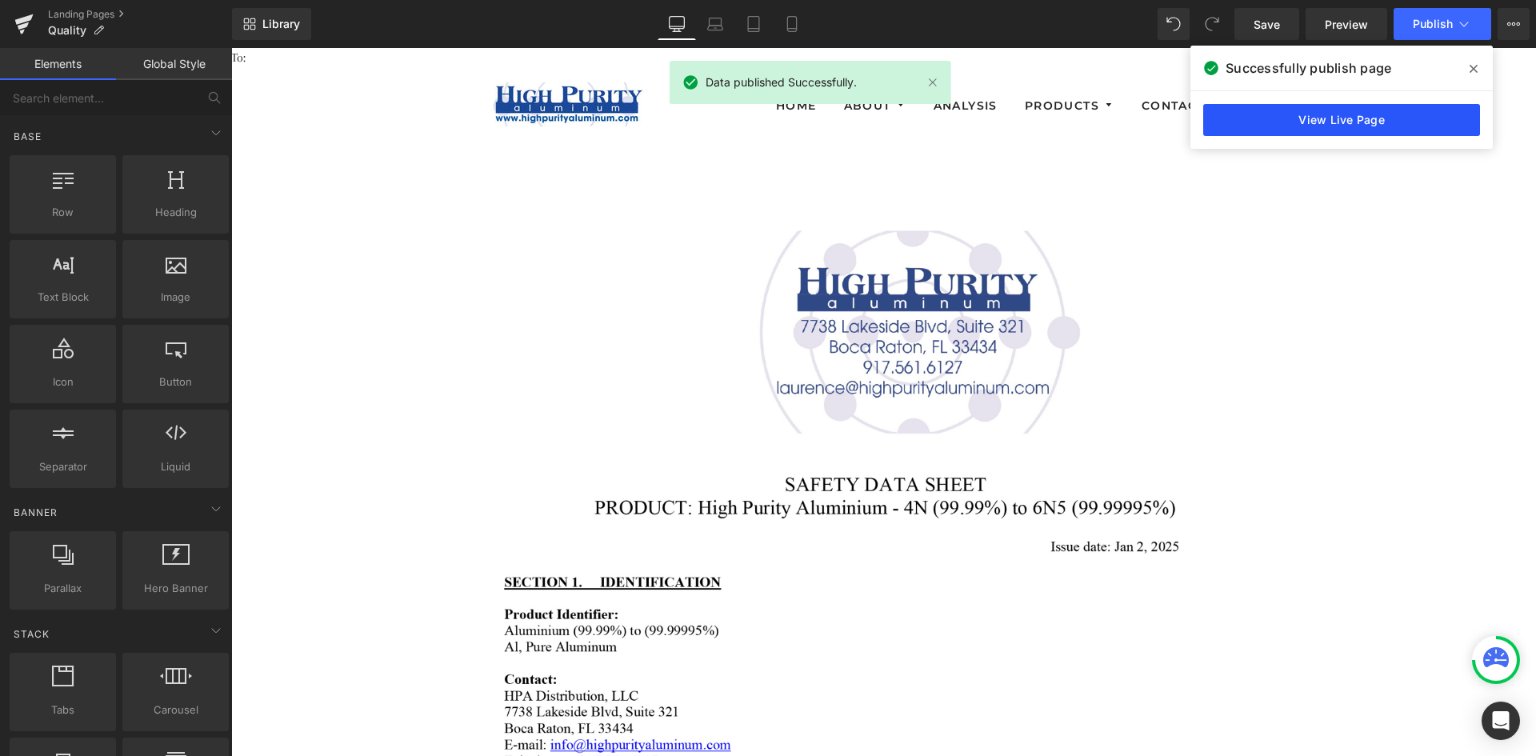
click at [1333, 119] on link "View Live Page" at bounding box center [1341, 120] width 277 height 32
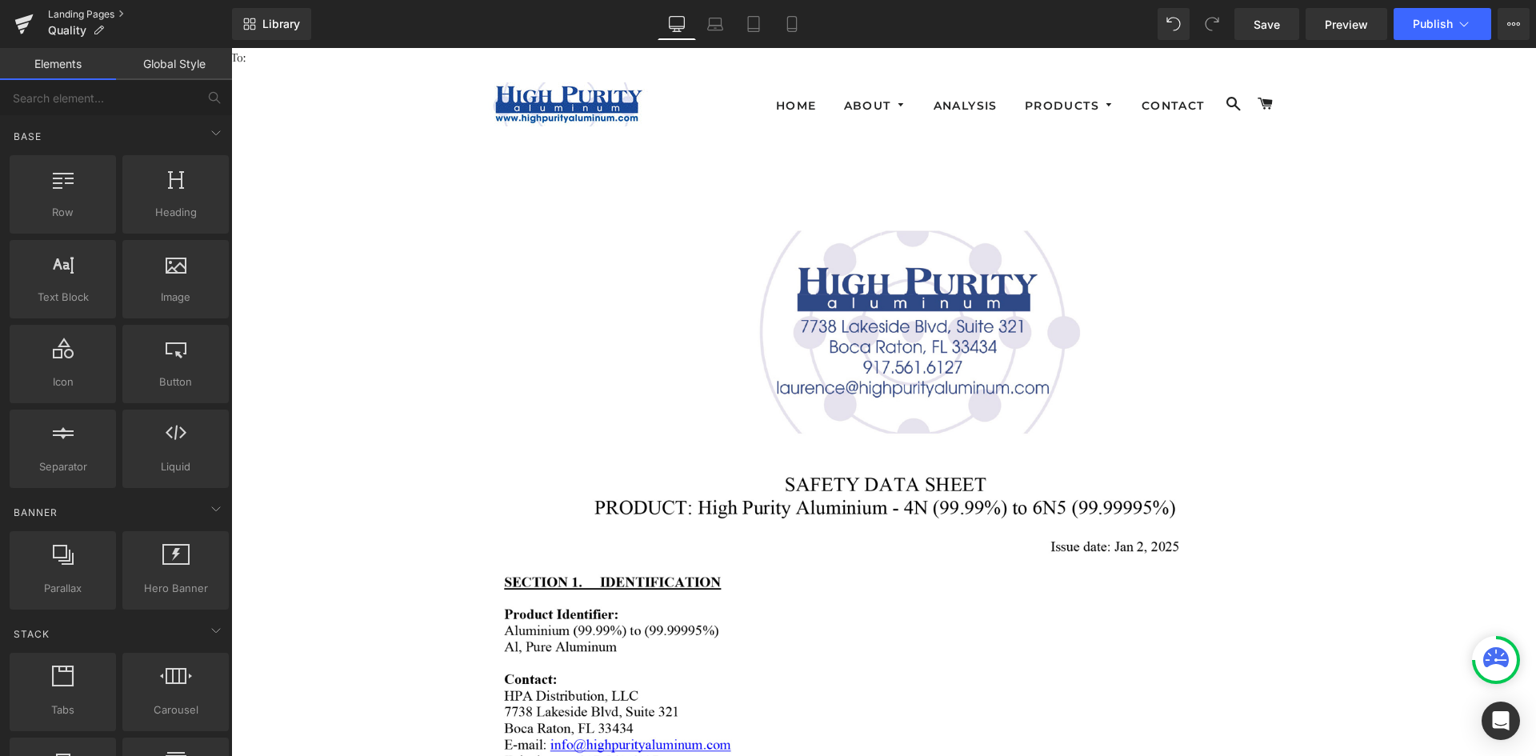
click at [89, 9] on link "Landing Pages" at bounding box center [140, 14] width 184 height 13
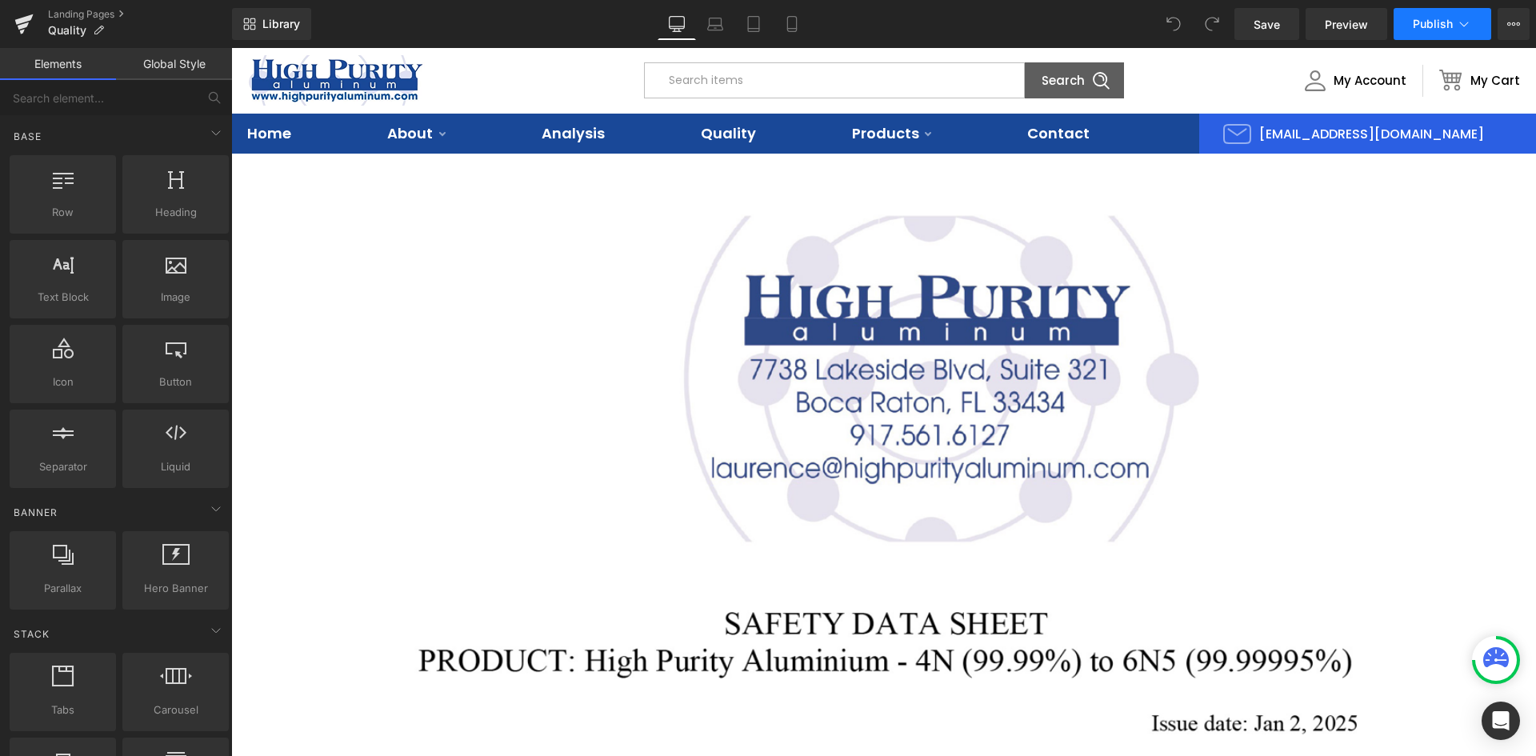
click at [1433, 24] on span "Publish" at bounding box center [1433, 24] width 40 height 13
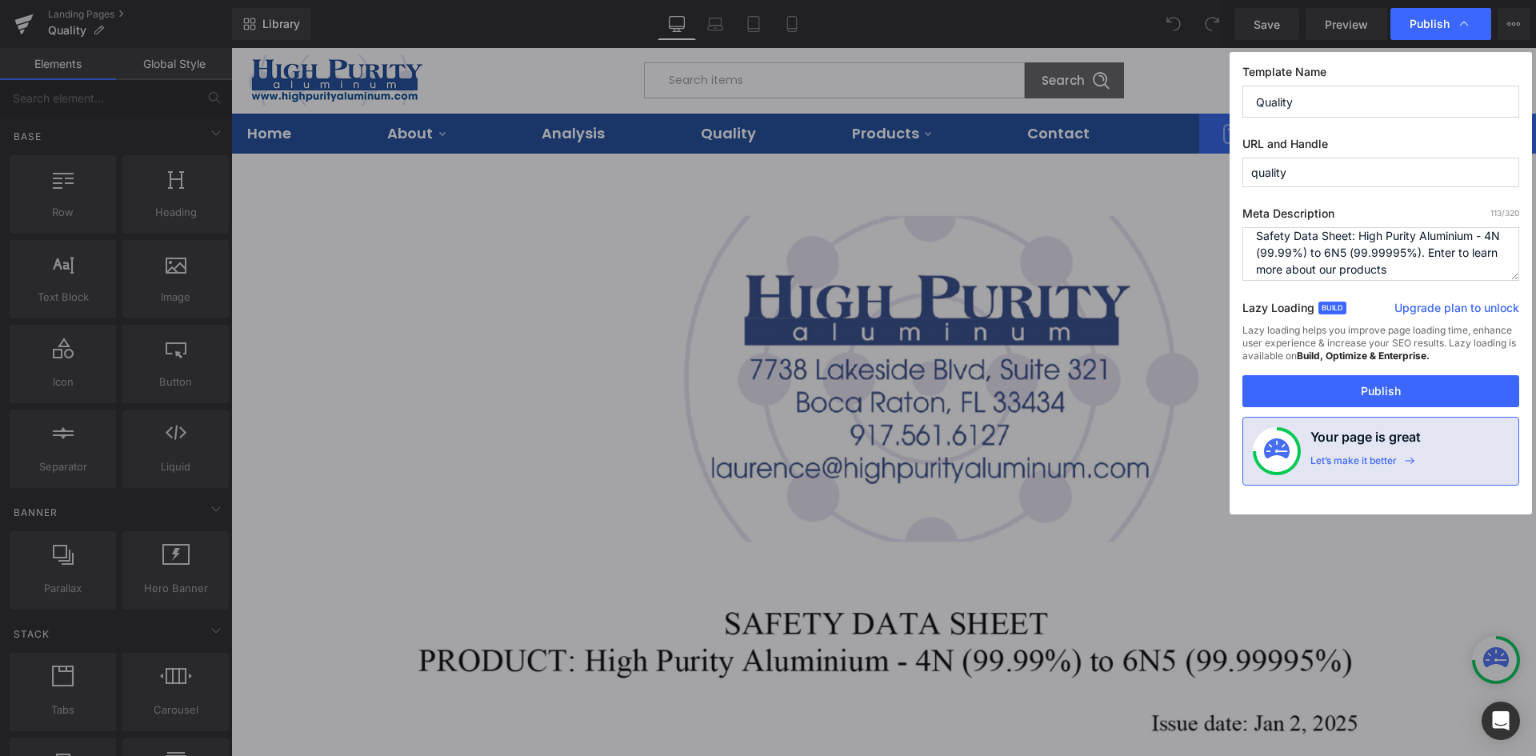
scroll to position [17, 0]
click at [1387, 394] on button "Publish" at bounding box center [1381, 391] width 277 height 32
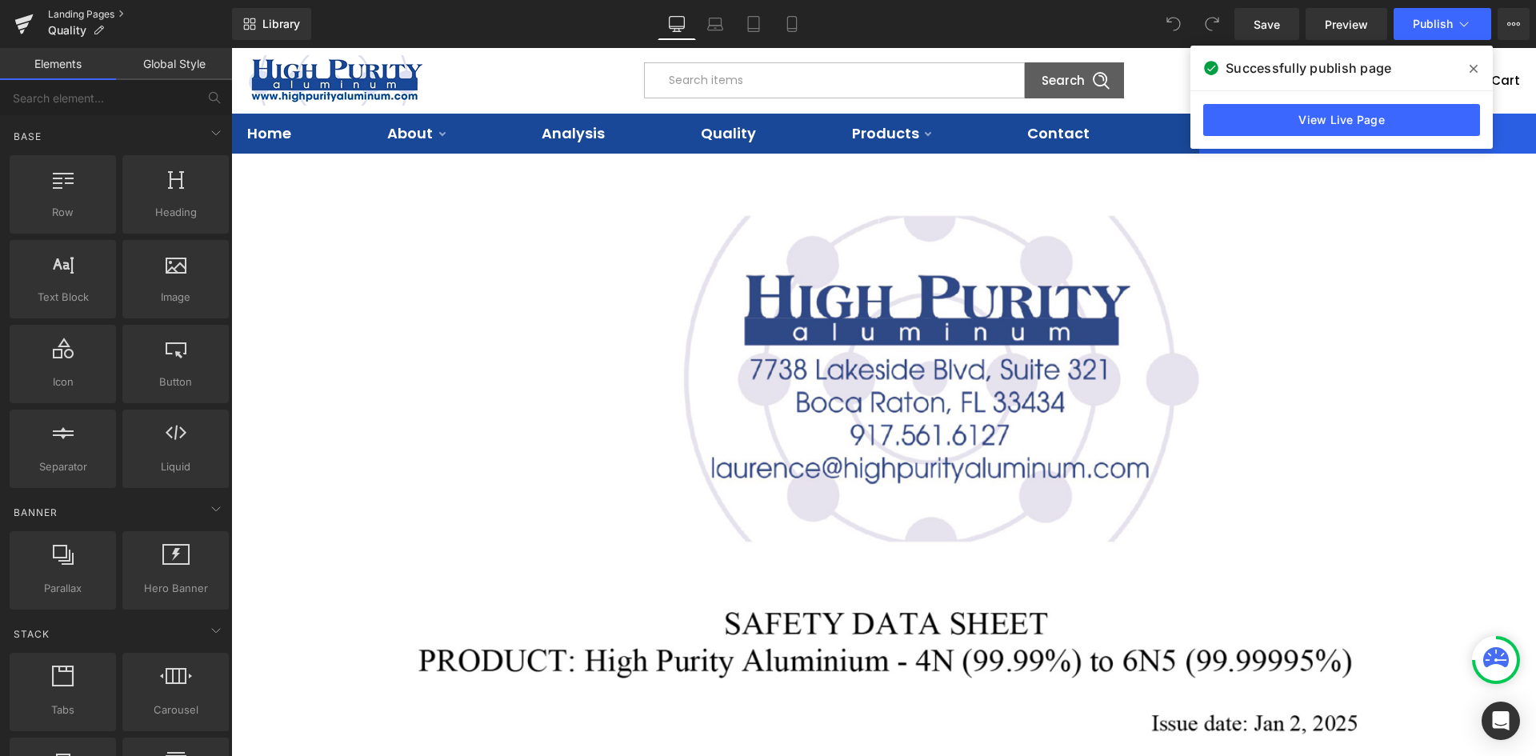
click at [75, 11] on link "Landing Pages" at bounding box center [140, 14] width 184 height 13
